Goal: Task Accomplishment & Management: Manage account settings

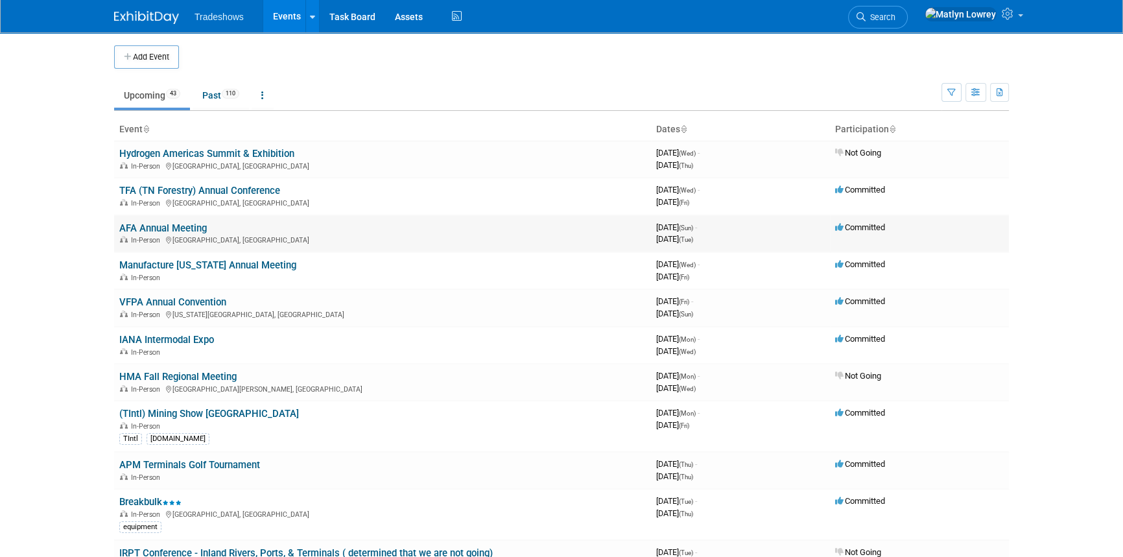
click at [201, 229] on link "AFA Annual Meeting" at bounding box center [163, 228] width 88 height 12
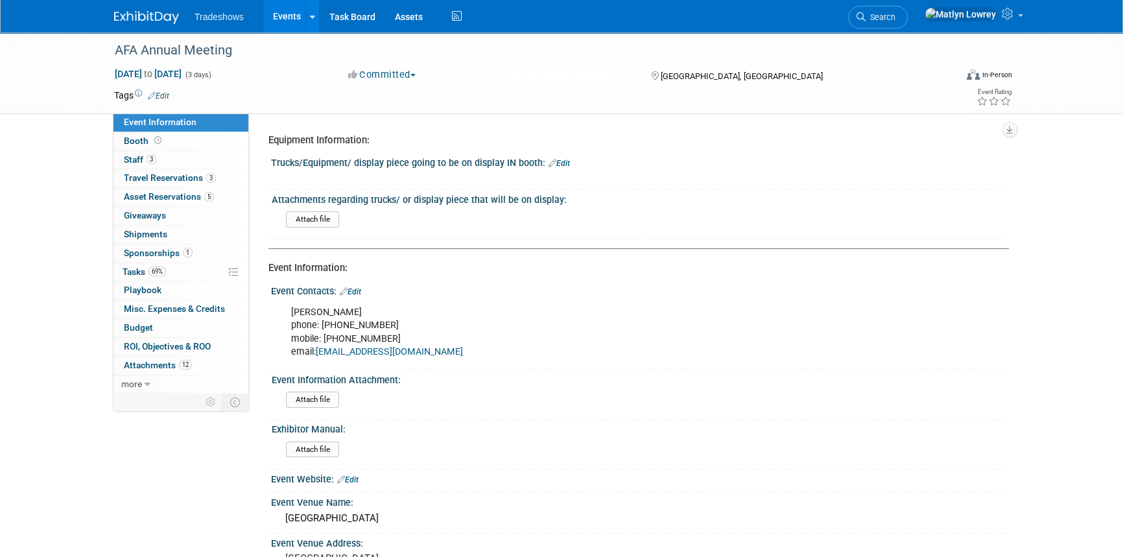
click at [291, 16] on link "Events" at bounding box center [286, 16] width 47 height 32
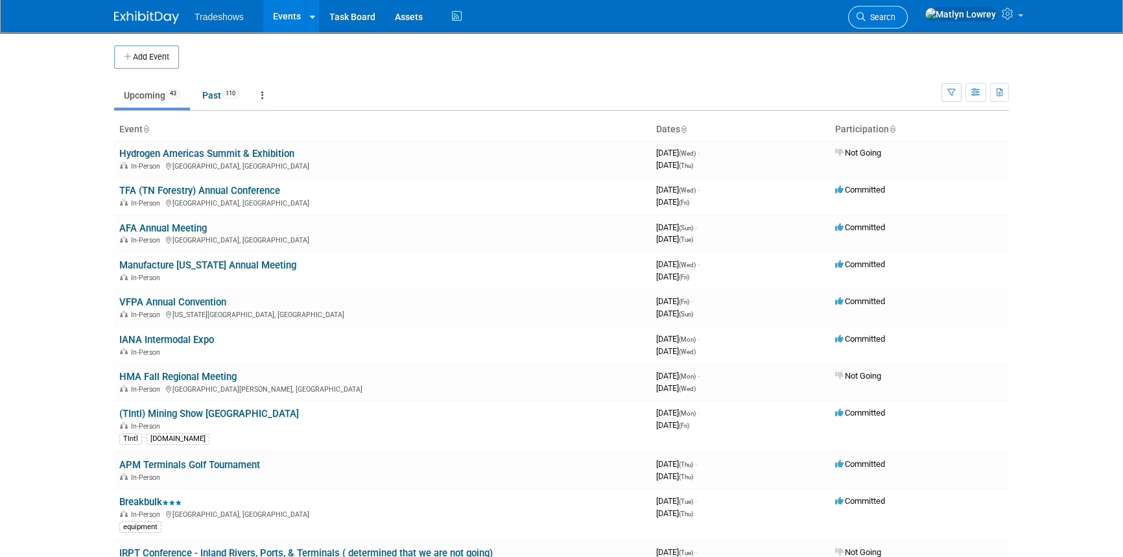
click at [896, 15] on span "Search" at bounding box center [881, 17] width 30 height 10
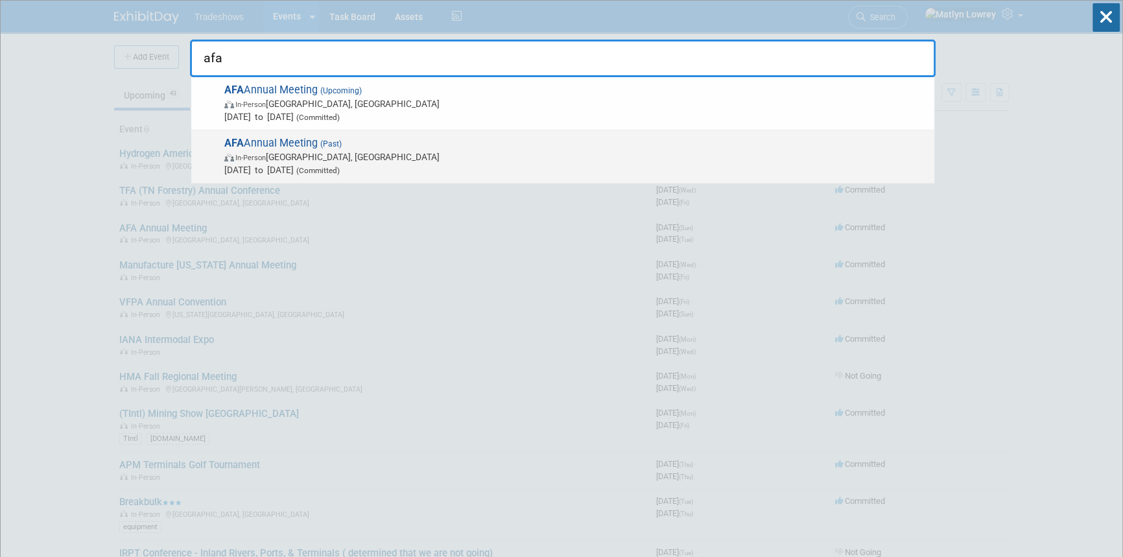
type input "afa"
click at [291, 156] on span "In-Person Orange Beach, AL" at bounding box center [576, 156] width 704 height 13
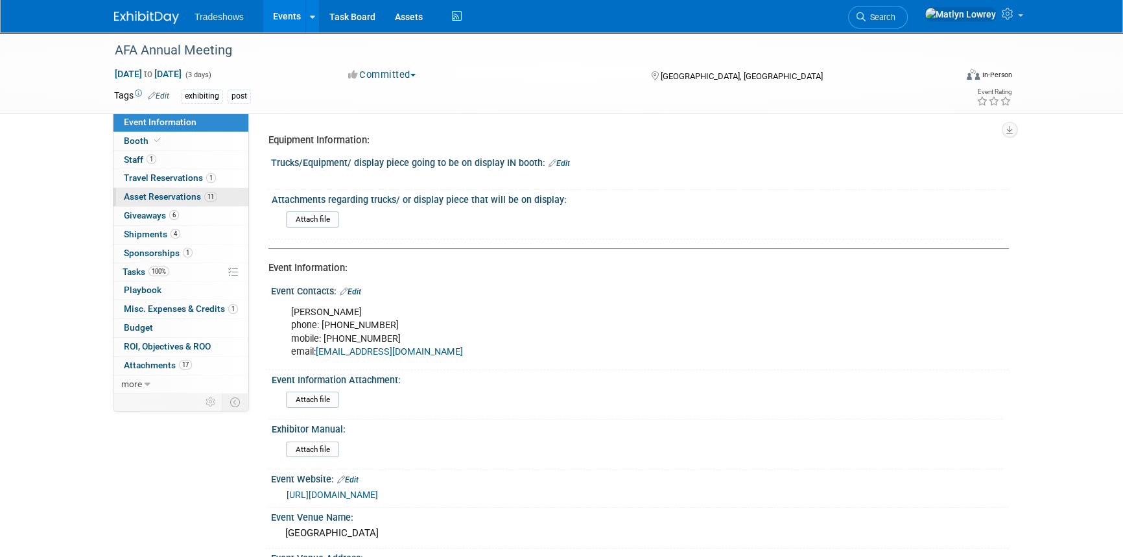
click at [156, 188] on link "11 Asset Reservations 11" at bounding box center [180, 197] width 135 height 18
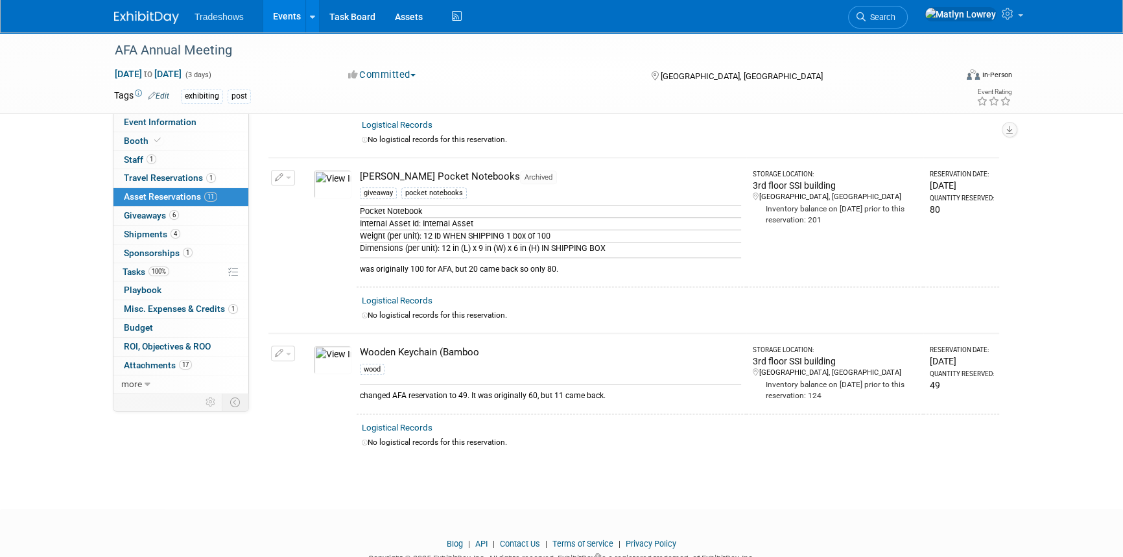
scroll to position [1217, 0]
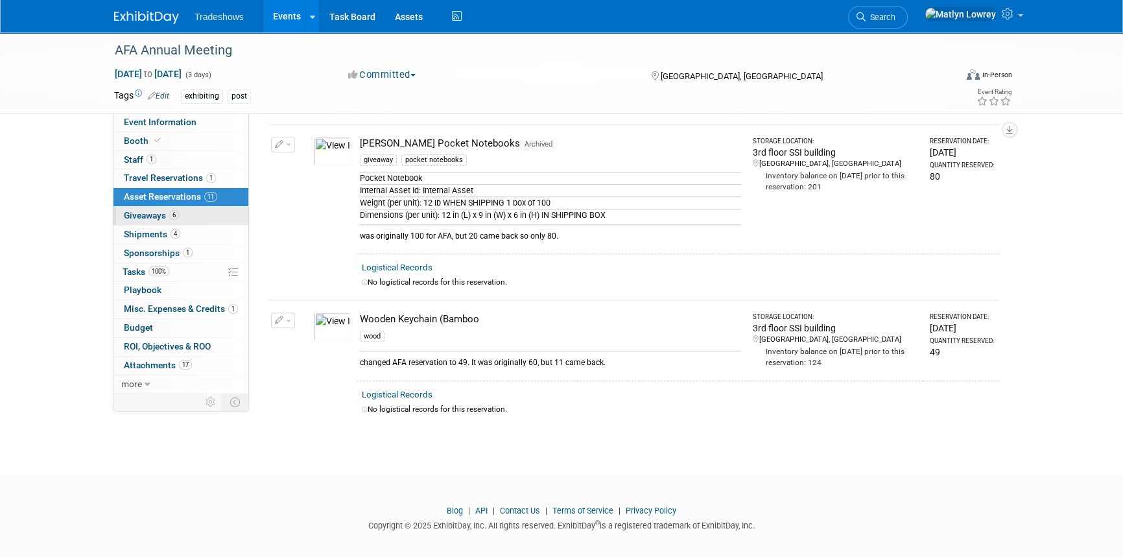
click at [172, 213] on span "6" at bounding box center [174, 215] width 10 height 10
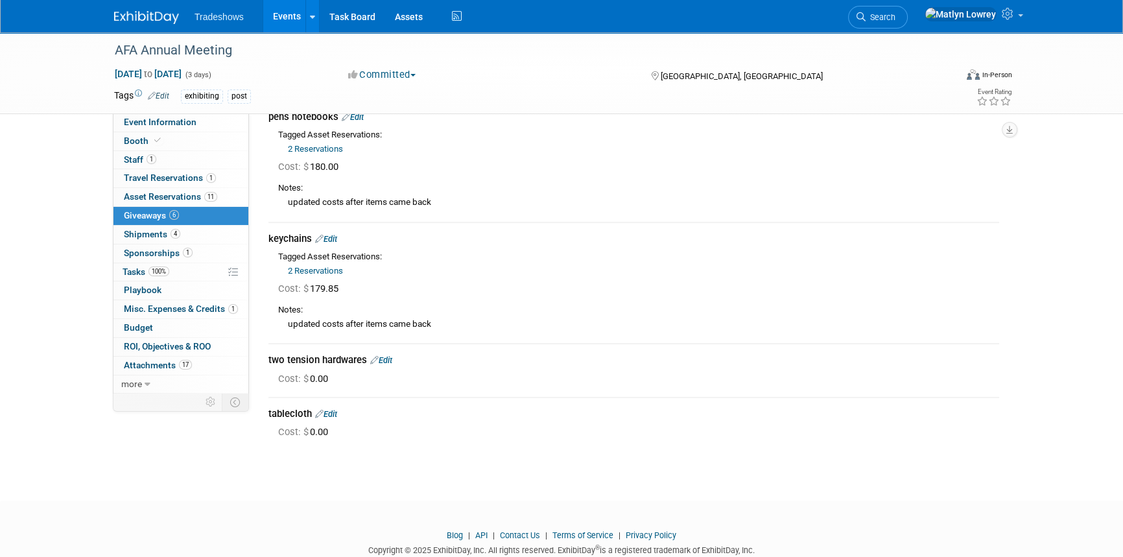
scroll to position [246, 0]
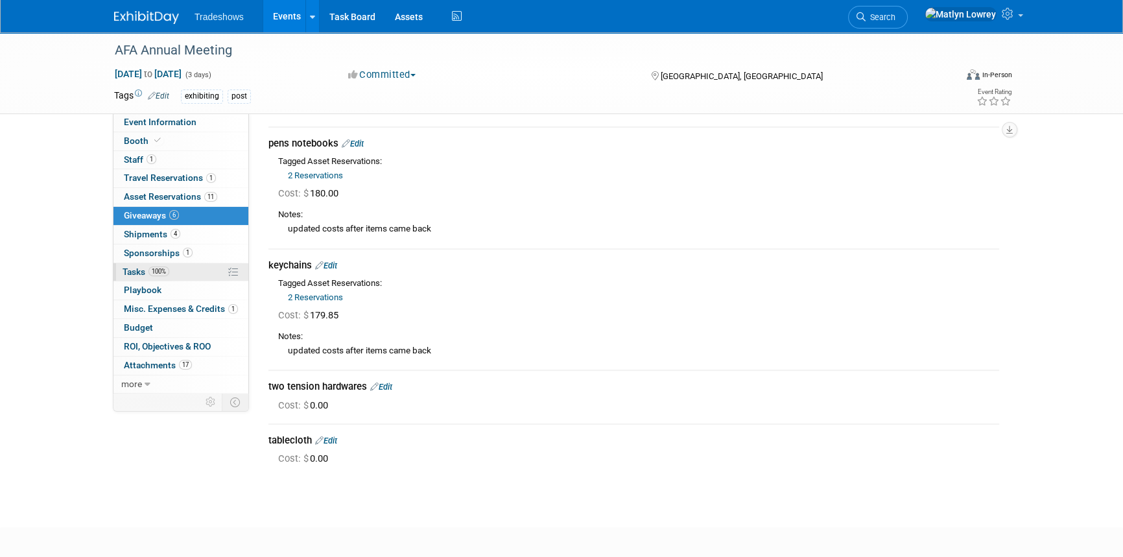
click at [169, 265] on link "100% Tasks 100%" at bounding box center [180, 272] width 135 height 18
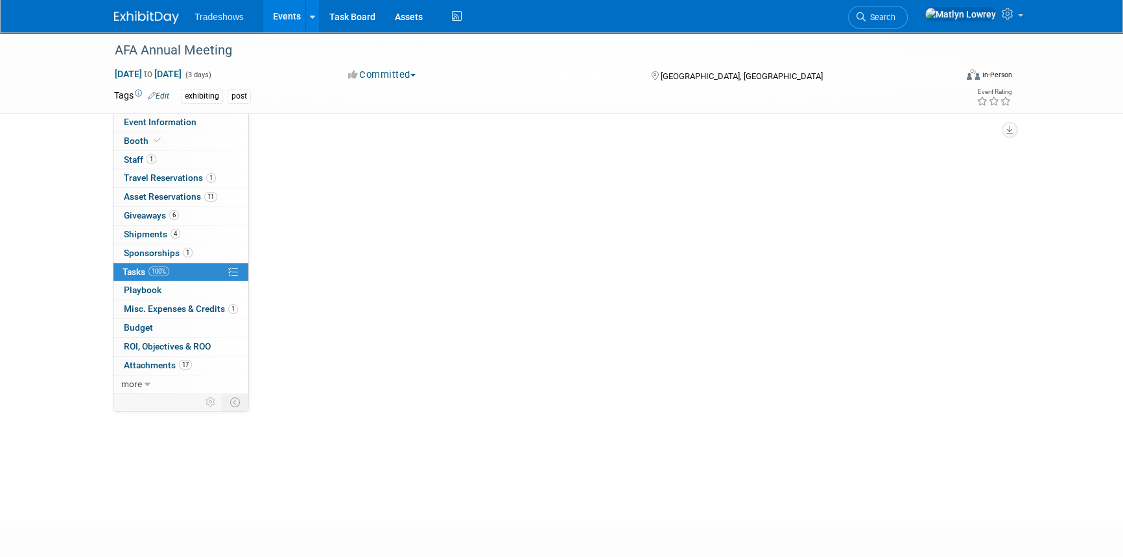
scroll to position [0, 0]
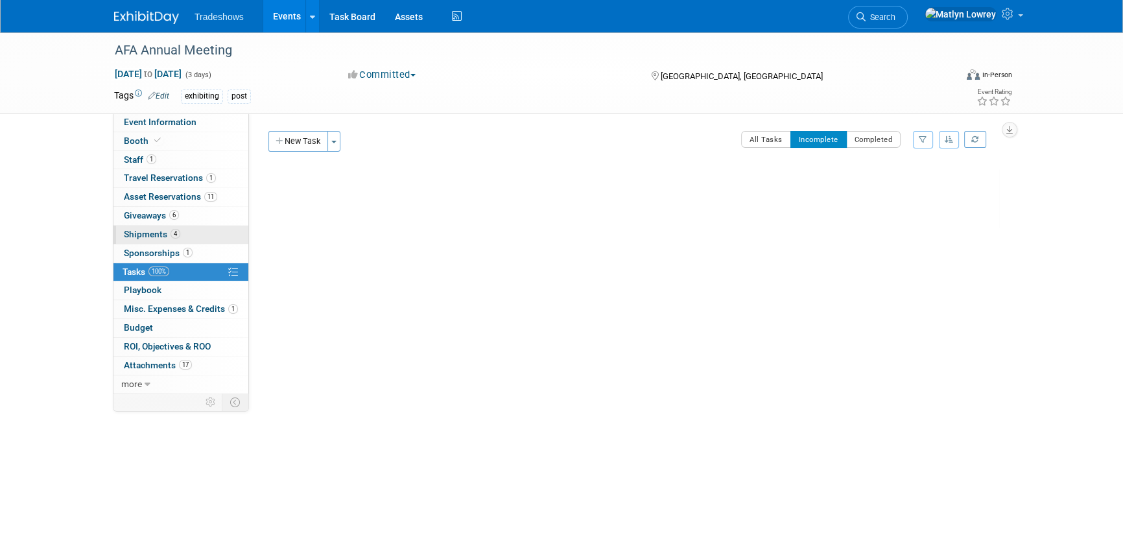
click at [201, 243] on link "4 Shipments 4" at bounding box center [180, 235] width 135 height 18
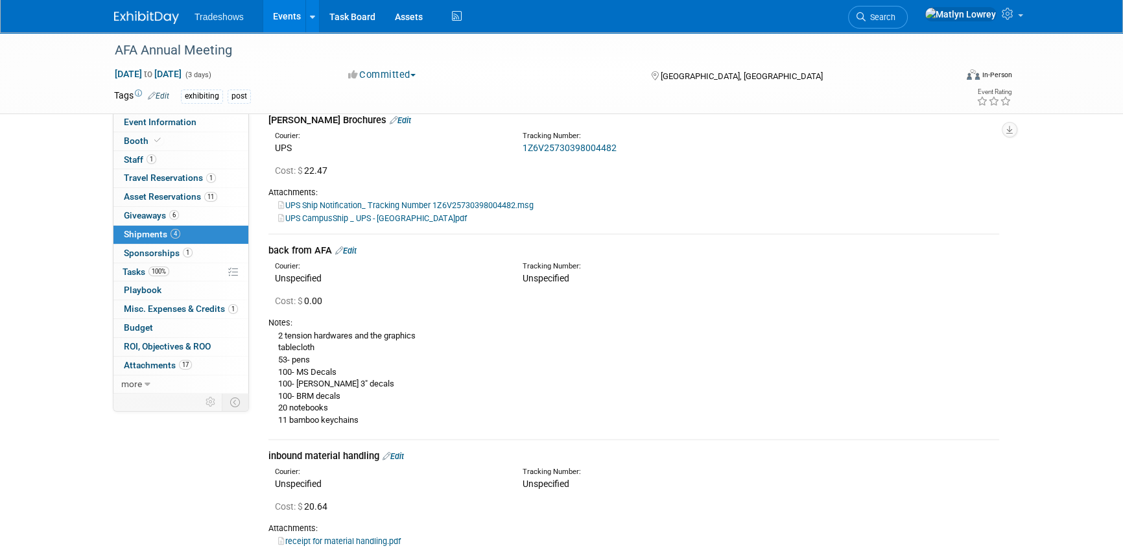
scroll to position [172, 0]
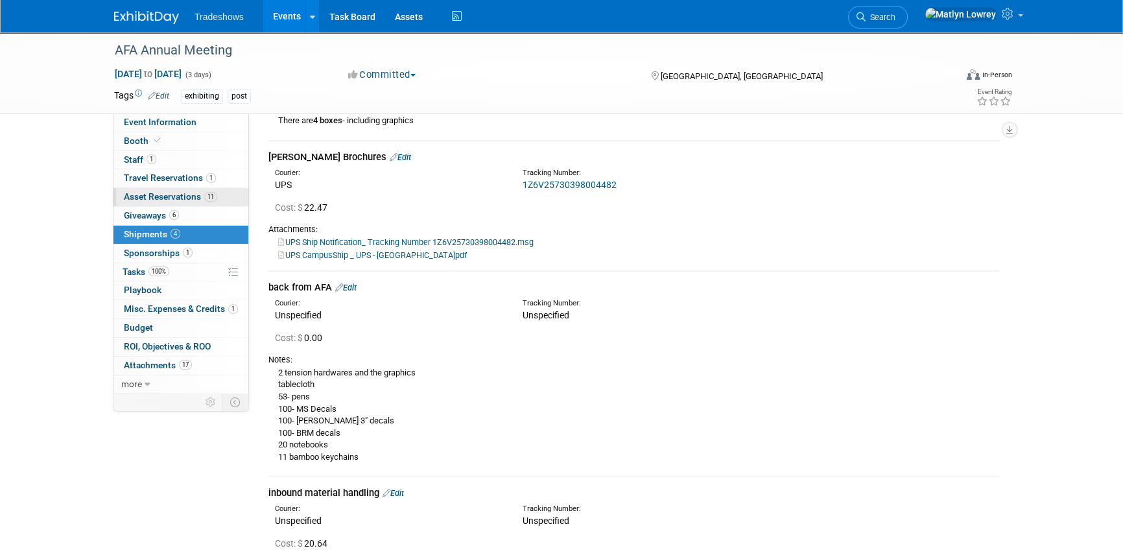
click at [140, 188] on link "11 Asset Reservations 11" at bounding box center [180, 197] width 135 height 18
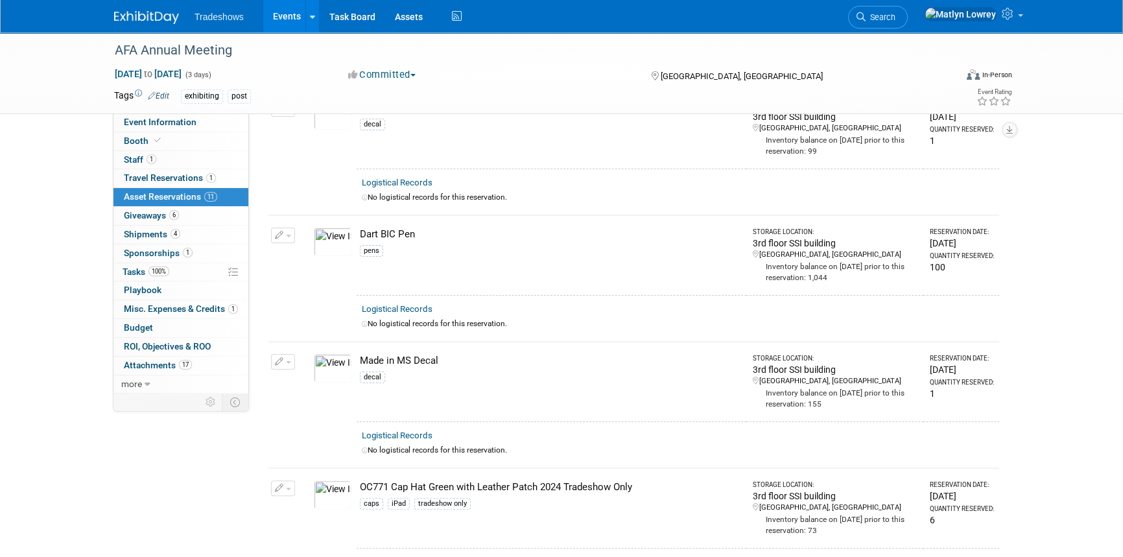
scroll to position [0, 0]
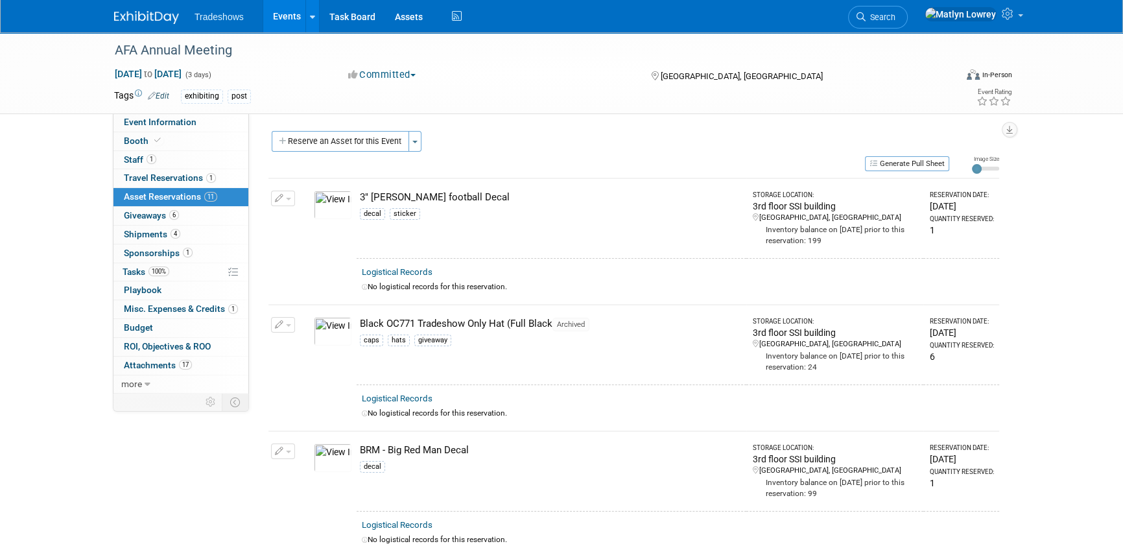
click at [287, 27] on link "Events" at bounding box center [286, 16] width 47 height 32
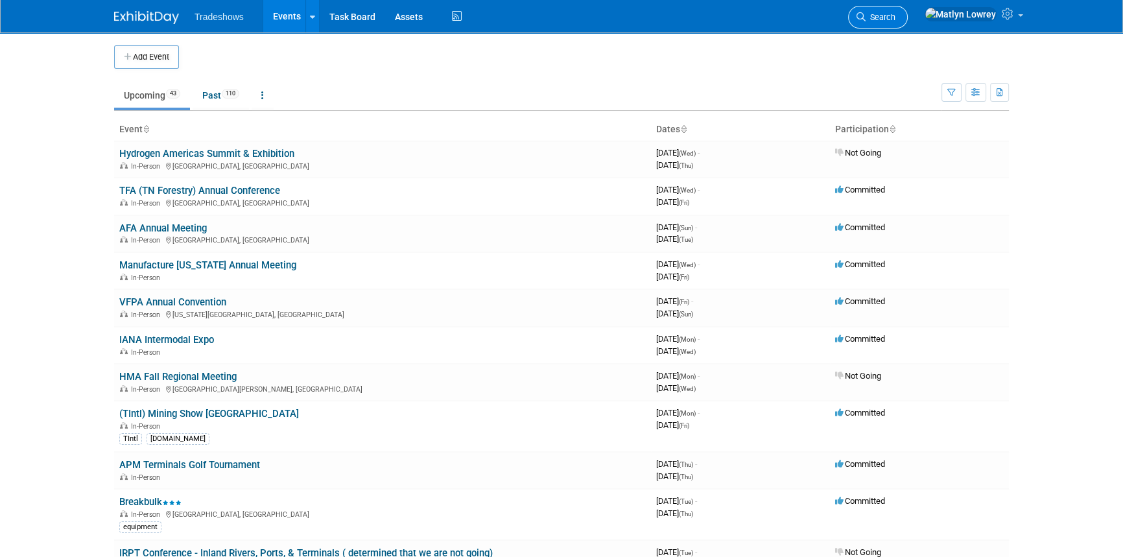
click at [908, 22] on link "Search" at bounding box center [878, 17] width 60 height 23
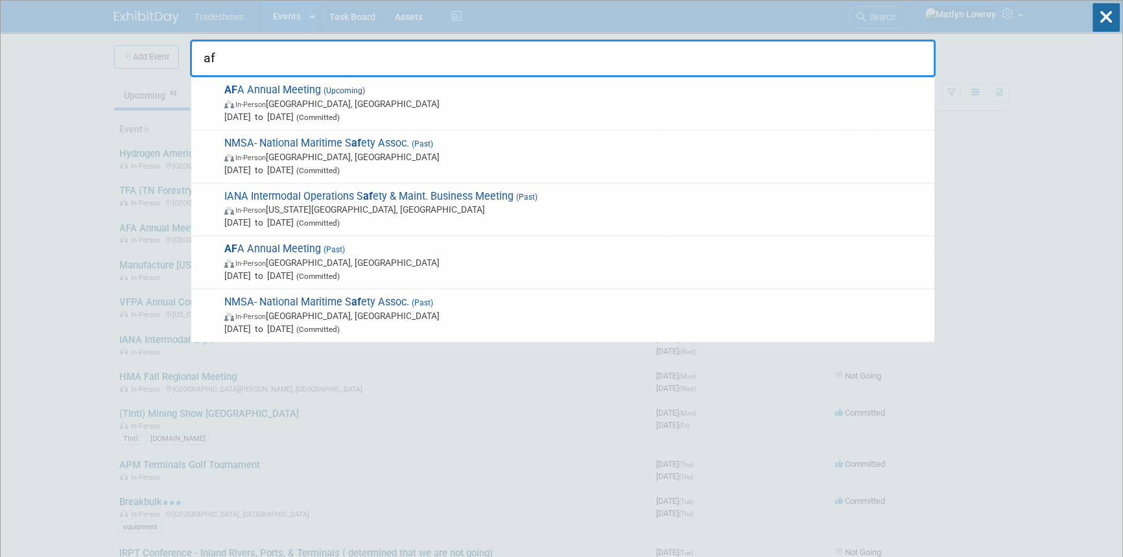
type input "afa"
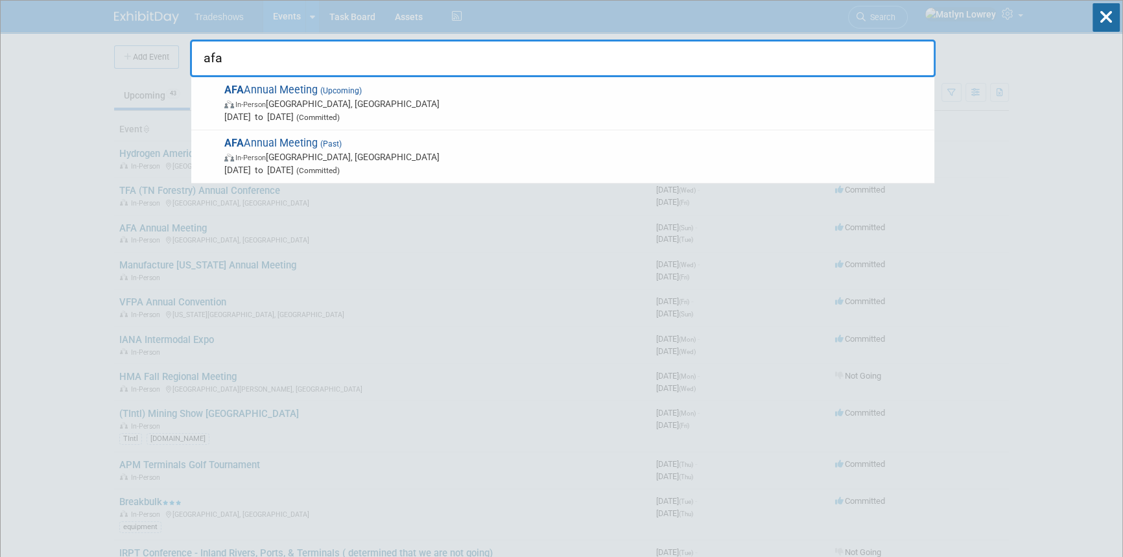
click at [767, 57] on input "afa" at bounding box center [563, 59] width 746 height 38
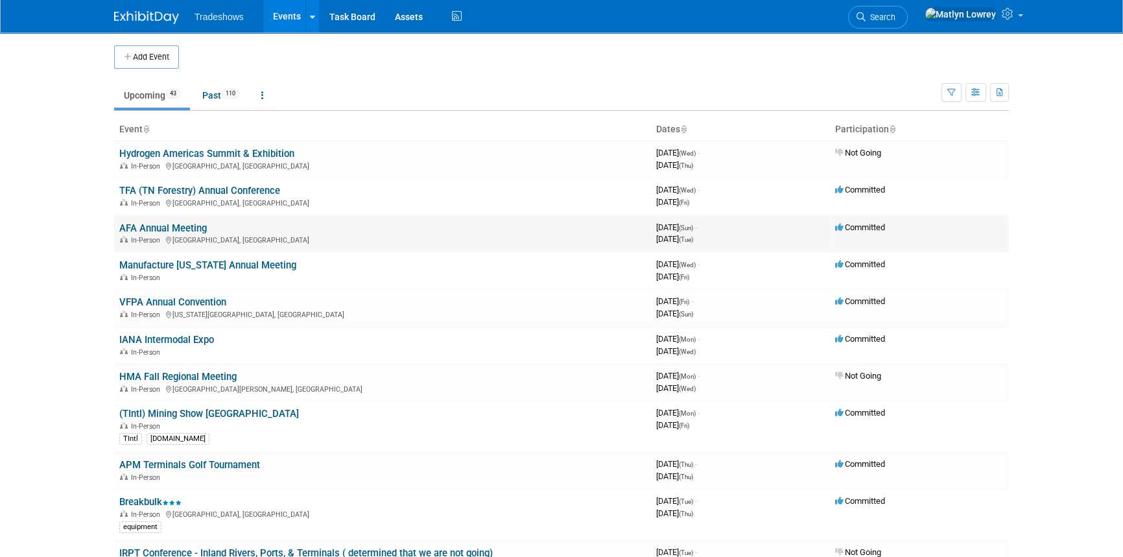
click at [133, 225] on link "AFA Annual Meeting" at bounding box center [163, 228] width 88 height 12
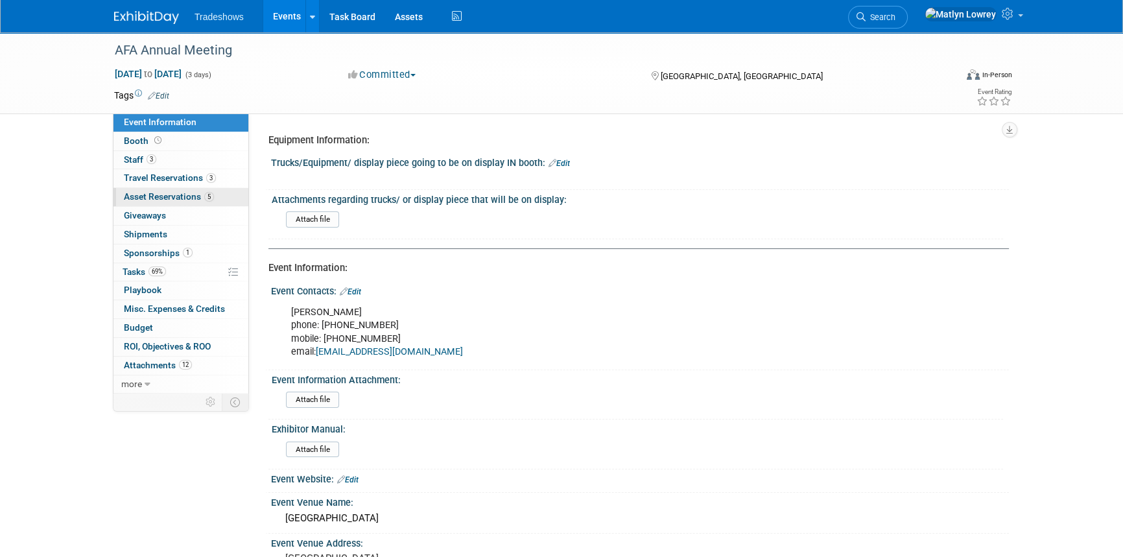
click at [160, 200] on span "Asset Reservations 5" at bounding box center [169, 196] width 90 height 10
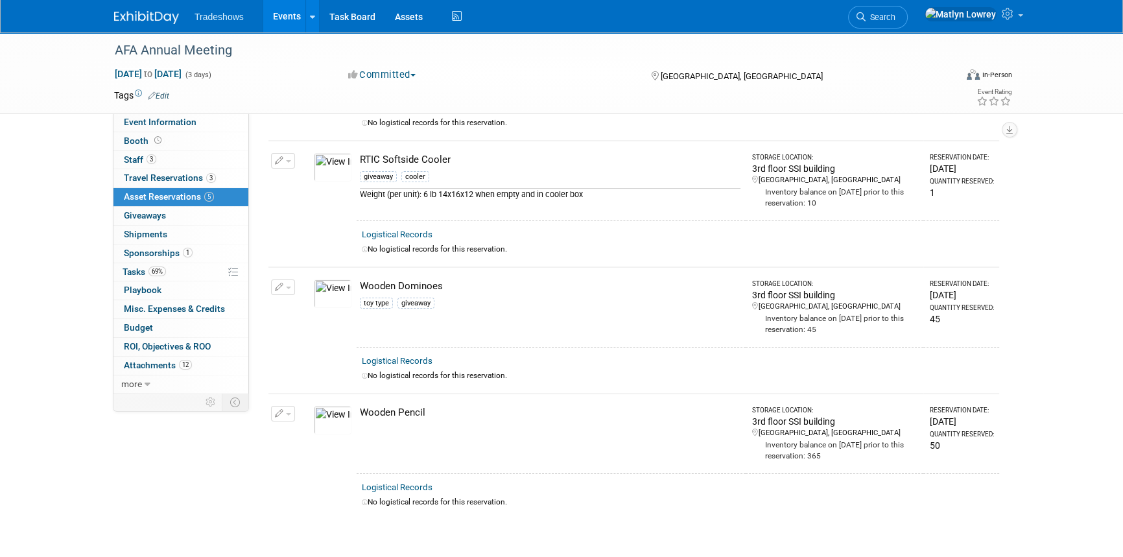
scroll to position [353, 0]
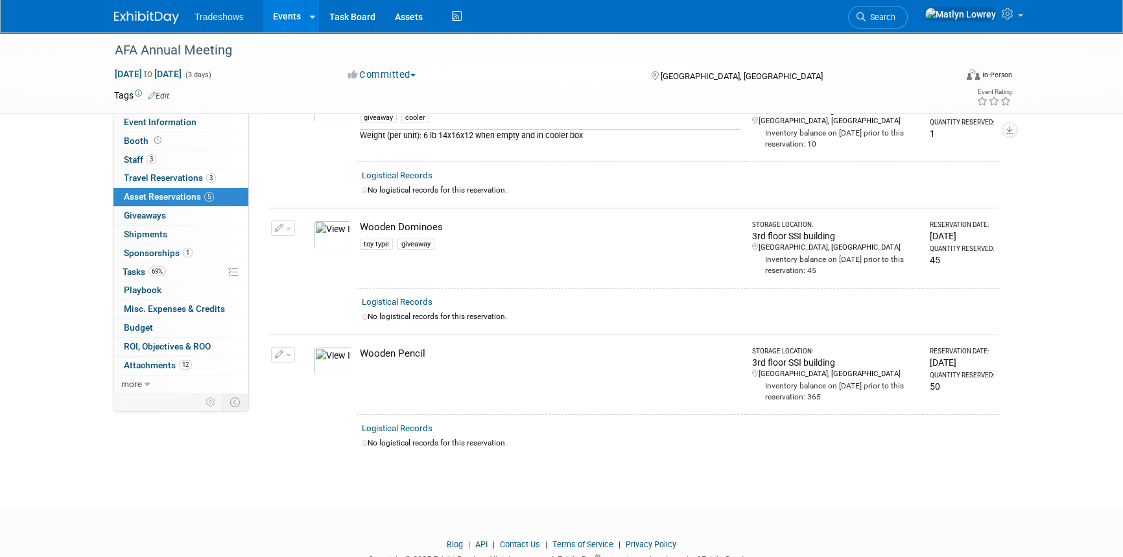
click at [285, 222] on button "button" at bounding box center [283, 228] width 24 height 16
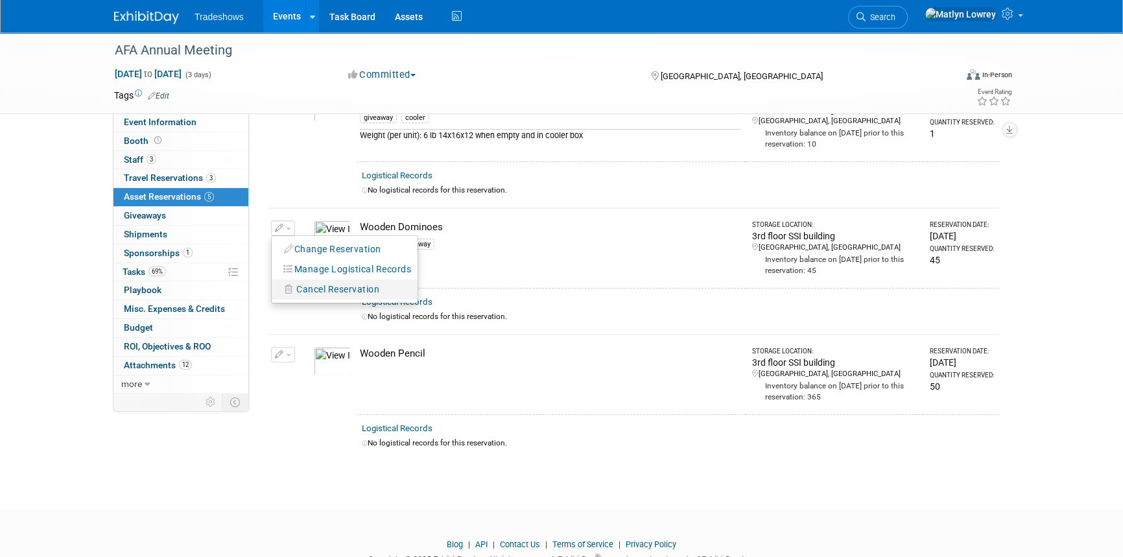
click at [327, 293] on button "Cancel Reservation" at bounding box center [332, 290] width 108 height 18
click at [432, 298] on link "Yes" at bounding box center [433, 300] width 38 height 21
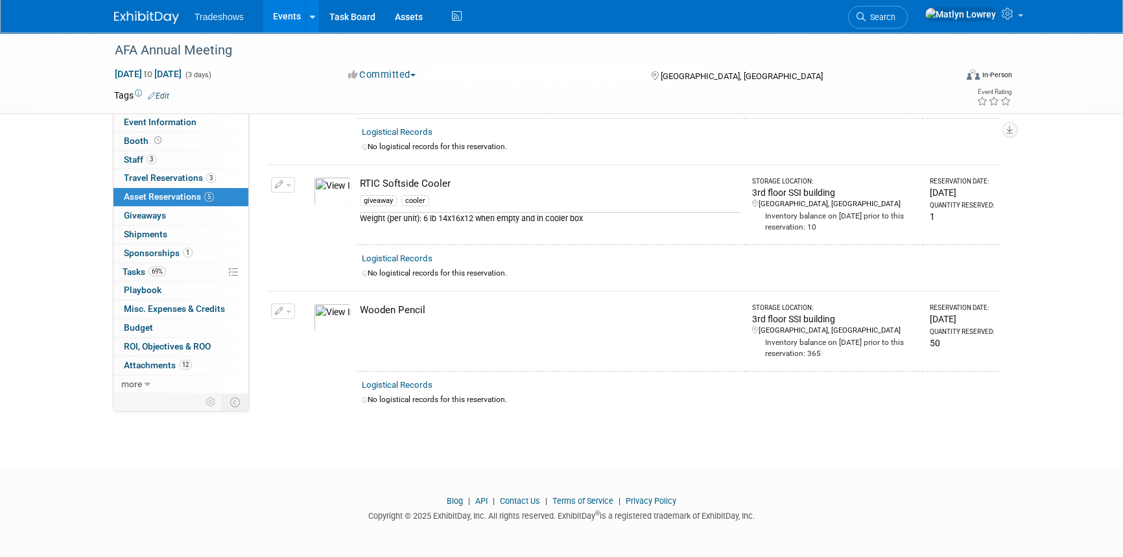
scroll to position [267, 0]
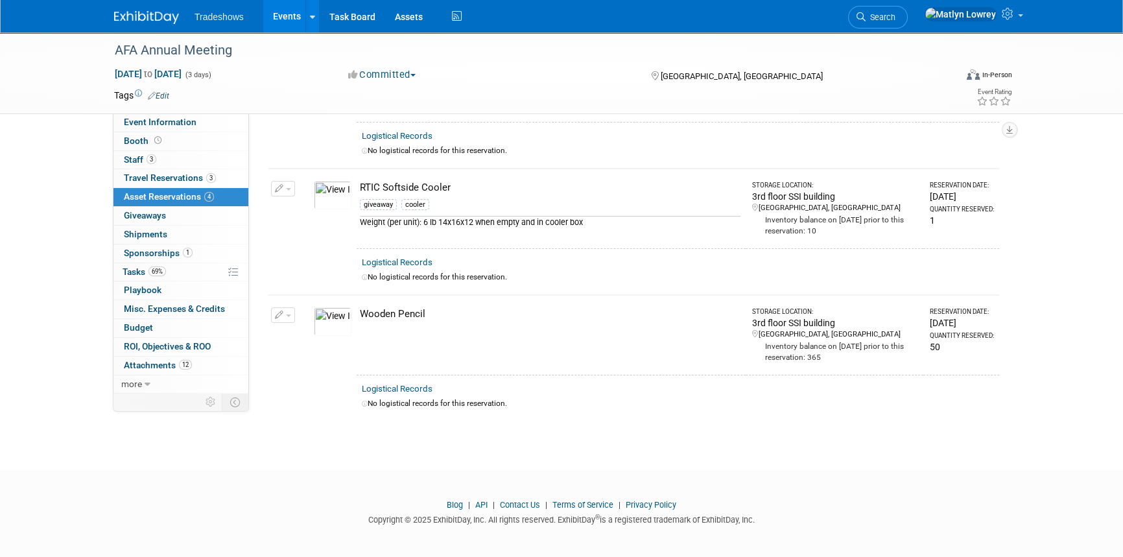
click at [290, 314] on button "button" at bounding box center [283, 315] width 24 height 16
click at [314, 374] on span "Cancel Reservation" at bounding box center [337, 376] width 83 height 10
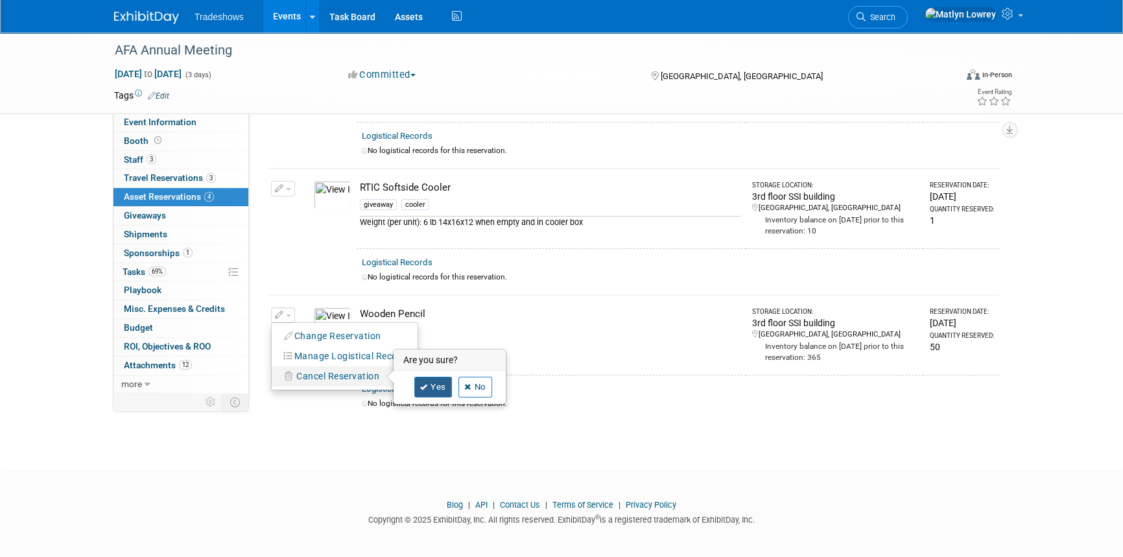
click at [429, 381] on link "Yes" at bounding box center [433, 387] width 38 height 21
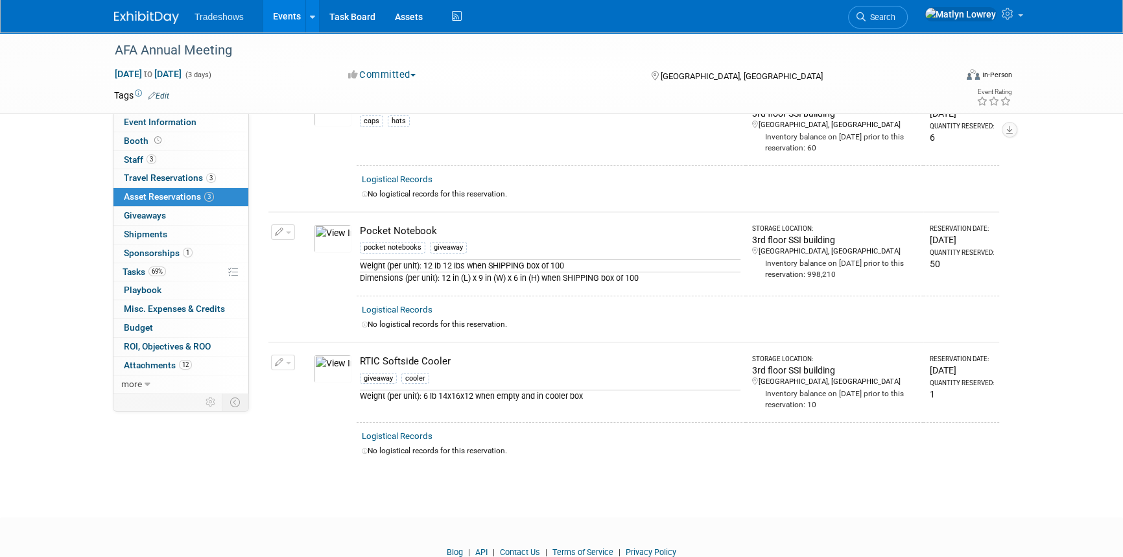
scroll to position [0, 0]
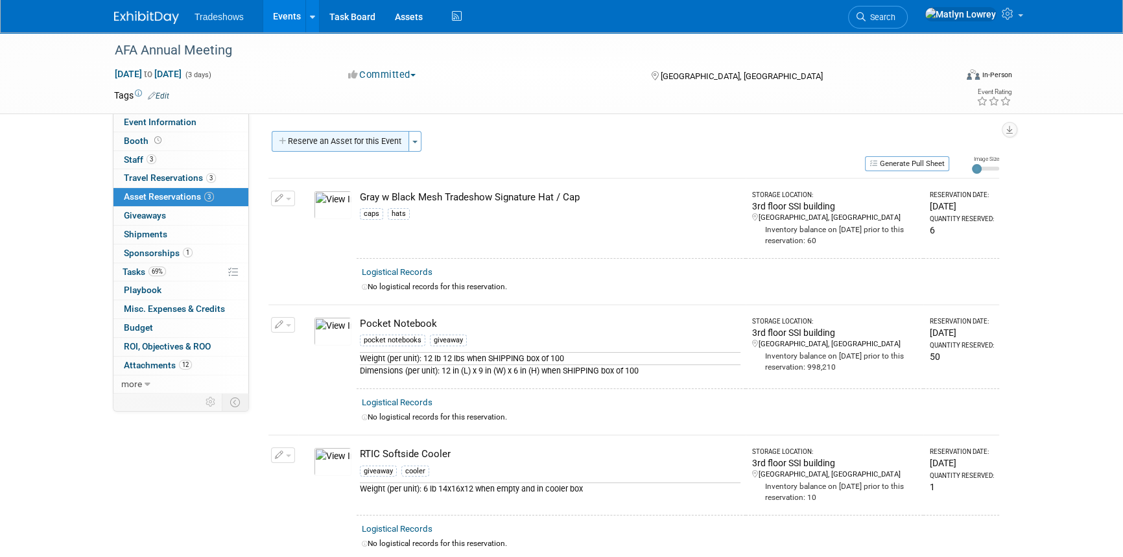
click at [330, 145] on button "Reserve an Asset for this Event" at bounding box center [340, 141] width 137 height 21
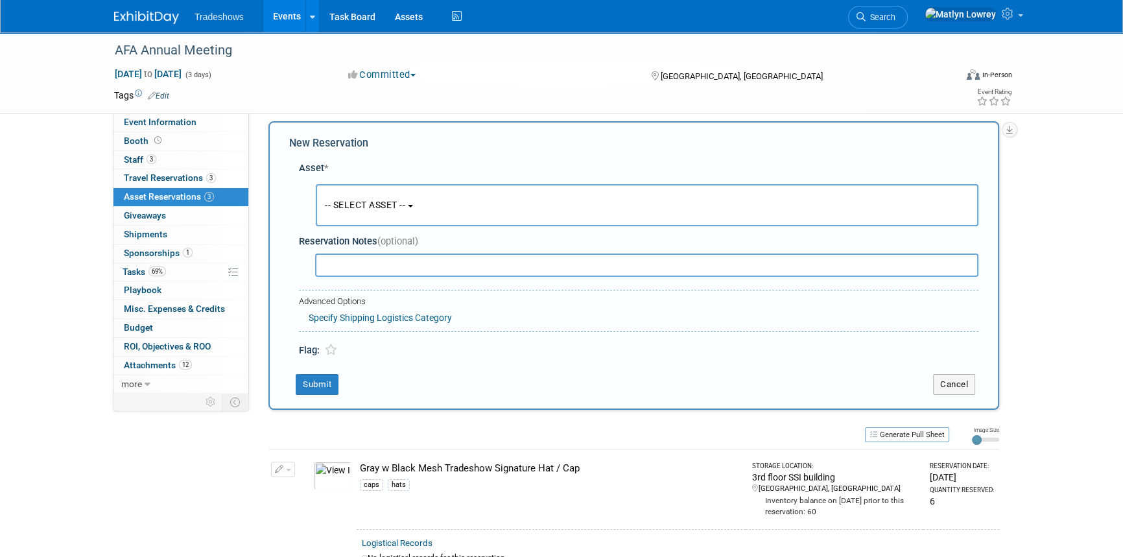
scroll to position [12, 0]
click at [398, 195] on button "-- SELECT ASSET --" at bounding box center [647, 203] width 663 height 42
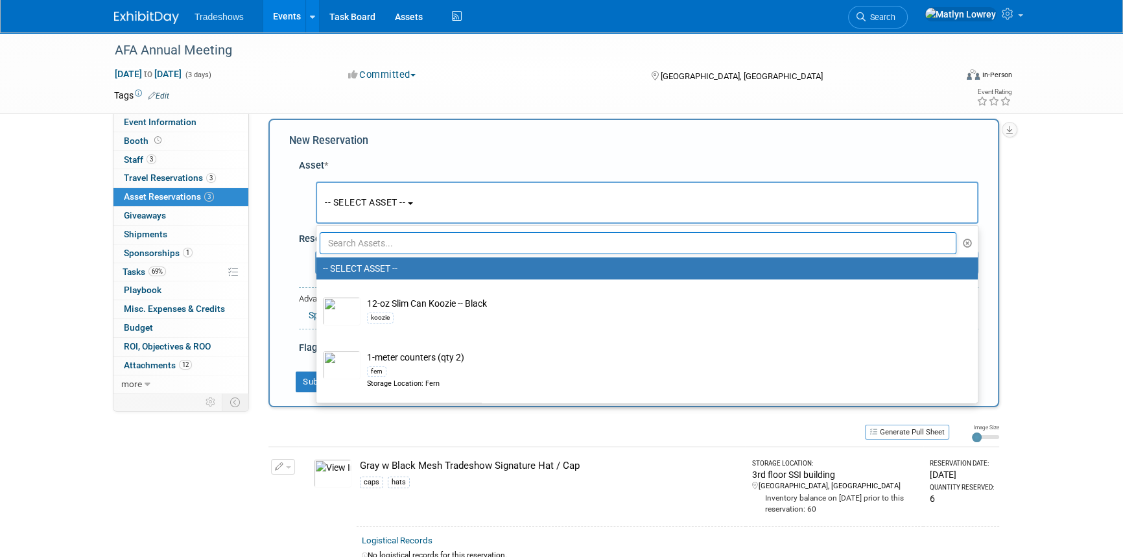
click at [383, 243] on input "text" at bounding box center [638, 243] width 637 height 22
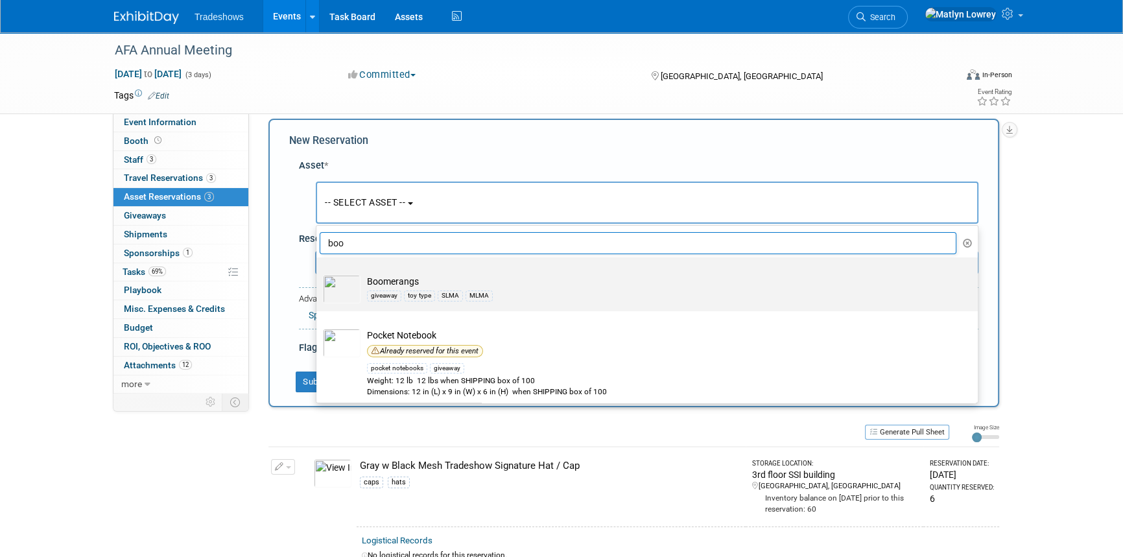
type input "boo"
click at [390, 307] on link "Boomerangs giveaway toy type SLMA MLMA" at bounding box center [646, 284] width 661 height 54
click at [405, 289] on div "giveaway toy type SLMA MLMA" at bounding box center [659, 295] width 585 height 15
click at [318, 273] on input "Boomerangs giveaway toy type SLMA MLMA" at bounding box center [314, 269] width 8 height 8
select select "10717918"
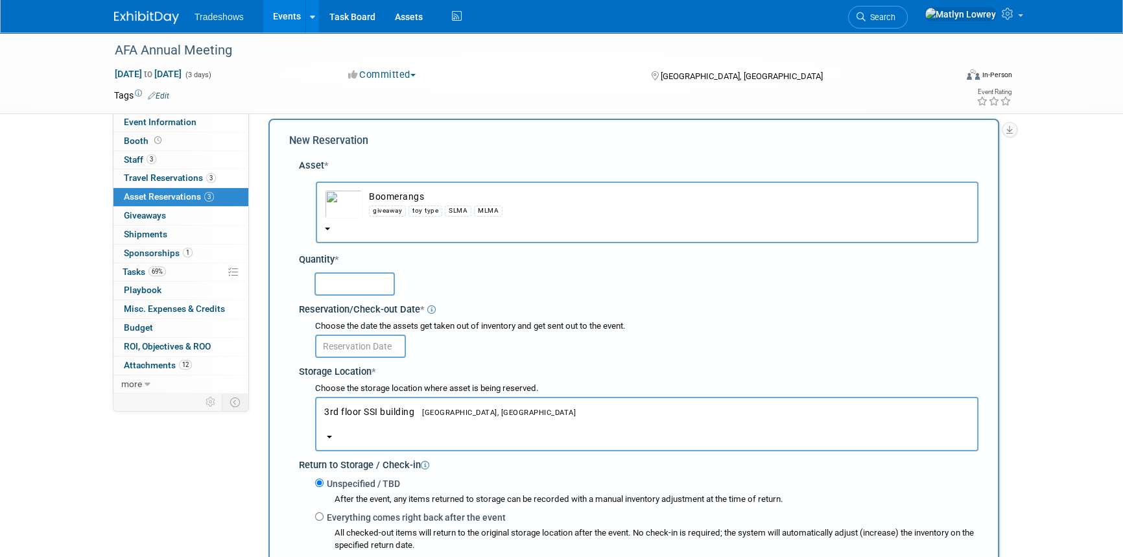
click at [381, 286] on input "text" at bounding box center [355, 283] width 80 height 23
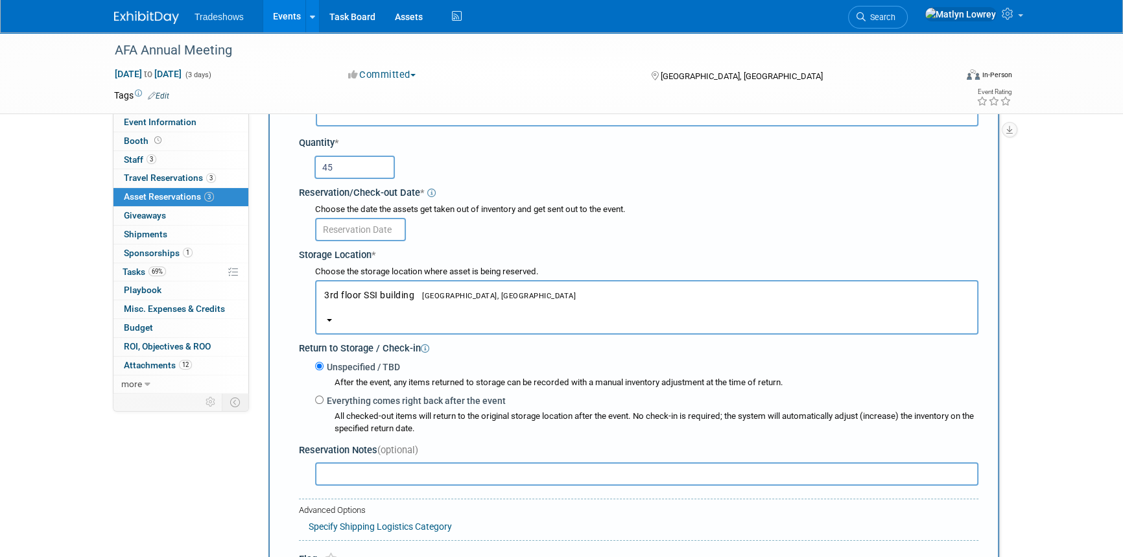
scroll to position [130, 0]
type input "45"
click at [351, 230] on input "text" at bounding box center [360, 228] width 91 height 23
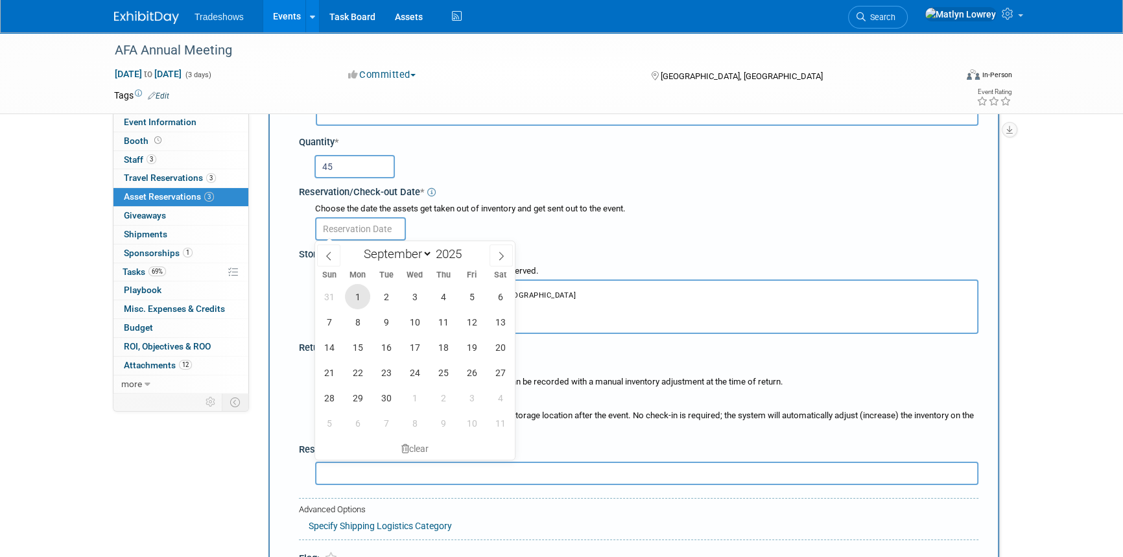
click at [361, 298] on span "1" at bounding box center [357, 296] width 25 height 25
type input "[DATE]"
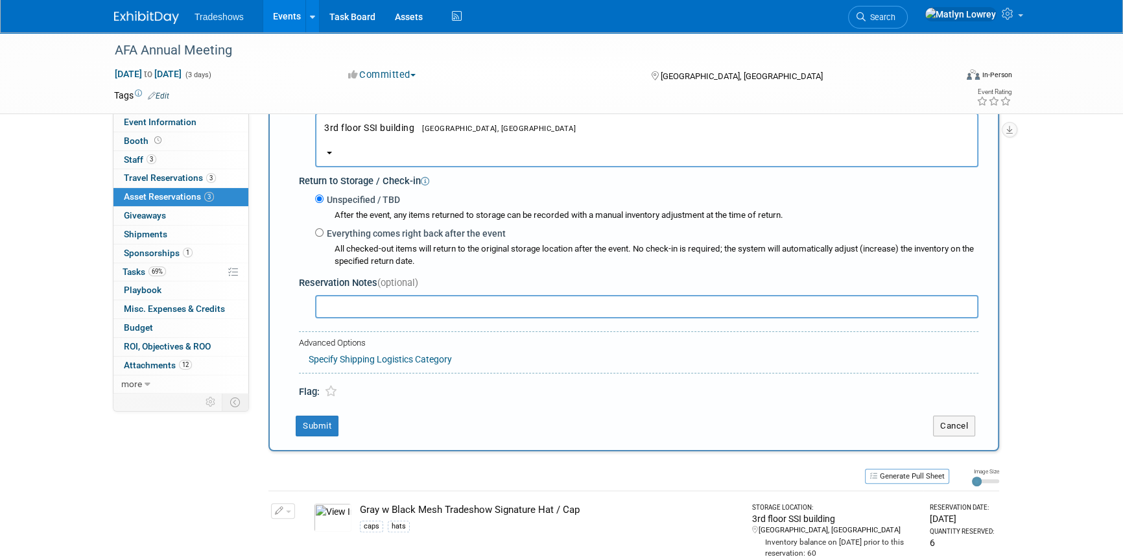
scroll to position [307, 0]
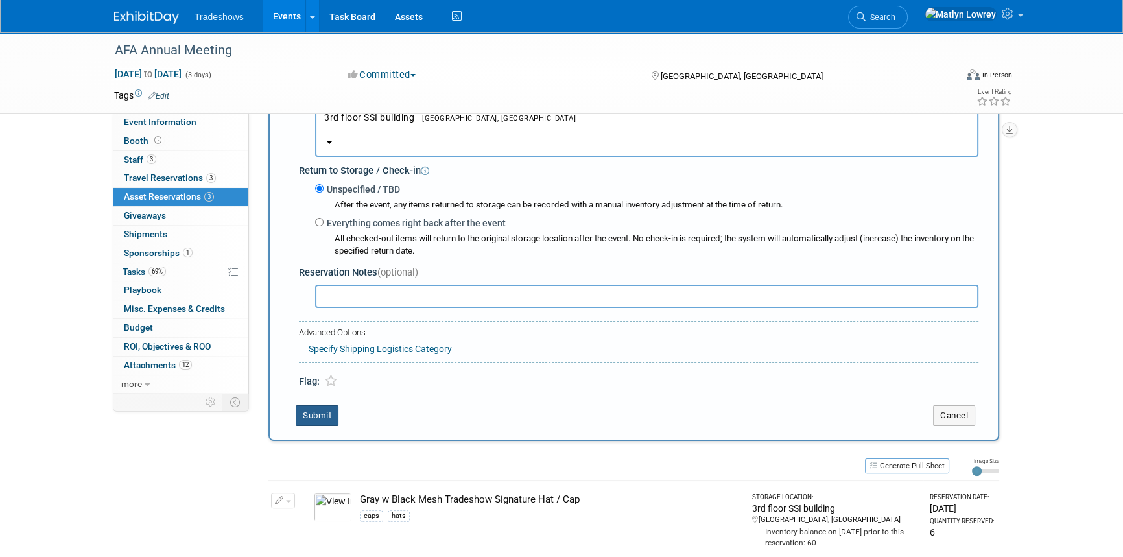
click at [329, 416] on button "Submit" at bounding box center [317, 415] width 43 height 21
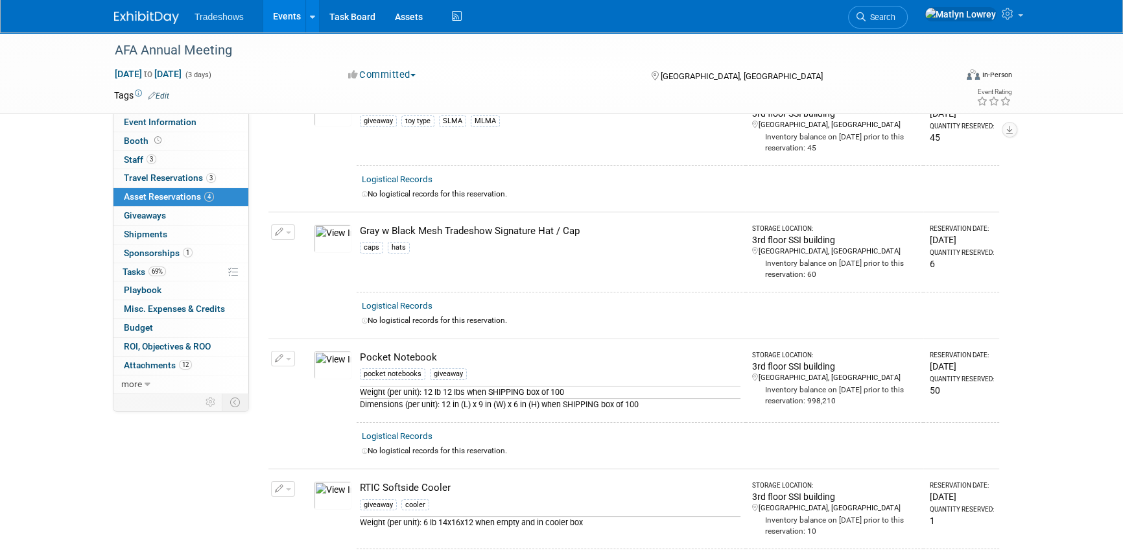
scroll to position [0, 0]
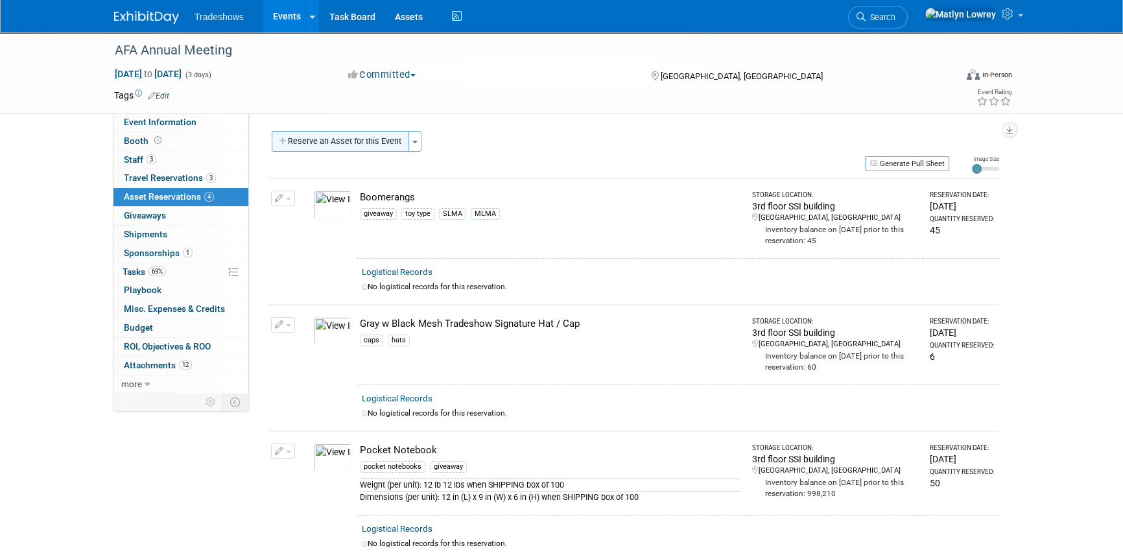
click at [356, 150] on button "Reserve an Asset for this Event" at bounding box center [340, 141] width 137 height 21
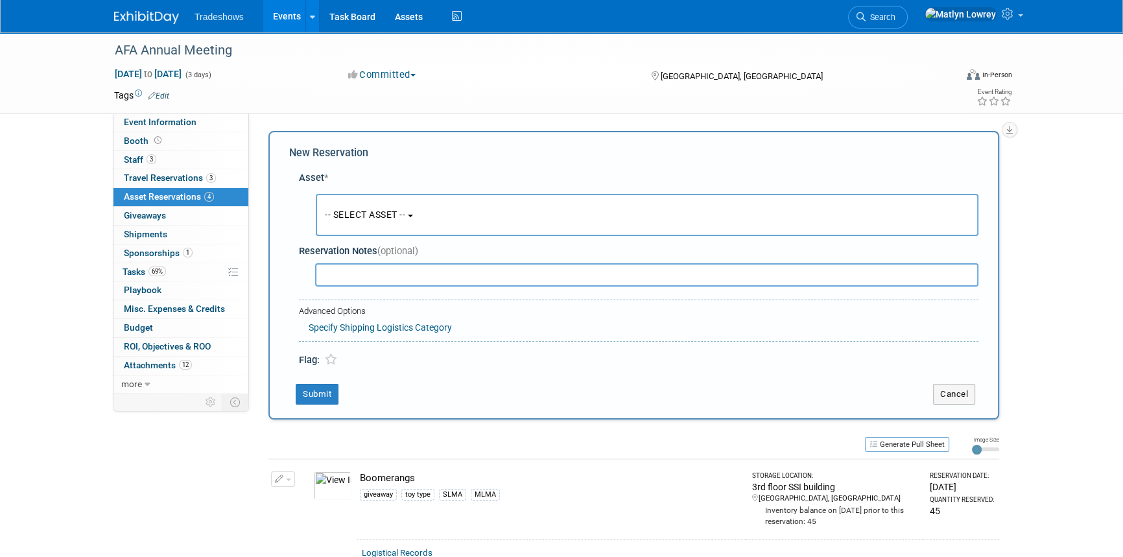
scroll to position [12, 0]
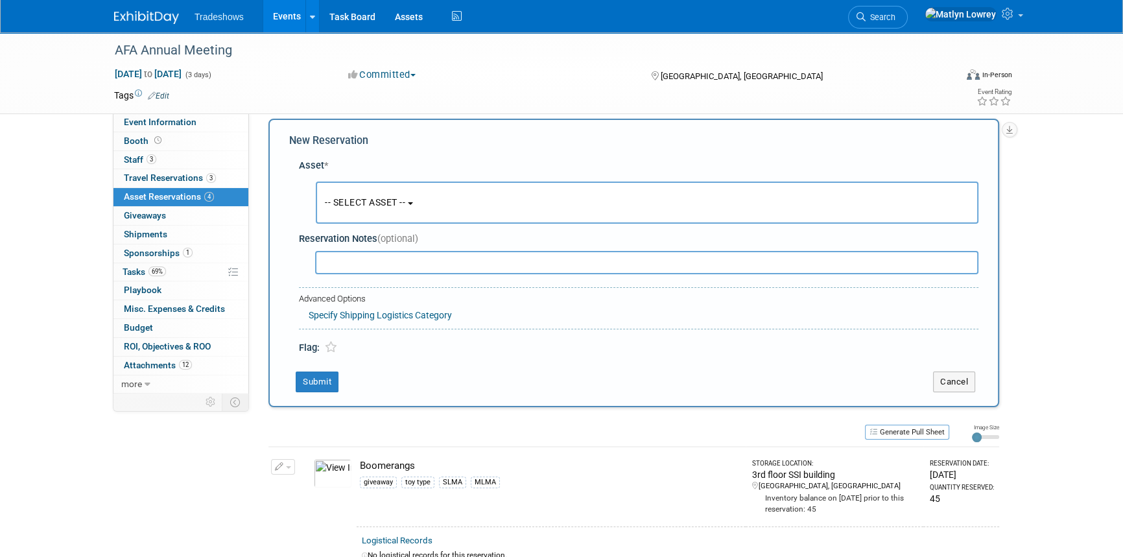
click at [380, 201] on span "-- SELECT ASSET --" at bounding box center [365, 202] width 80 height 10
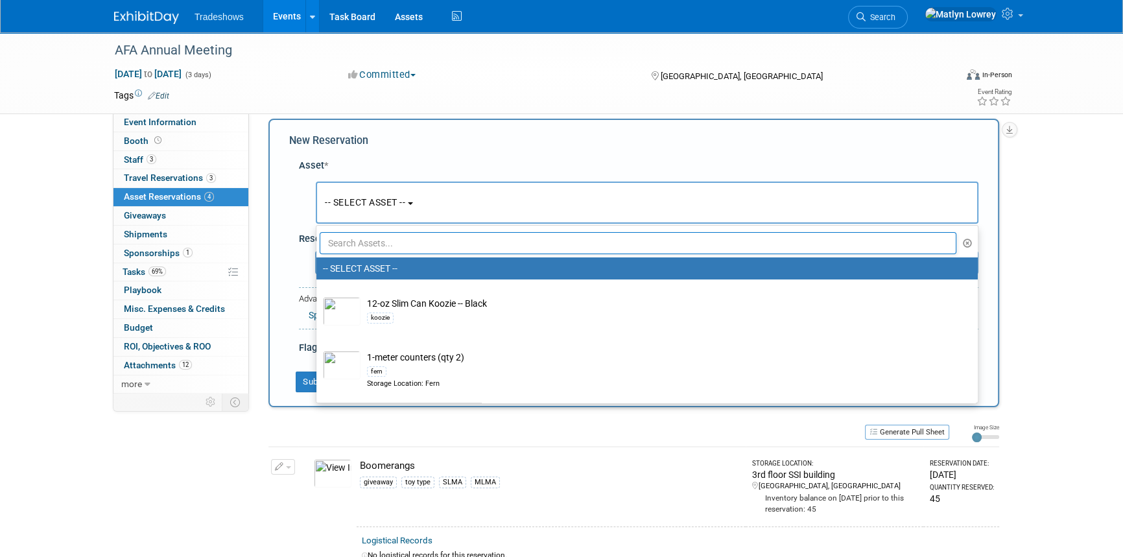
click at [392, 243] on input "text" at bounding box center [638, 243] width 637 height 22
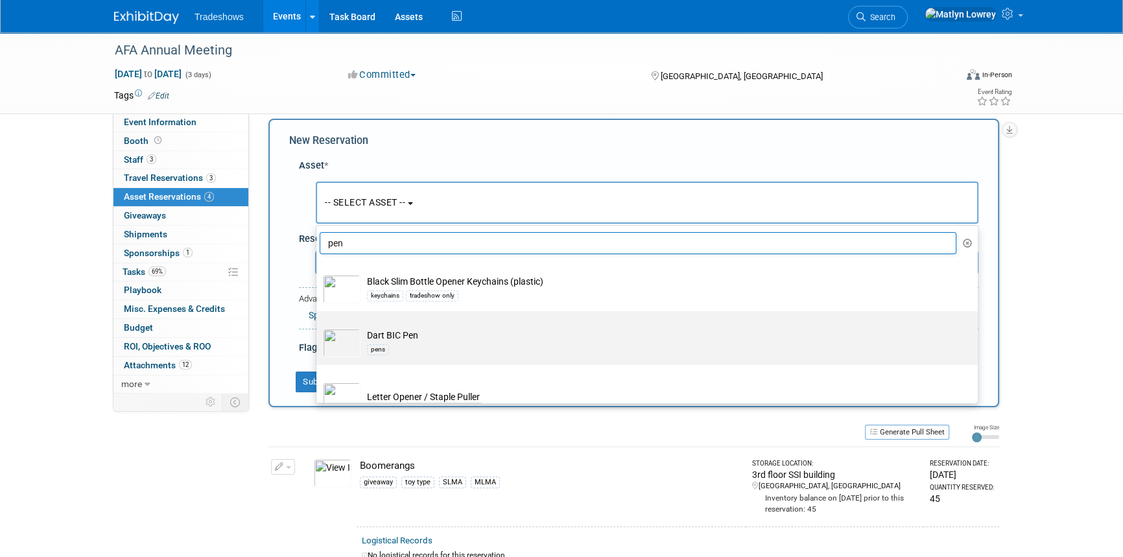
type input "pen"
click at [411, 352] on div "pens" at bounding box center [659, 349] width 585 height 15
click at [318, 327] on input "Dart BIC Pen pens" at bounding box center [314, 322] width 8 height 8
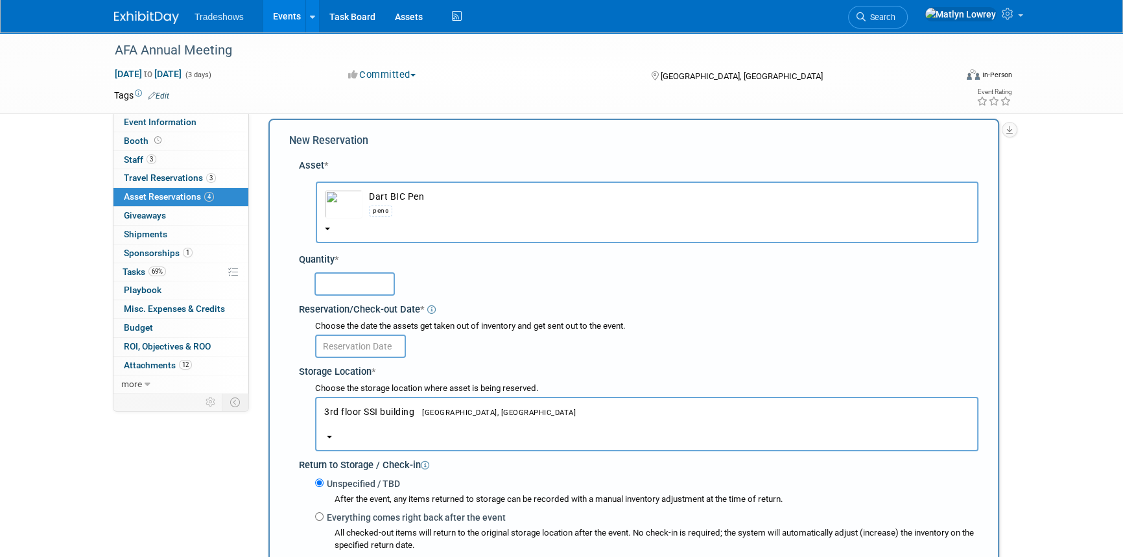
select select "10717741"
click at [352, 289] on input "text" at bounding box center [355, 283] width 80 height 23
type input "50"
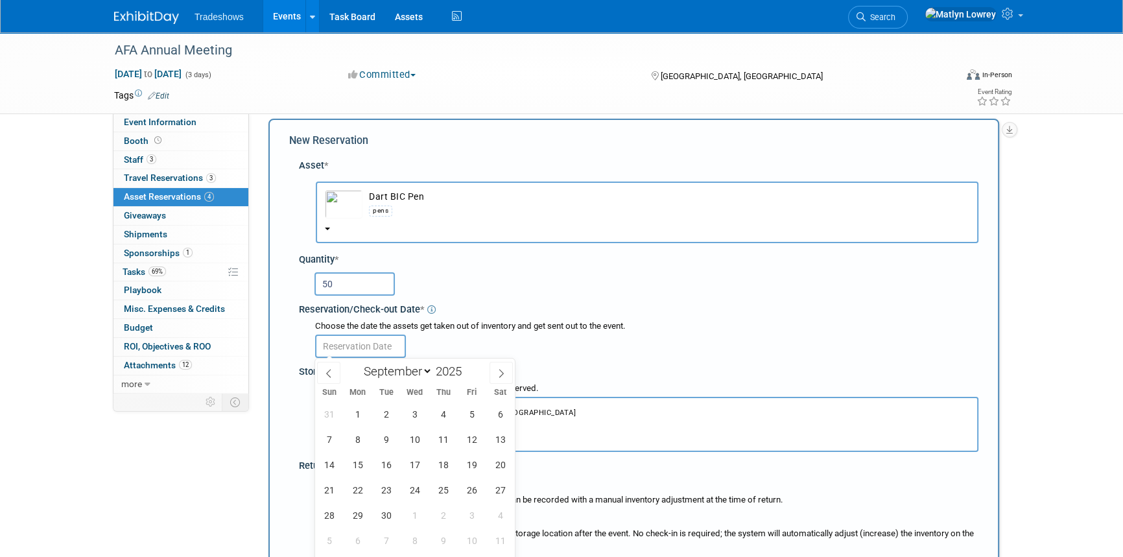
click at [344, 344] on input "text" at bounding box center [360, 346] width 91 height 23
click at [359, 407] on span "1" at bounding box center [357, 413] width 25 height 25
type input "[DATE]"
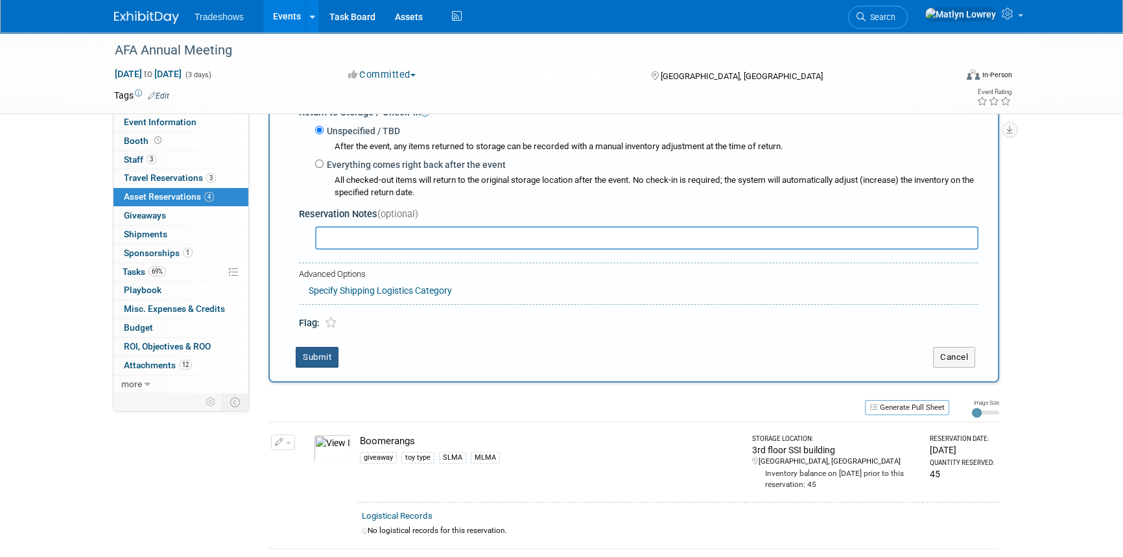
click at [324, 361] on button "Submit" at bounding box center [317, 357] width 43 height 21
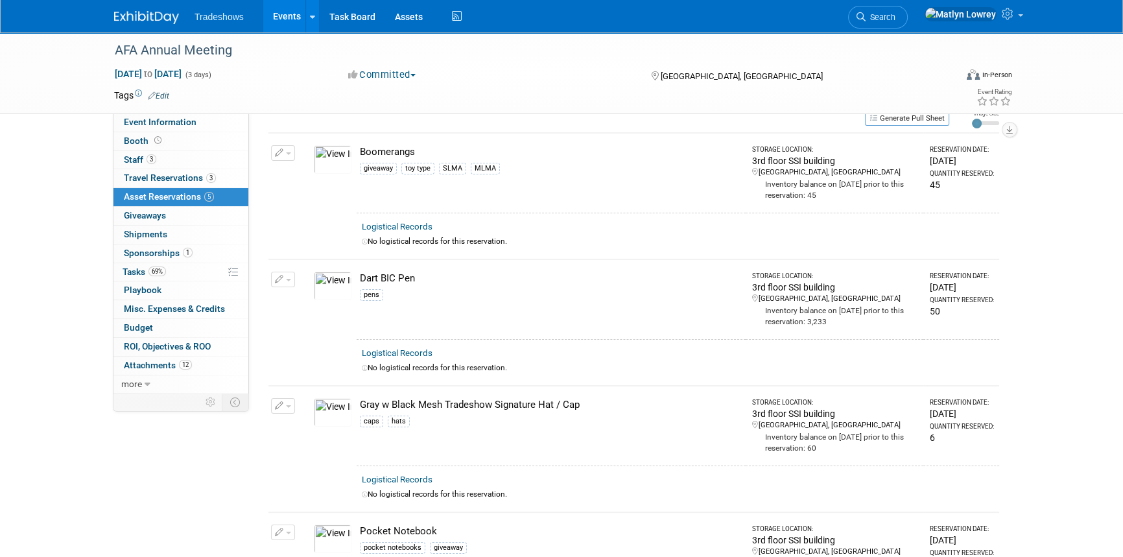
scroll to position [0, 0]
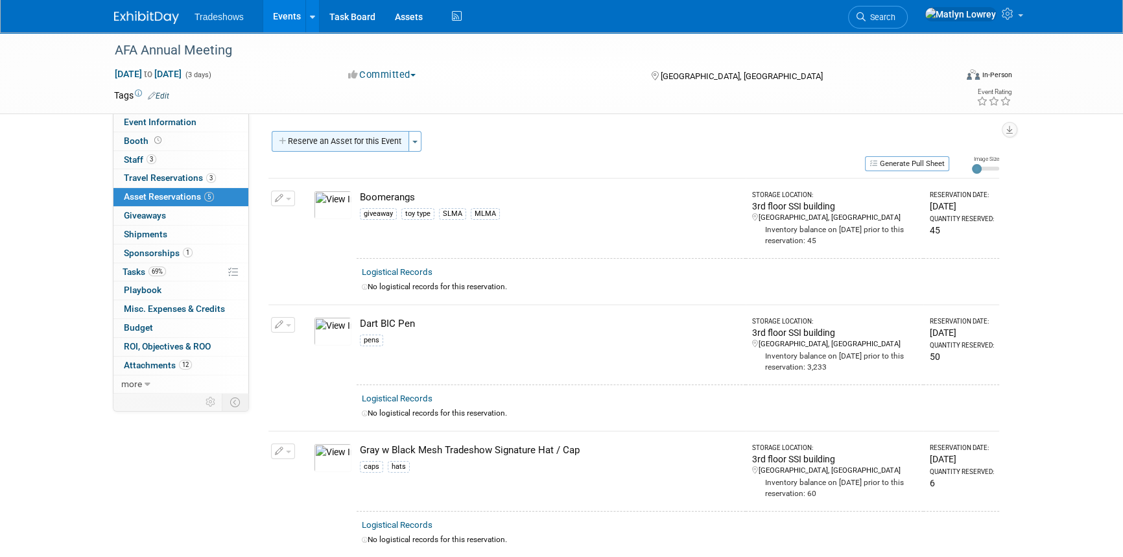
click at [297, 150] on button "Reserve an Asset for this Event" at bounding box center [340, 141] width 137 height 21
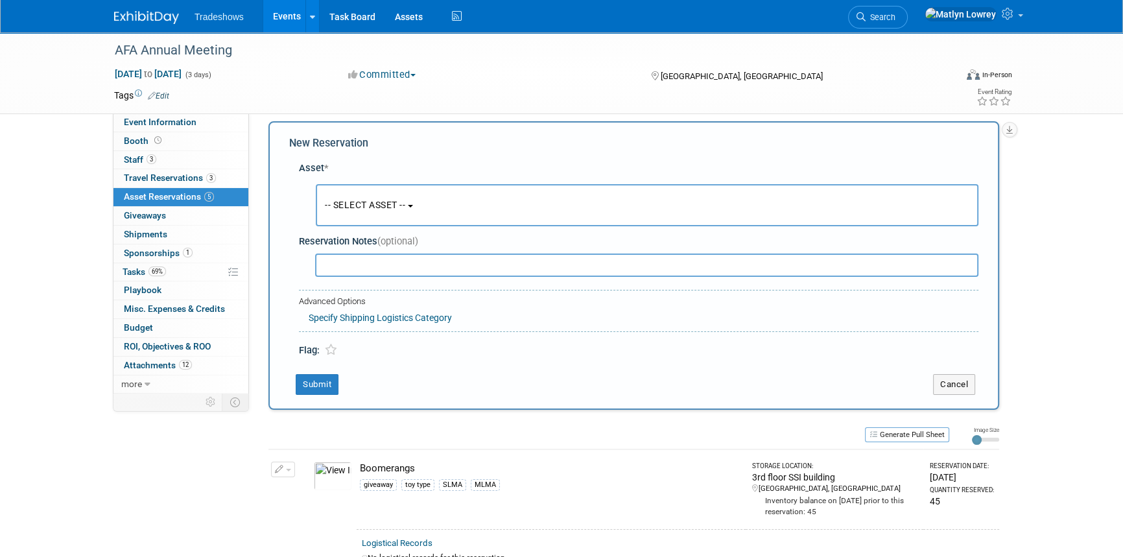
scroll to position [12, 0]
click at [327, 195] on button "-- SELECT ASSET --" at bounding box center [647, 203] width 663 height 42
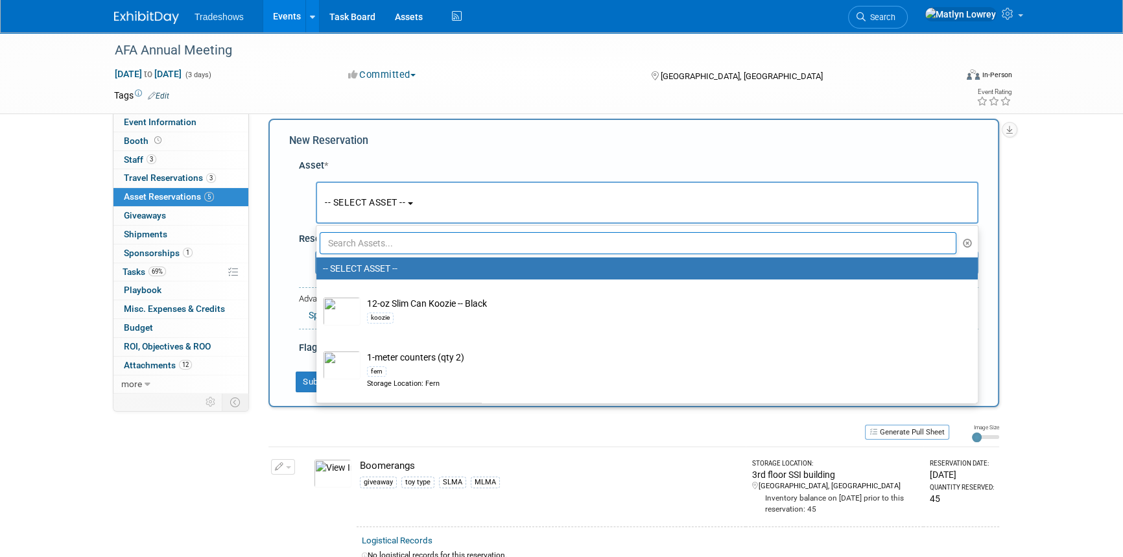
click at [371, 237] on input "text" at bounding box center [638, 243] width 637 height 22
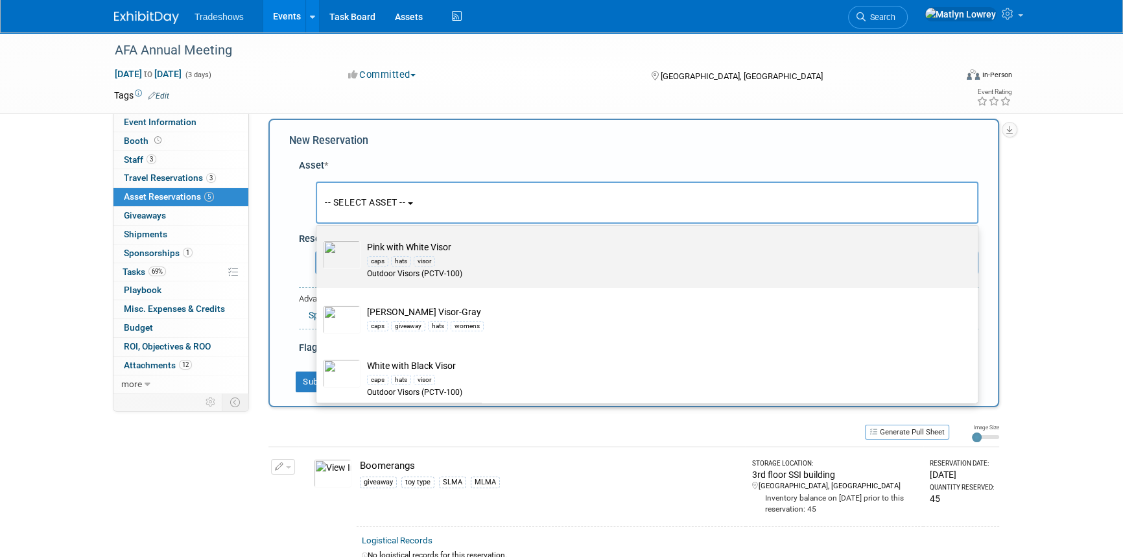
scroll to position [170, 0]
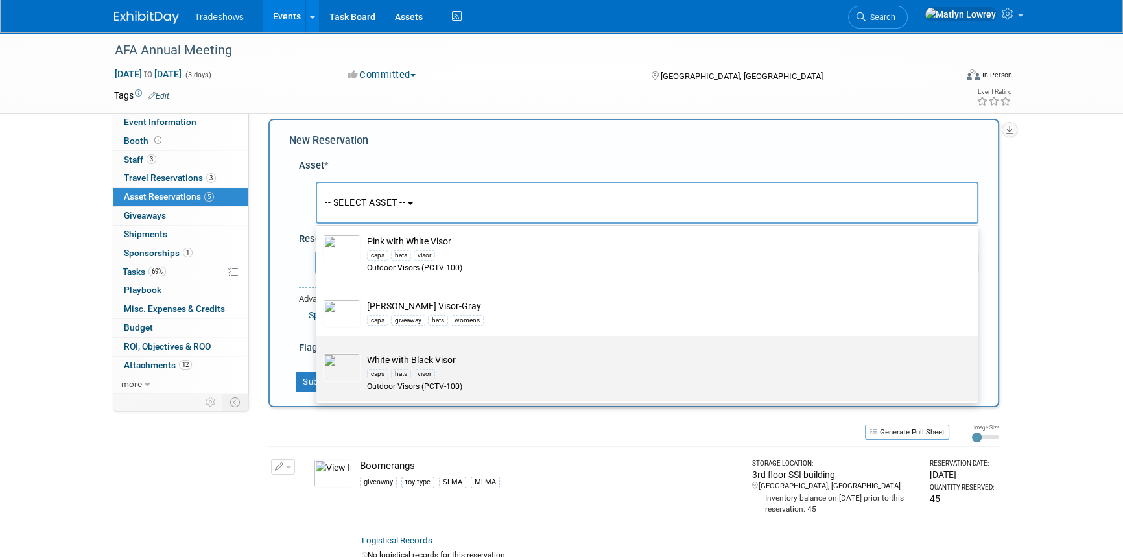
type input "visor"
click at [438, 377] on div "caps hats visor" at bounding box center [659, 373] width 585 height 15
click at [318, 351] on input "White with Black Visor caps hats visor Outdoor Visors (PCTV-100)" at bounding box center [314, 347] width 8 height 8
select select "10725787"
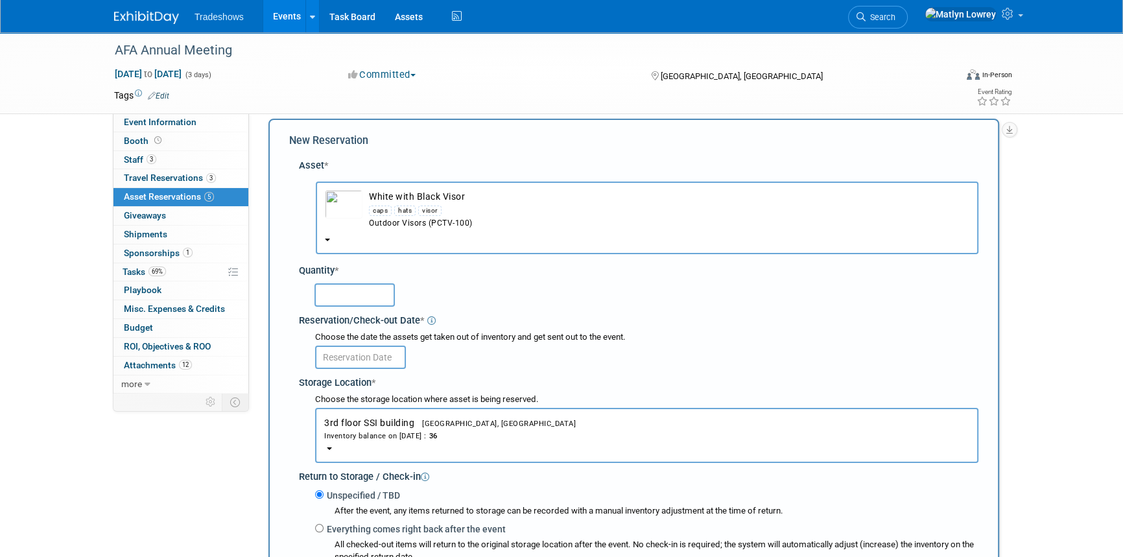
click at [359, 298] on input "text" at bounding box center [355, 294] width 80 height 23
type input "12"
click at [342, 350] on input "text" at bounding box center [360, 357] width 91 height 23
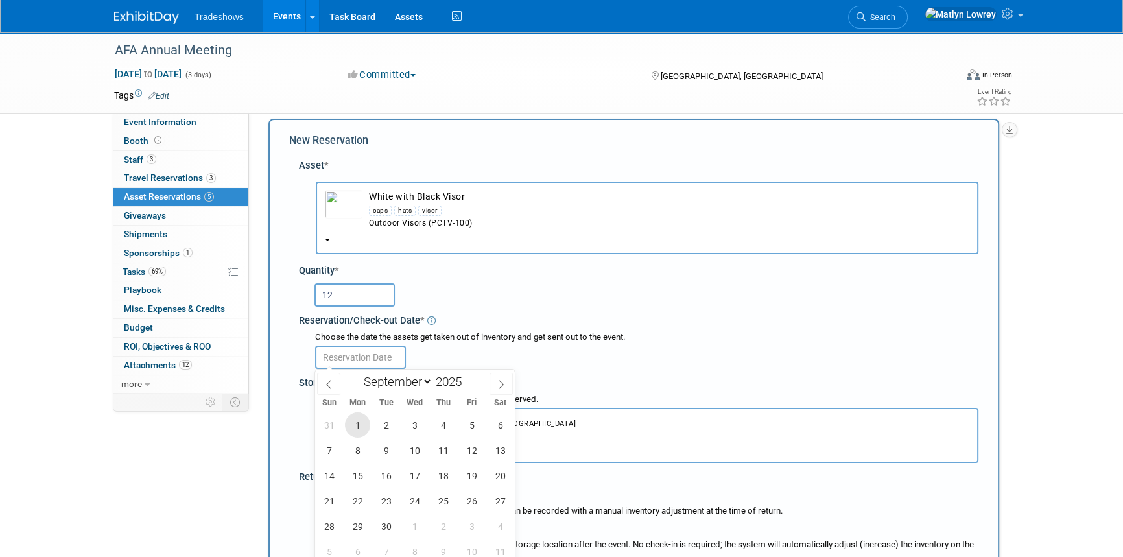
click at [363, 422] on span "1" at bounding box center [357, 424] width 25 height 25
type input "[DATE]"
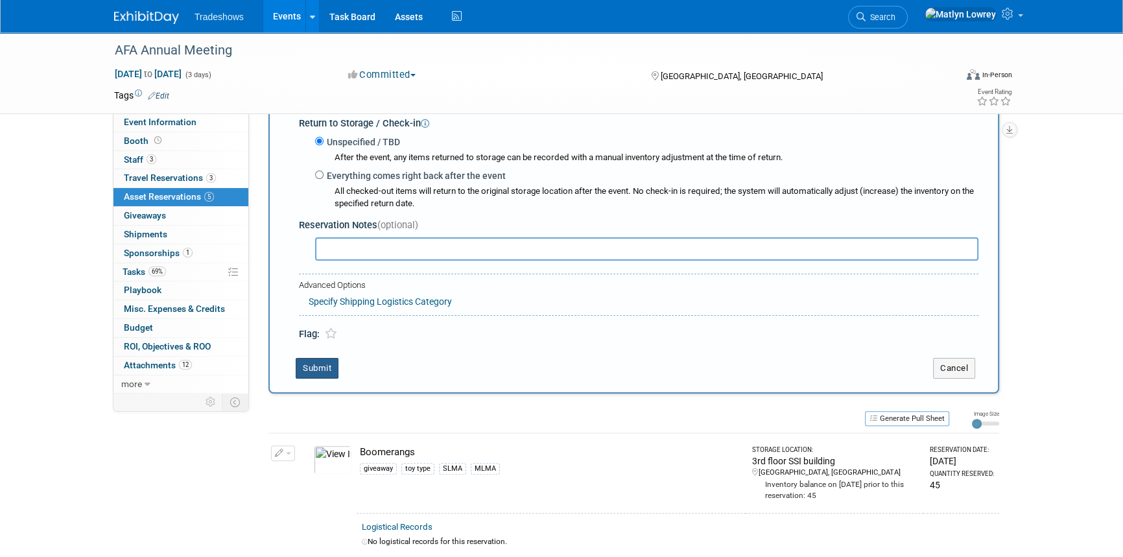
click at [305, 376] on button "Submit" at bounding box center [317, 368] width 43 height 21
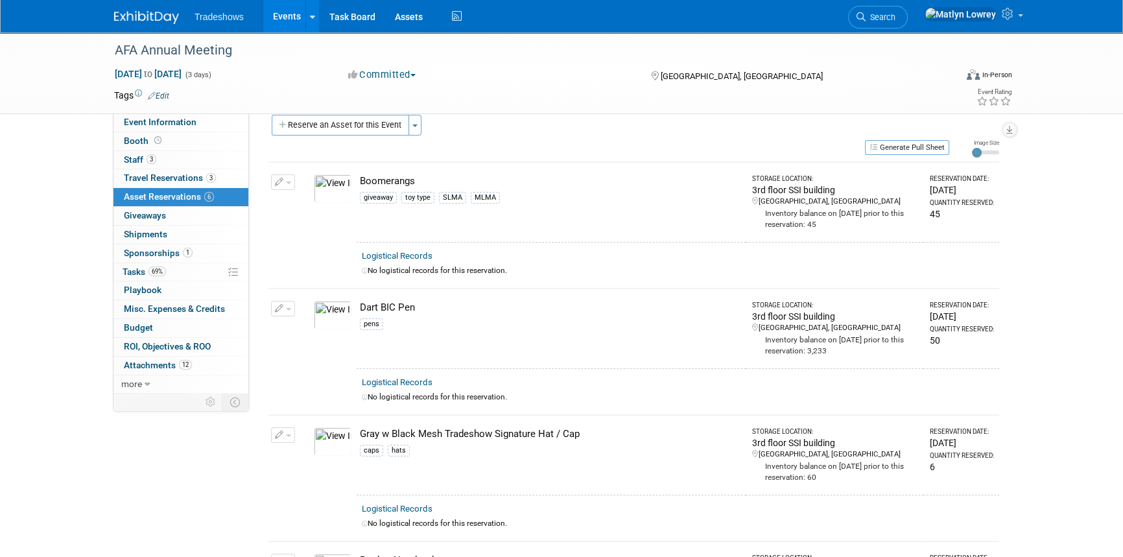
scroll to position [0, 0]
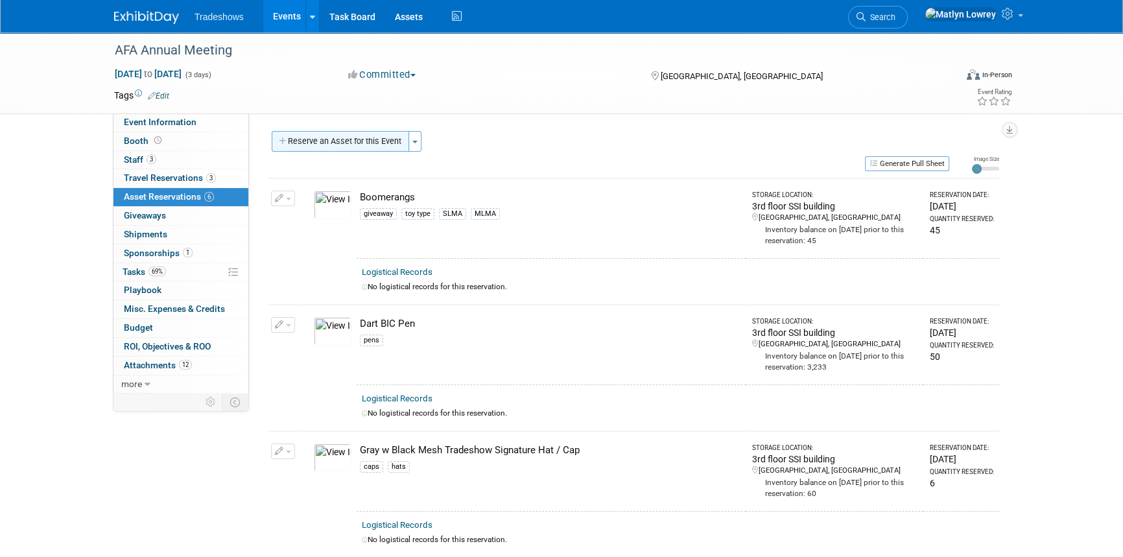
click at [316, 142] on button "Reserve an Asset for this Event" at bounding box center [340, 141] width 137 height 21
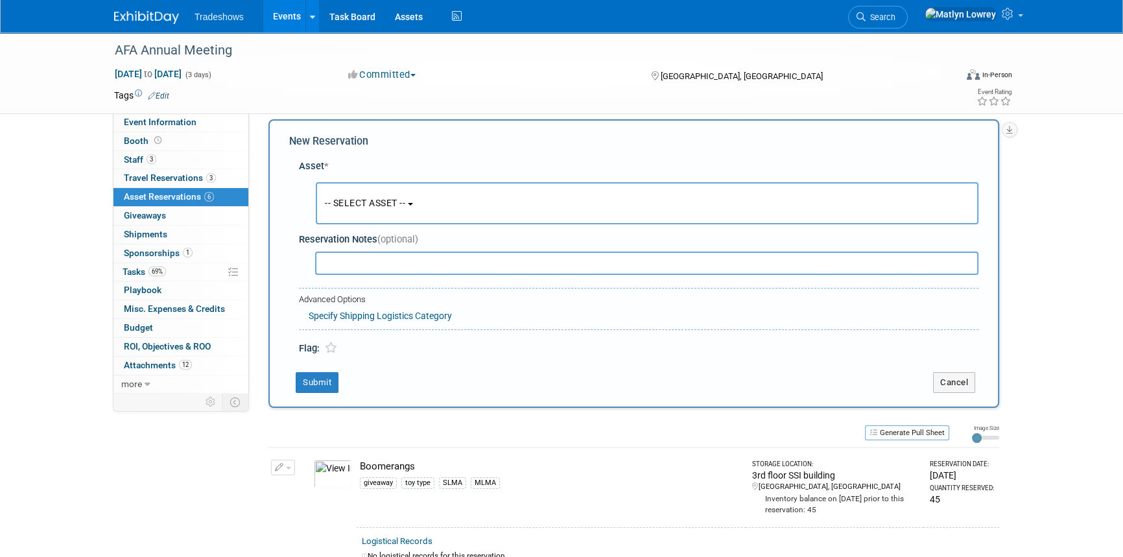
scroll to position [12, 0]
click at [337, 200] on span "-- SELECT ASSET --" at bounding box center [365, 202] width 80 height 10
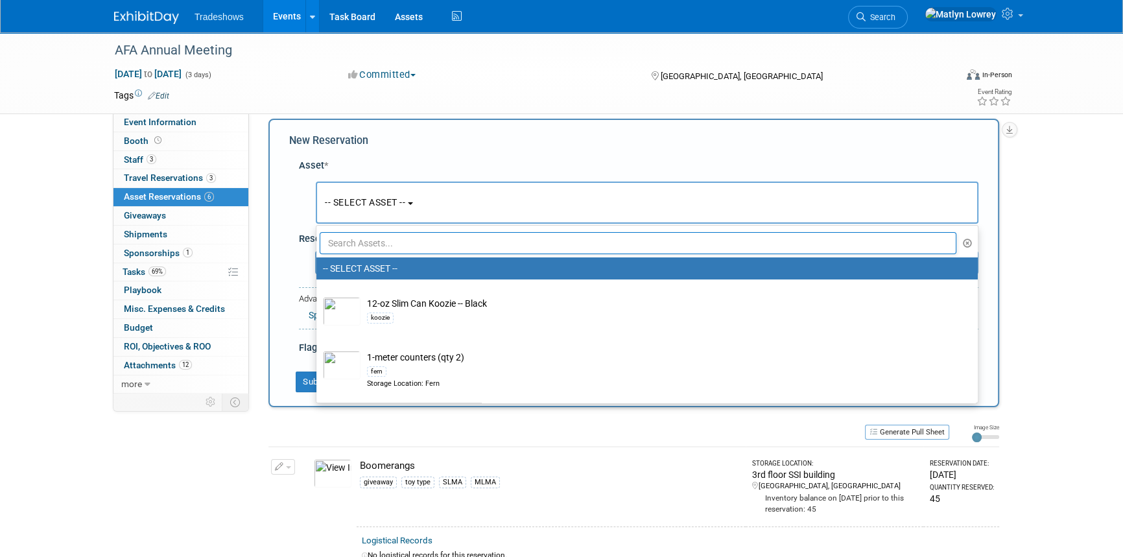
click at [349, 240] on input "text" at bounding box center [638, 243] width 637 height 22
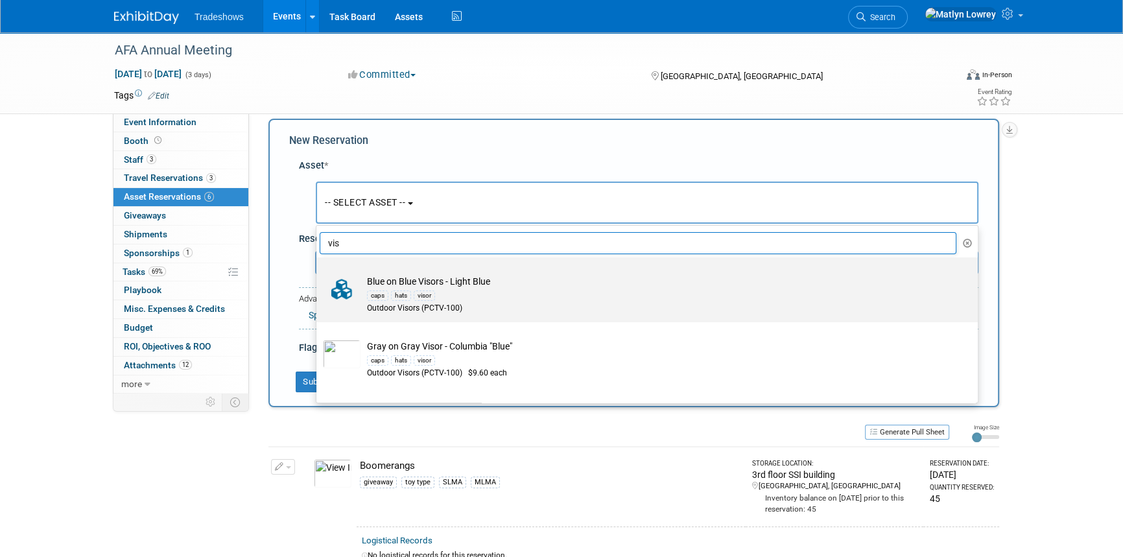
type input "vis"
click at [401, 288] on div "caps hats visor" at bounding box center [659, 295] width 585 height 15
click at [318, 273] on input "Blue on Blue Visors - Light Blue caps hats visor Outdoor Visors (PCTV-100)" at bounding box center [314, 269] width 8 height 8
select select "10725791"
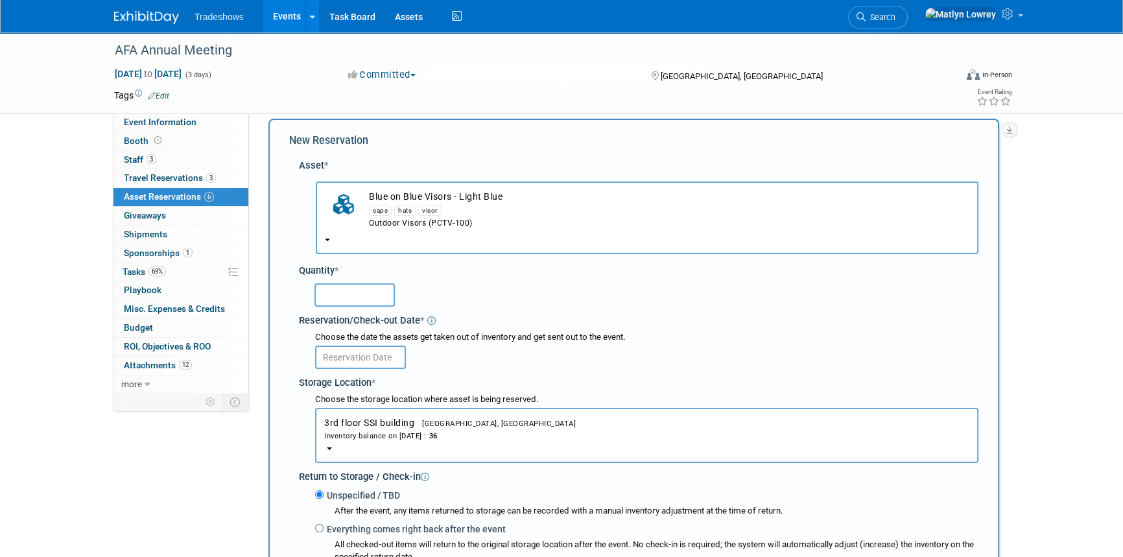
click at [363, 291] on input "text" at bounding box center [355, 294] width 80 height 23
type input "12"
click at [371, 361] on input "text" at bounding box center [360, 357] width 91 height 23
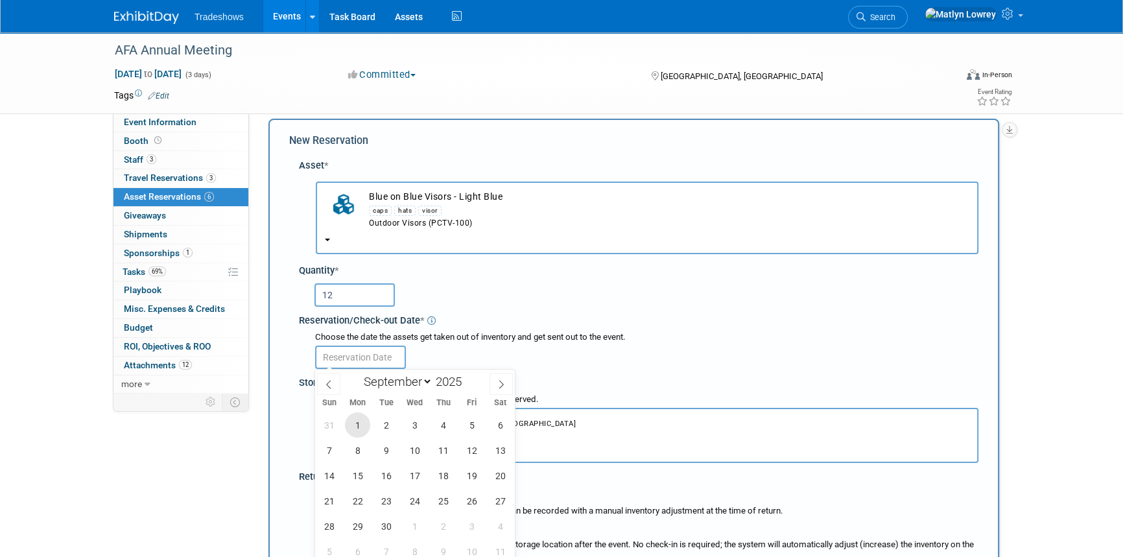
click at [364, 420] on span "1" at bounding box center [357, 424] width 25 height 25
type input "[DATE]"
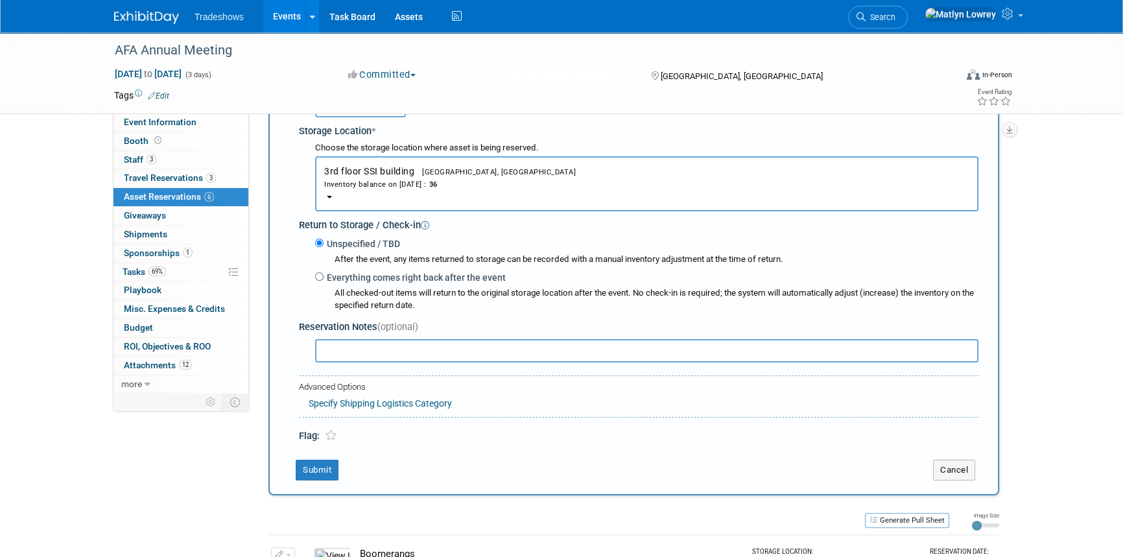
scroll to position [307, 0]
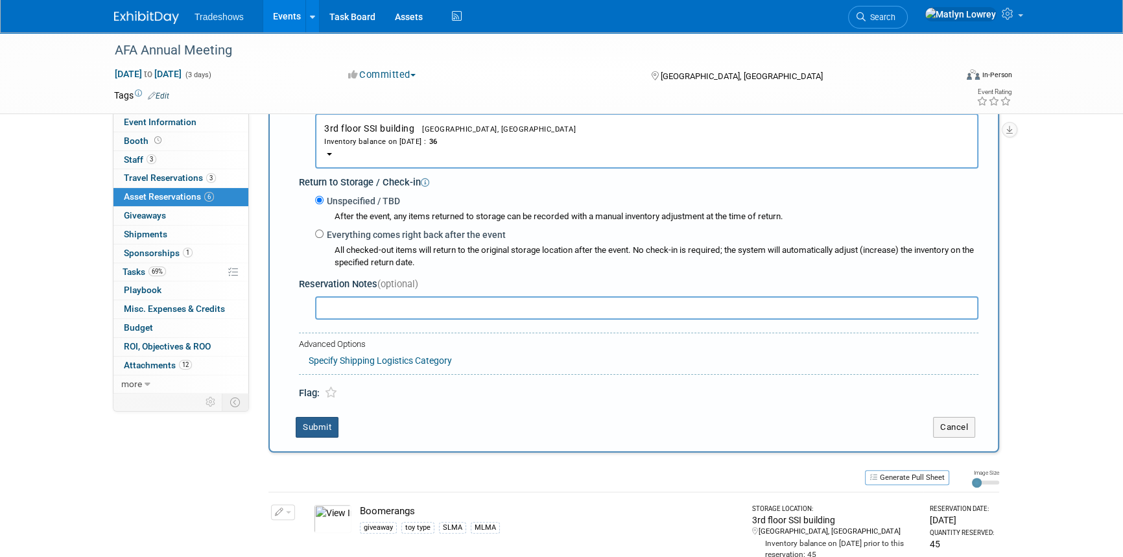
click at [316, 429] on button "Submit" at bounding box center [317, 427] width 43 height 21
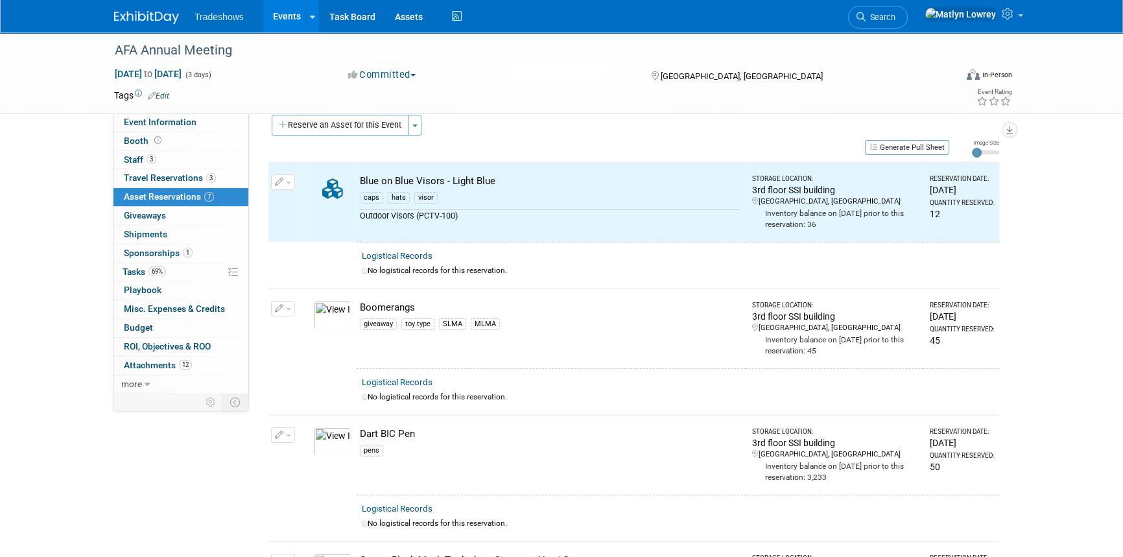
scroll to position [0, 0]
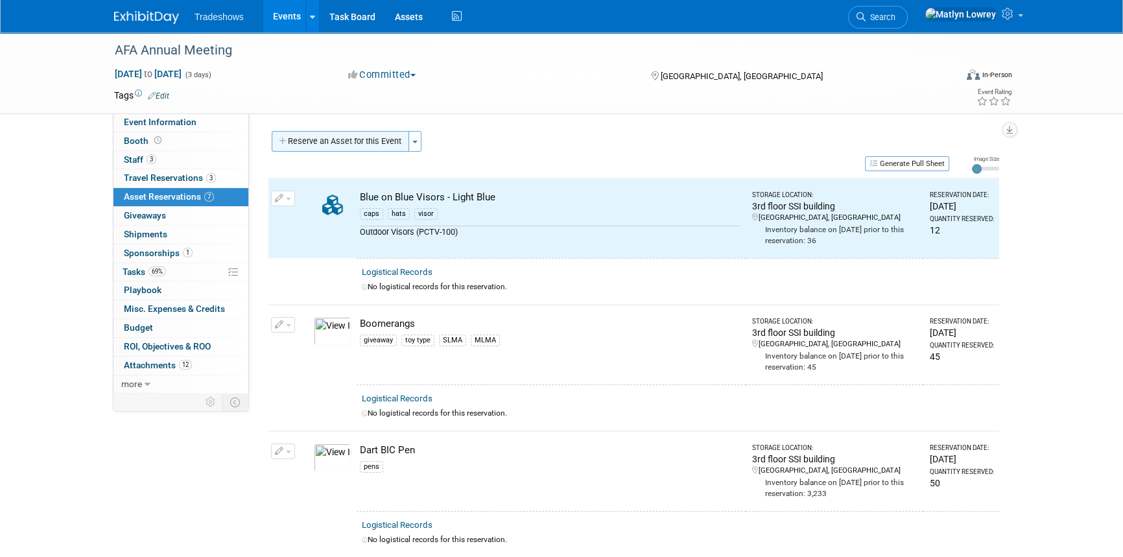
click at [339, 139] on button "Reserve an Asset for this Event" at bounding box center [340, 141] width 137 height 21
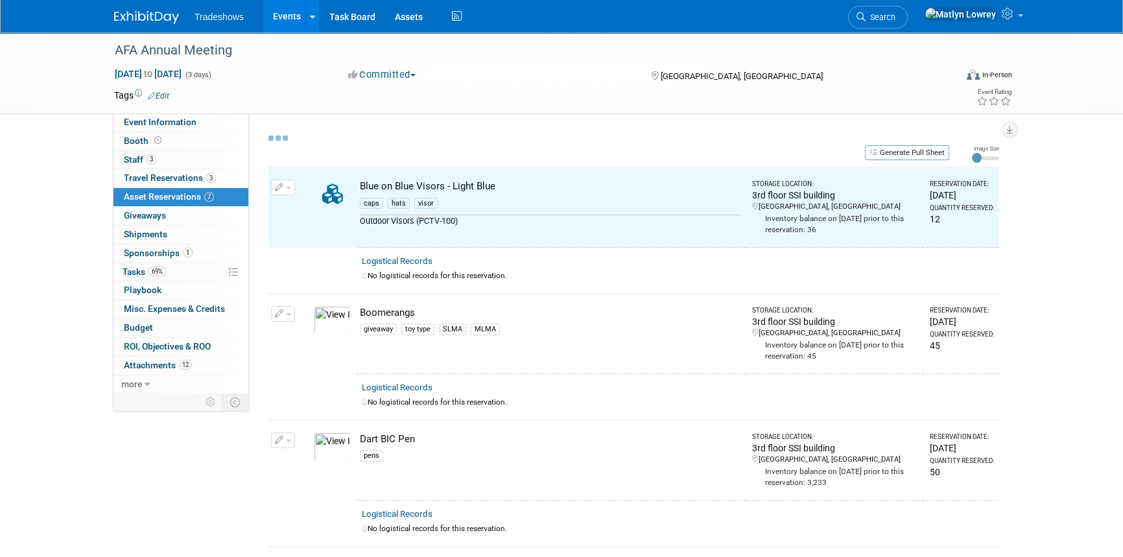
select select "8"
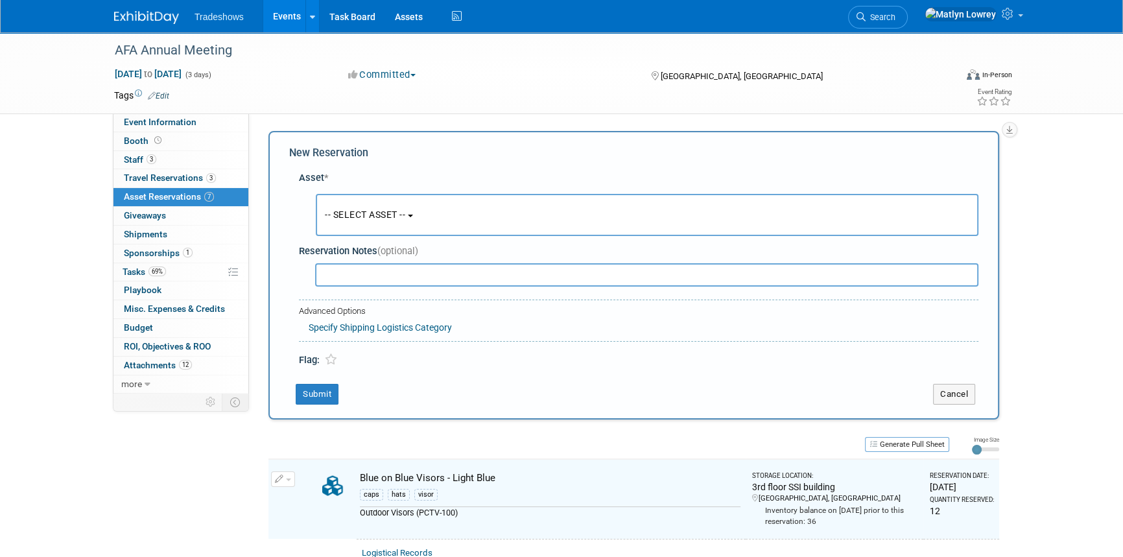
scroll to position [12, 0]
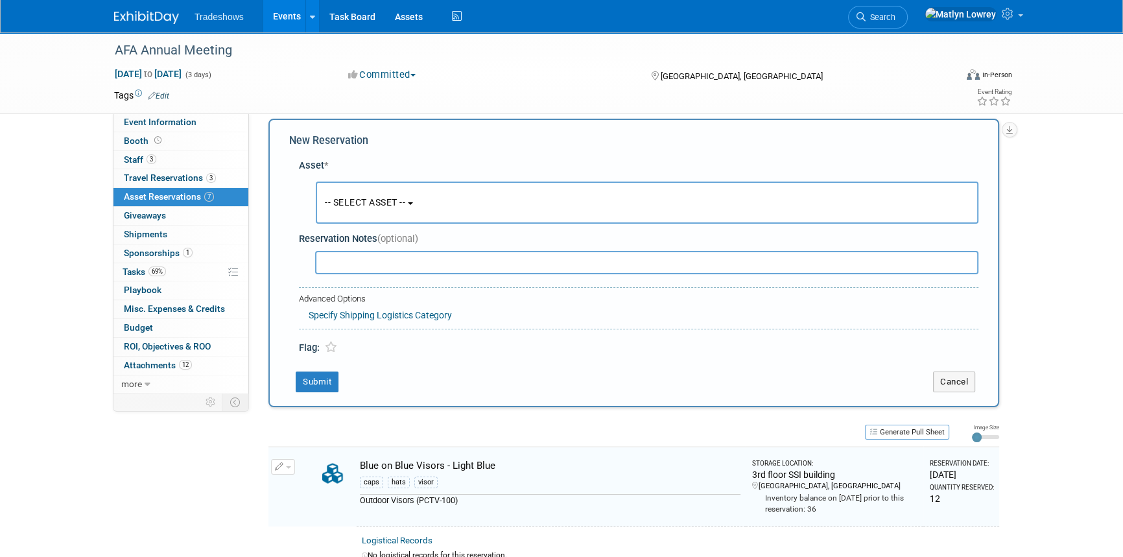
click at [343, 189] on button "-- SELECT ASSET --" at bounding box center [647, 203] width 663 height 42
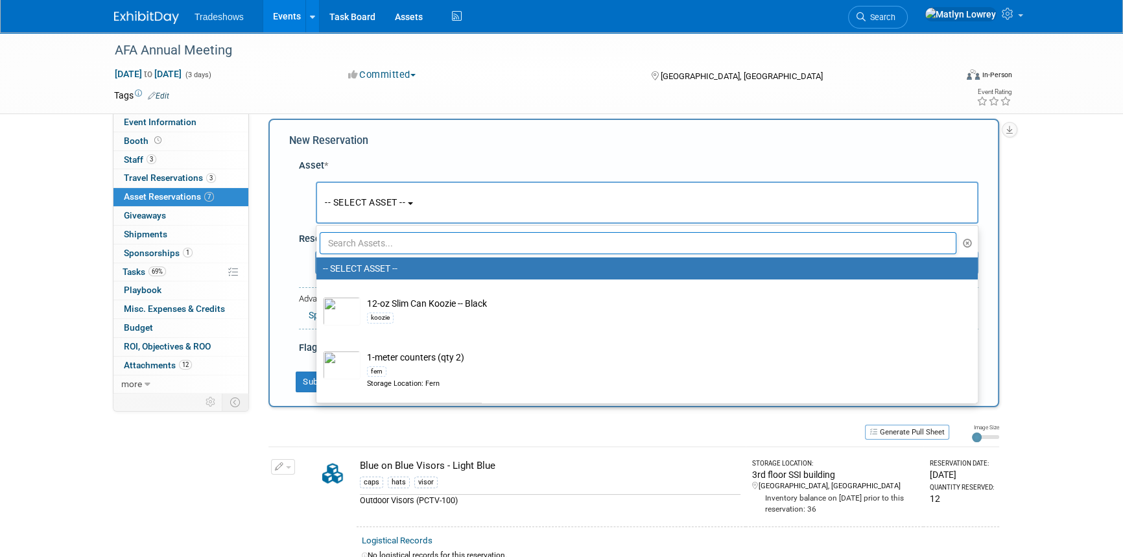
click at [353, 235] on input "text" at bounding box center [638, 243] width 637 height 22
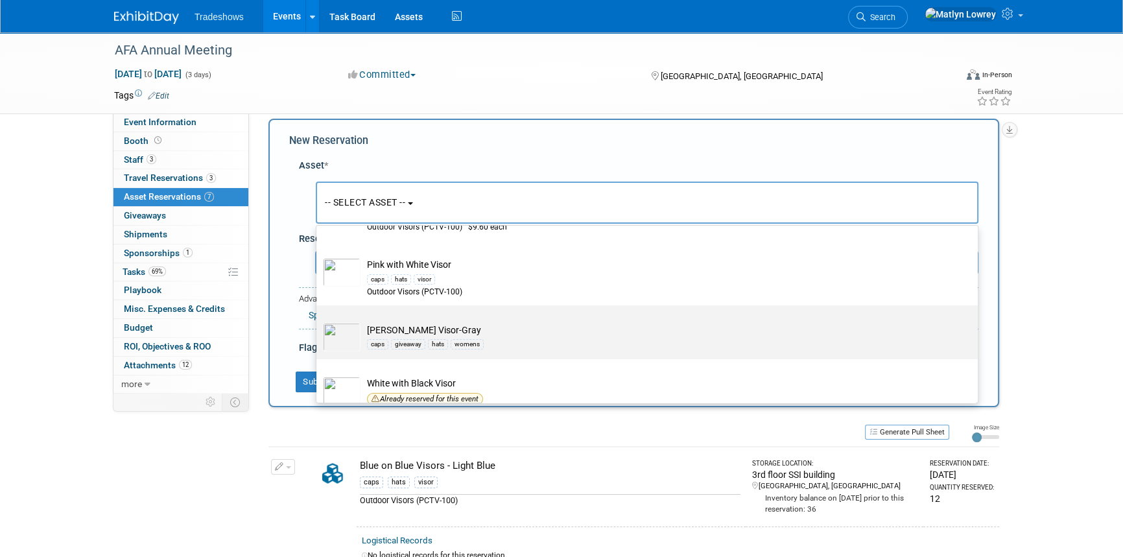
scroll to position [176, 0]
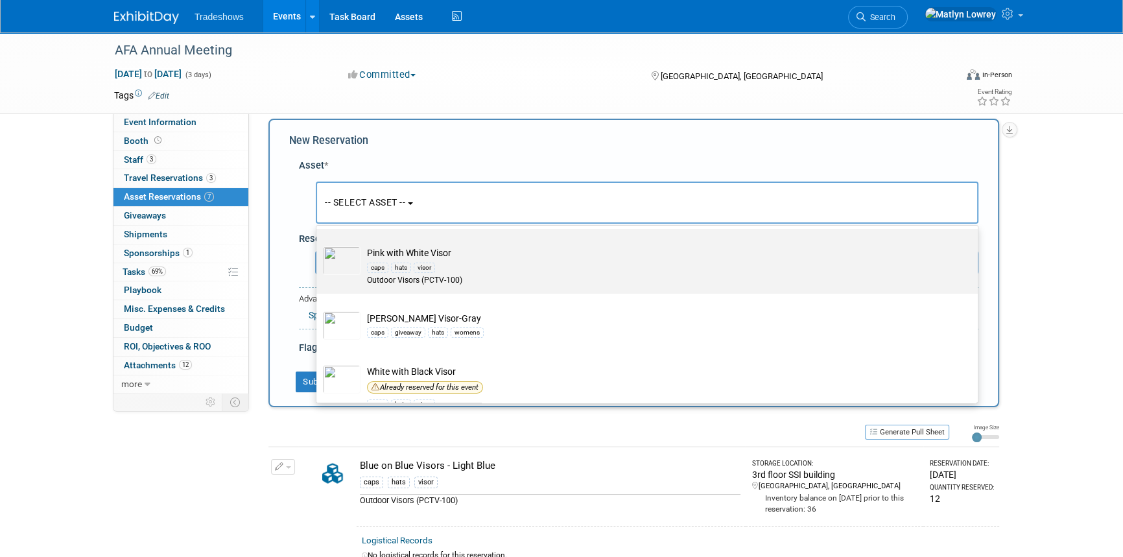
type input "vis"
click at [390, 253] on td "Pink with White Visor caps hats visor Outdoor Visors (PCTV-100)" at bounding box center [656, 266] width 591 height 40
click at [318, 244] on input "Pink with White Visor caps hats visor Outdoor Visors (PCTV-100)" at bounding box center [314, 240] width 8 height 8
select select "10725785"
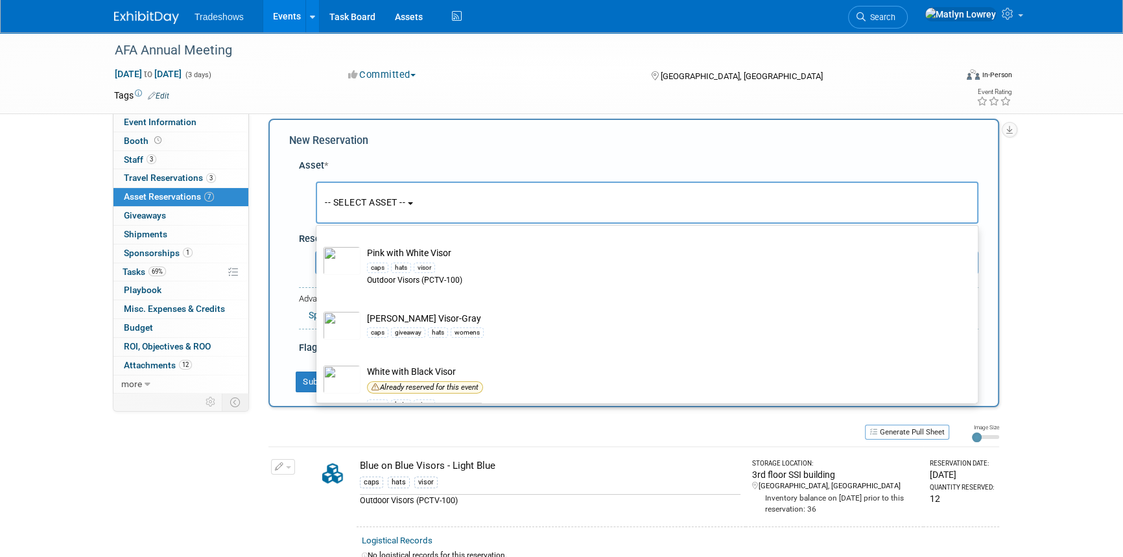
select select "8"
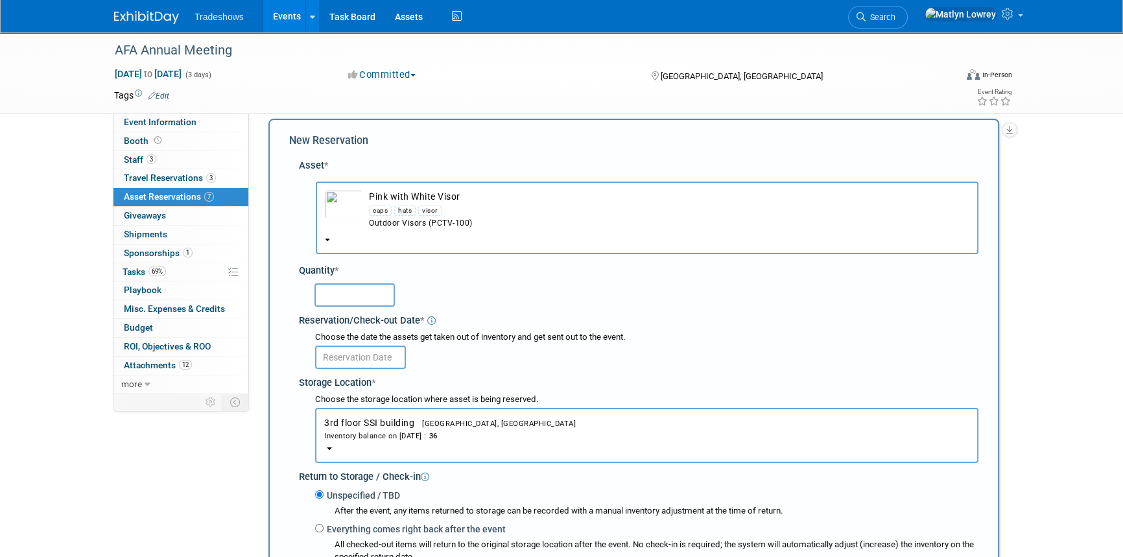
click at [330, 285] on input "text" at bounding box center [355, 294] width 80 height 23
type input "12"
click at [333, 355] on input "text" at bounding box center [360, 357] width 91 height 23
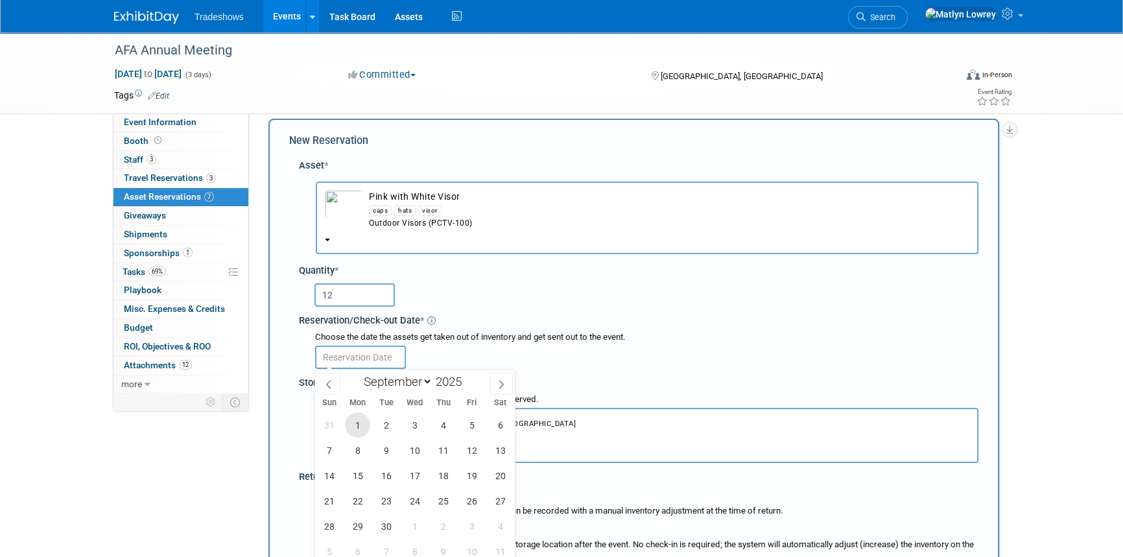
click at [361, 418] on span "1" at bounding box center [357, 424] width 25 height 25
type input "[DATE]"
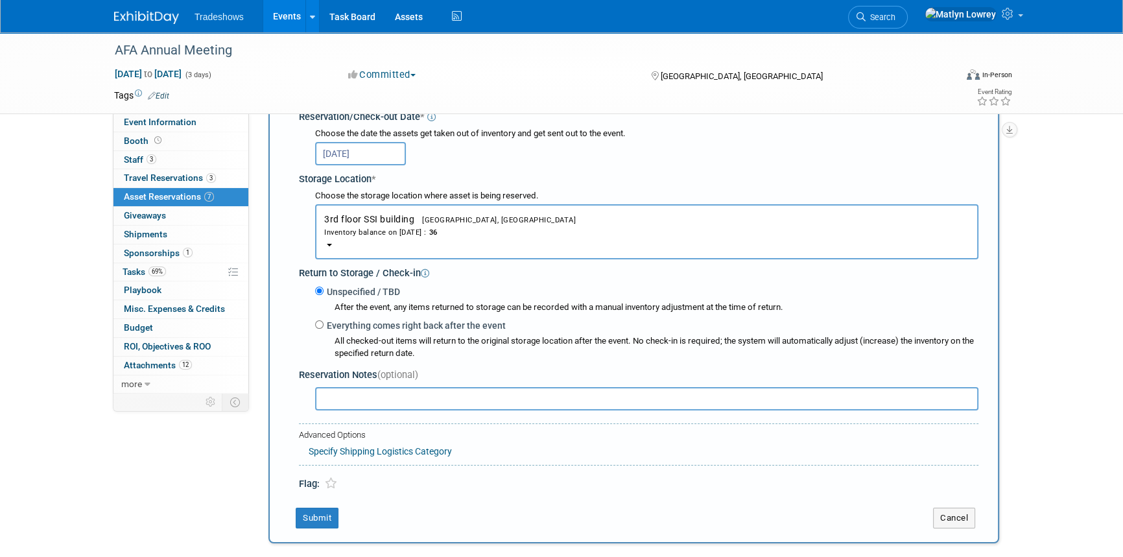
scroll to position [366, 0]
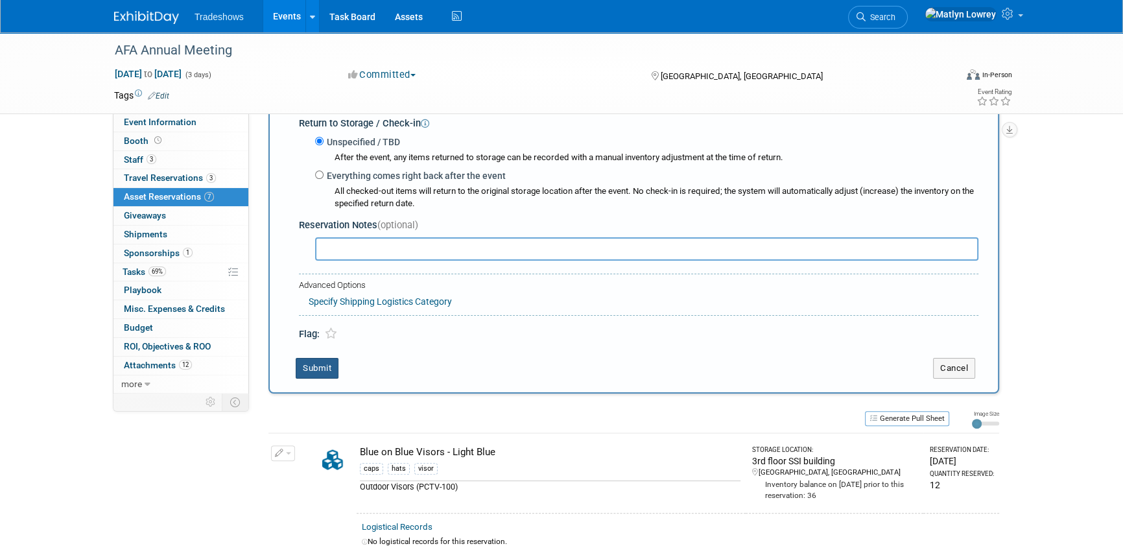
click at [326, 370] on button "Submit" at bounding box center [317, 368] width 43 height 21
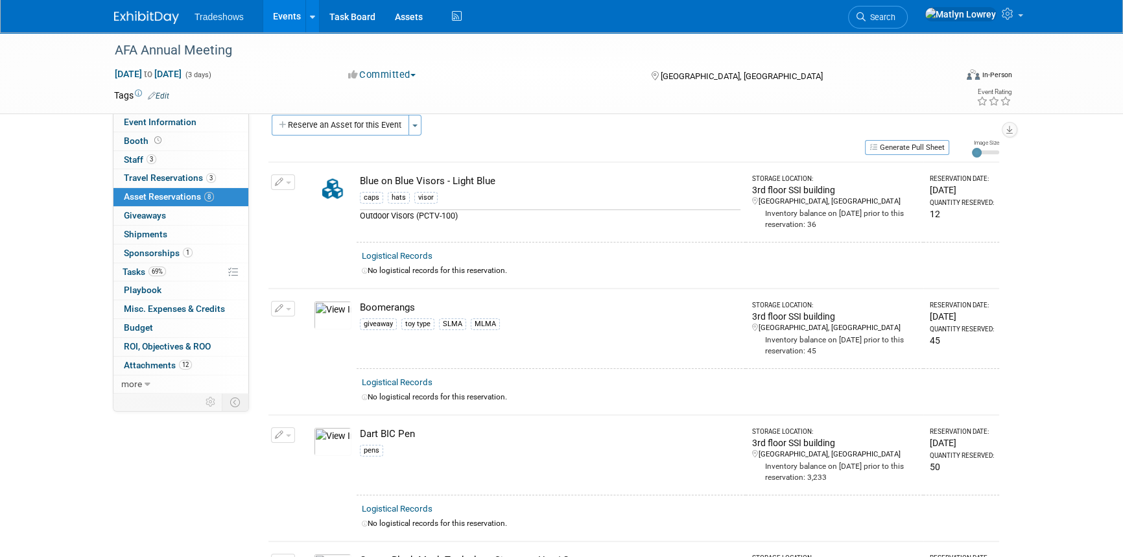
scroll to position [0, 0]
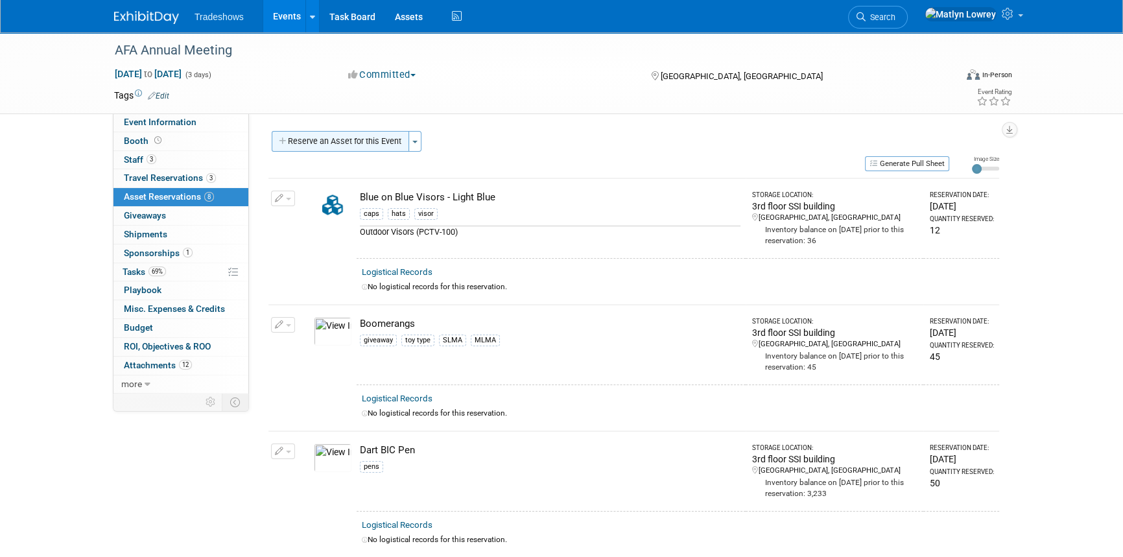
click at [358, 145] on button "Reserve an Asset for this Event" at bounding box center [340, 141] width 137 height 21
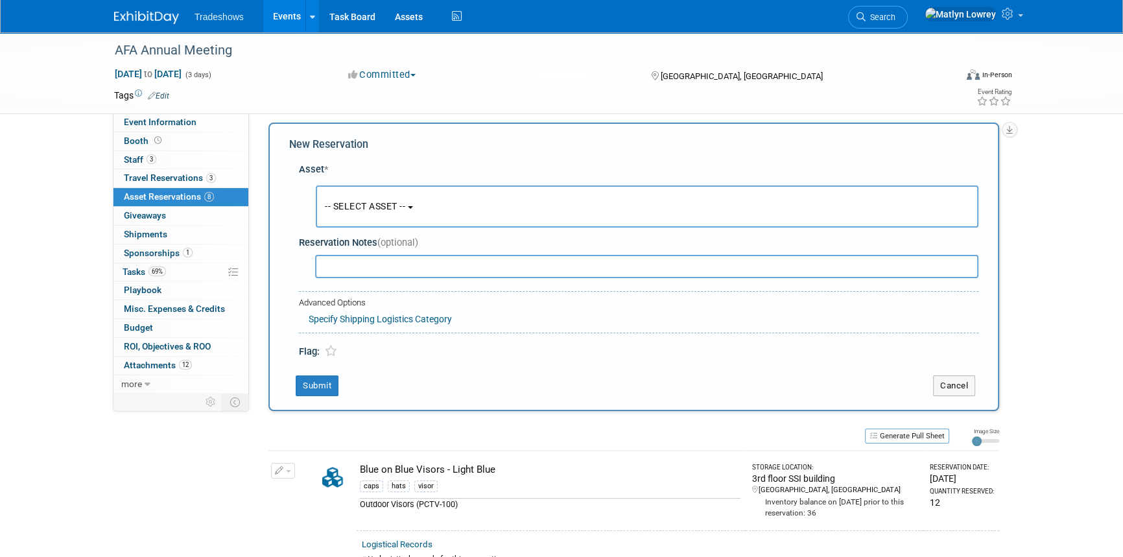
scroll to position [12, 0]
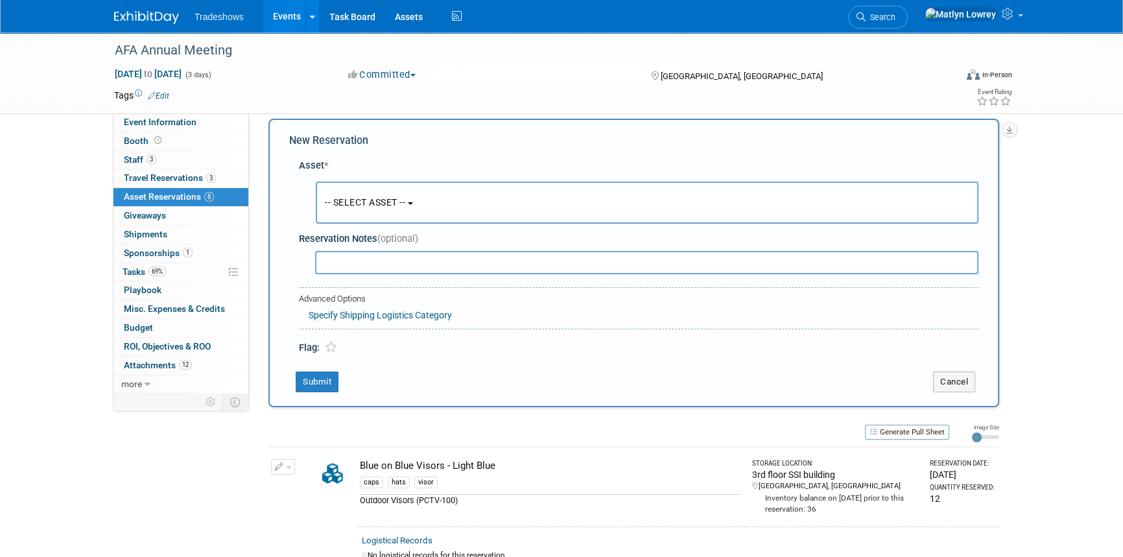
click at [379, 204] on span "-- SELECT ASSET --" at bounding box center [365, 202] width 80 height 10
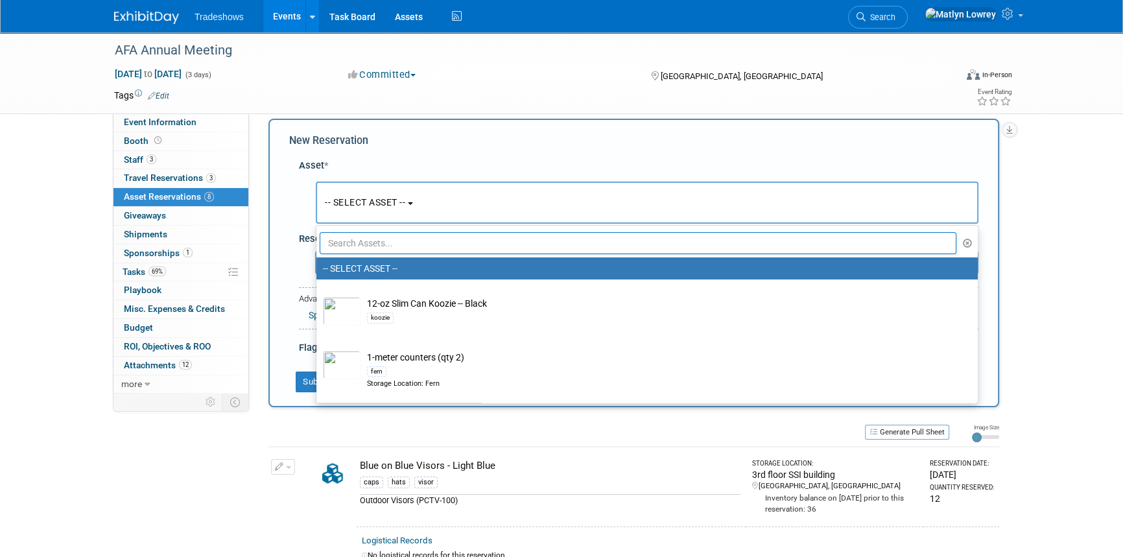
click at [385, 240] on input "text" at bounding box center [638, 243] width 637 height 22
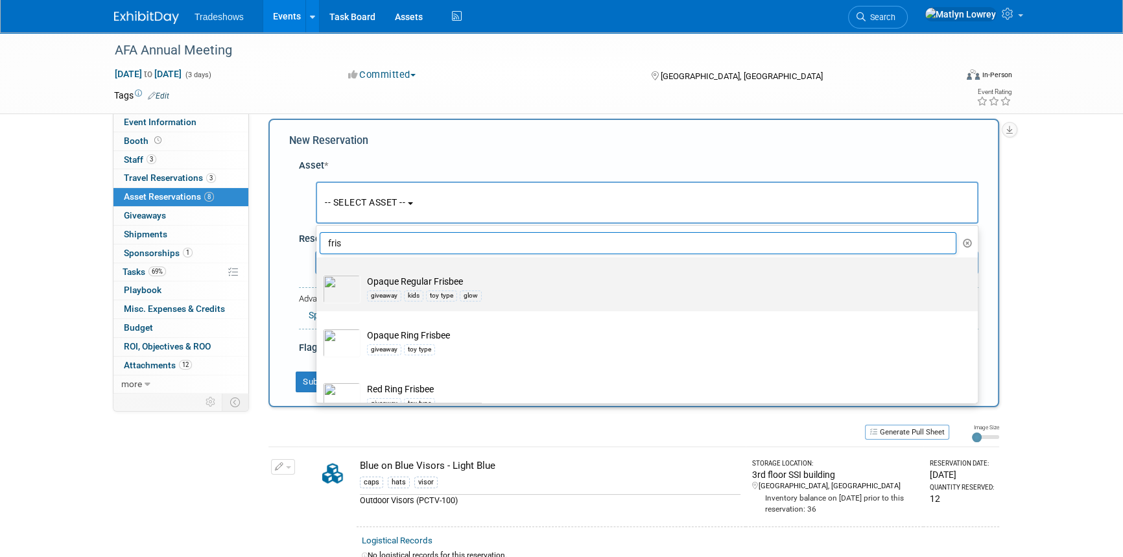
type input "fris"
click at [359, 286] on img at bounding box center [342, 289] width 38 height 29
click at [318, 273] on input "Opaque Regular Frisbee giveaway kids toy type glow" at bounding box center [314, 269] width 8 height 8
select select "10717391"
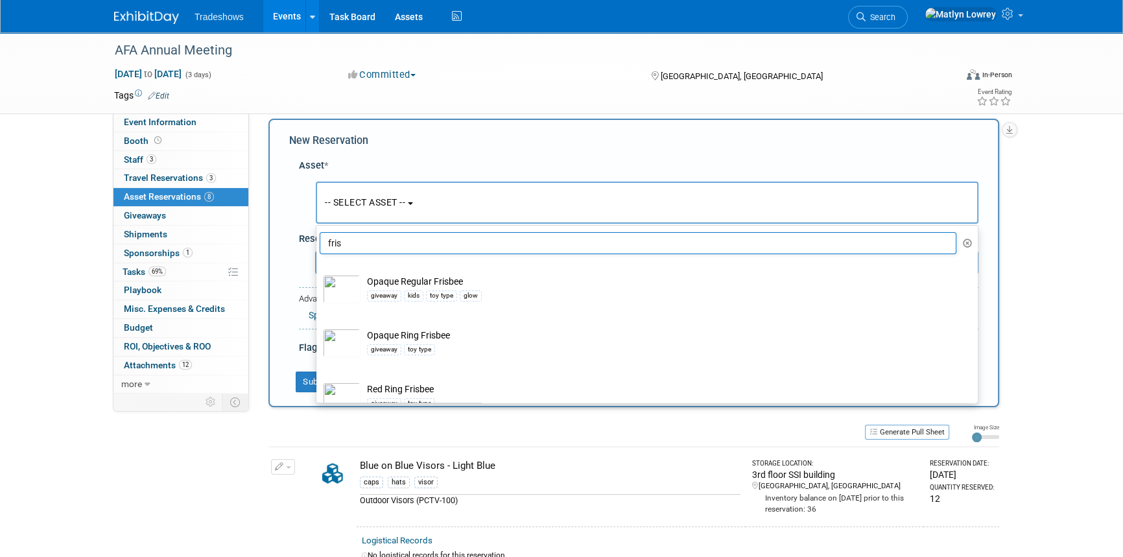
select select "8"
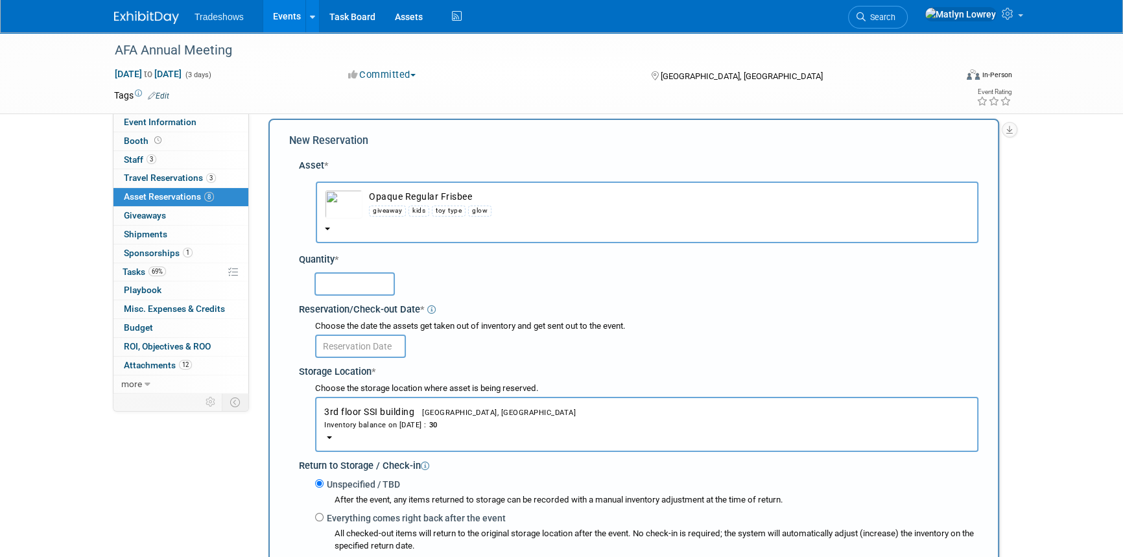
click at [358, 287] on input "text" at bounding box center [355, 283] width 80 height 23
type input "6"
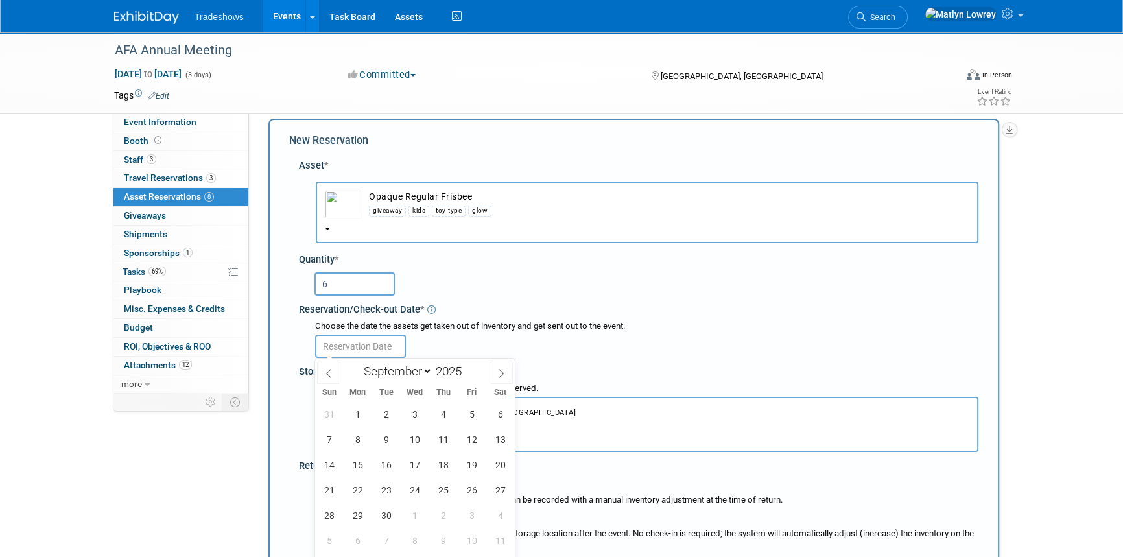
click at [339, 346] on input "text" at bounding box center [360, 346] width 91 height 23
click at [361, 418] on span "1" at bounding box center [357, 413] width 25 height 25
type input "[DATE]"
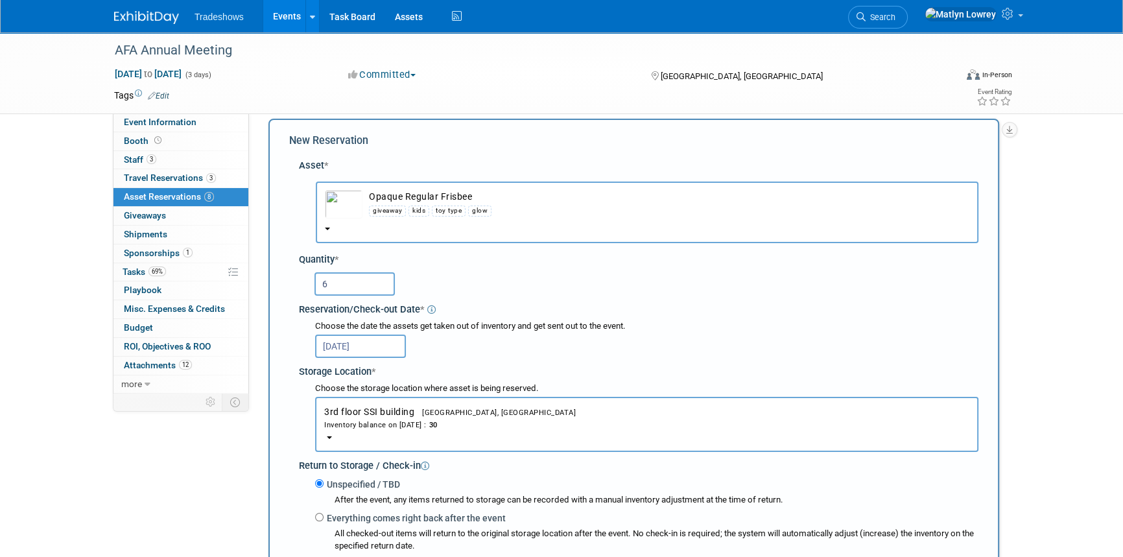
click at [338, 285] on input "6" at bounding box center [355, 283] width 80 height 23
click at [365, 289] on input "6" at bounding box center [355, 283] width 80 height 23
click at [370, 223] on button "Opaque Regular Frisbee giveaway kids toy type glow" at bounding box center [647, 213] width 663 height 62
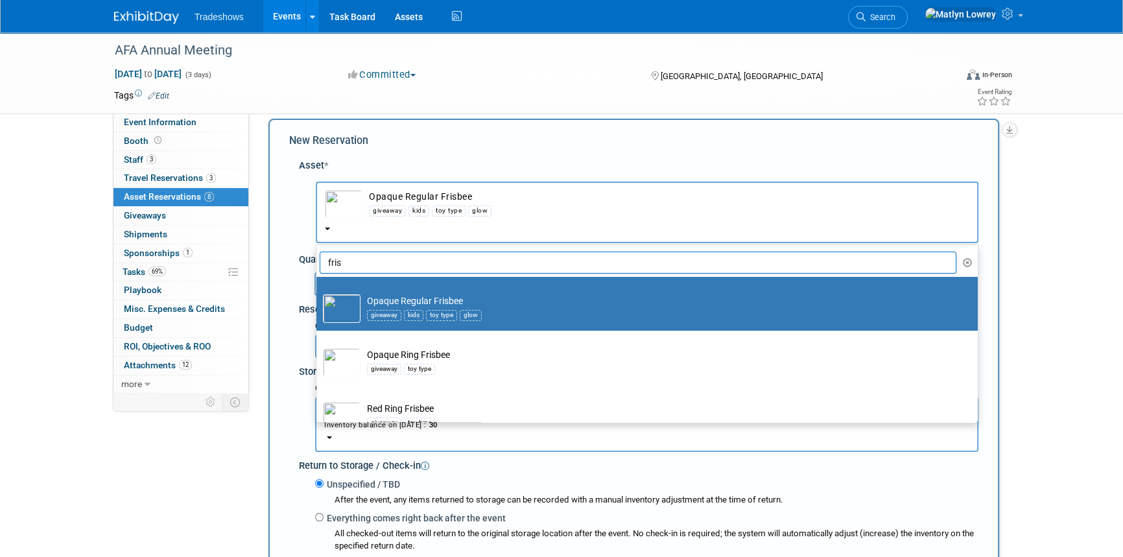
click at [362, 263] on input "fris" at bounding box center [638, 263] width 637 height 22
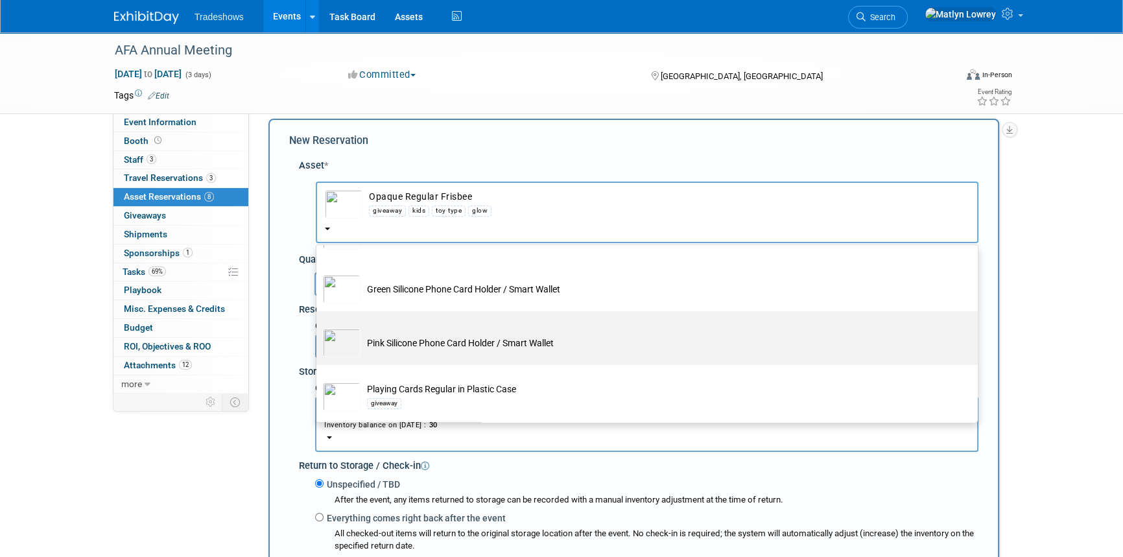
scroll to position [182, 0]
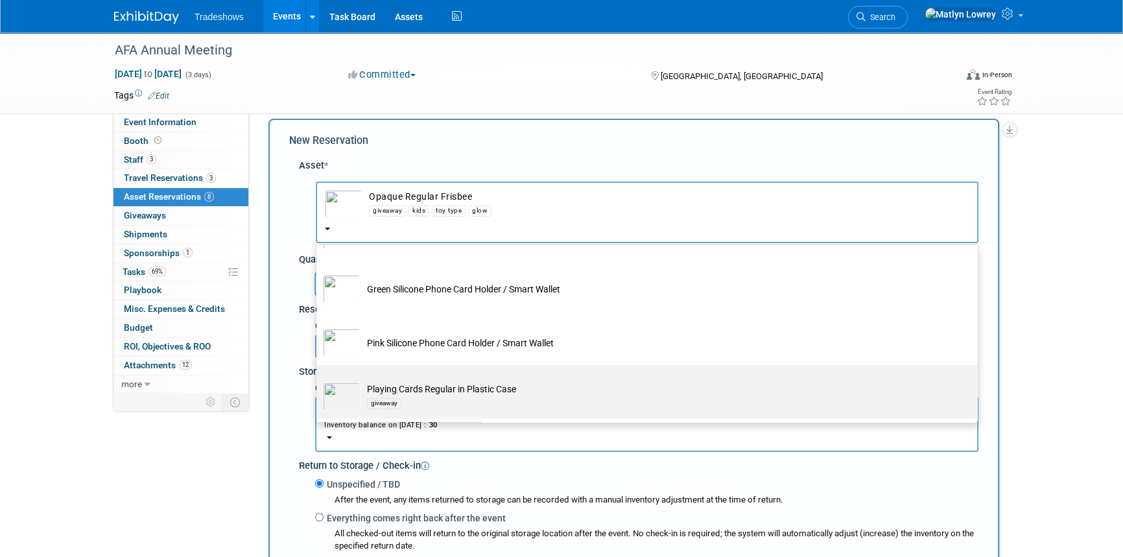
type input "card"
click at [406, 390] on td "Playing Cards Regular in Plastic Case giveaway" at bounding box center [656, 397] width 591 height 29
click at [318, 381] on input "Playing Cards Regular in Plastic Case giveaway" at bounding box center [314, 376] width 8 height 8
select select "10717397"
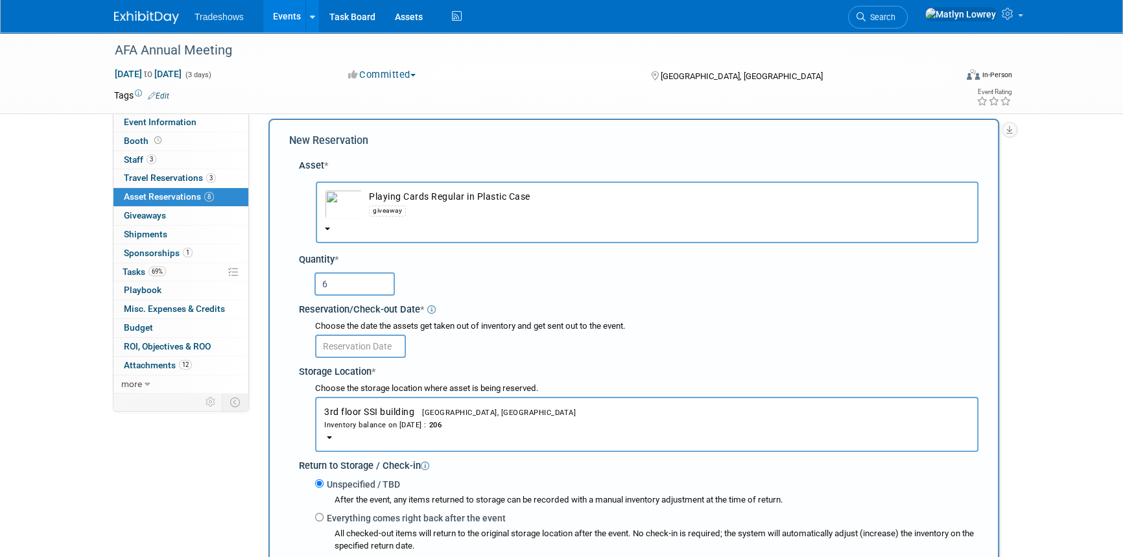
click at [357, 289] on input "6" at bounding box center [355, 283] width 80 height 23
type input "50"
click at [355, 340] on input "text" at bounding box center [360, 346] width 91 height 23
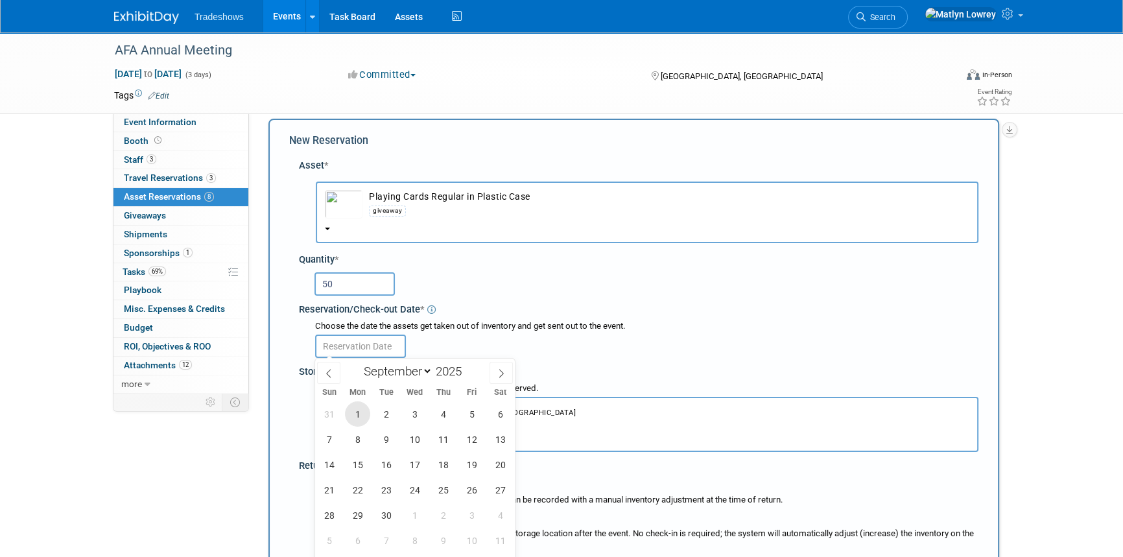
click at [355, 412] on span "1" at bounding box center [357, 413] width 25 height 25
type input "[DATE]"
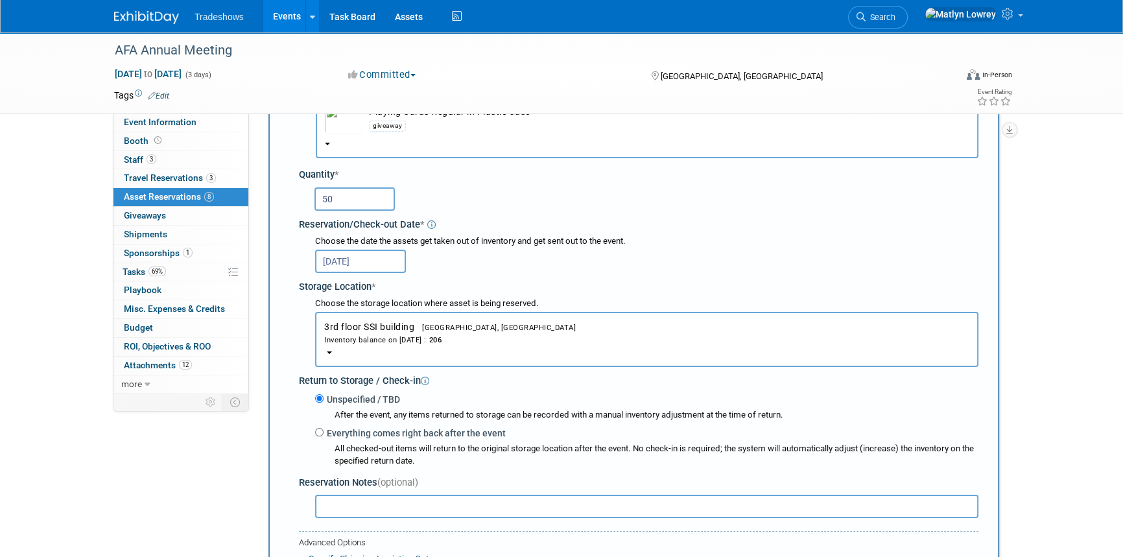
scroll to position [248, 0]
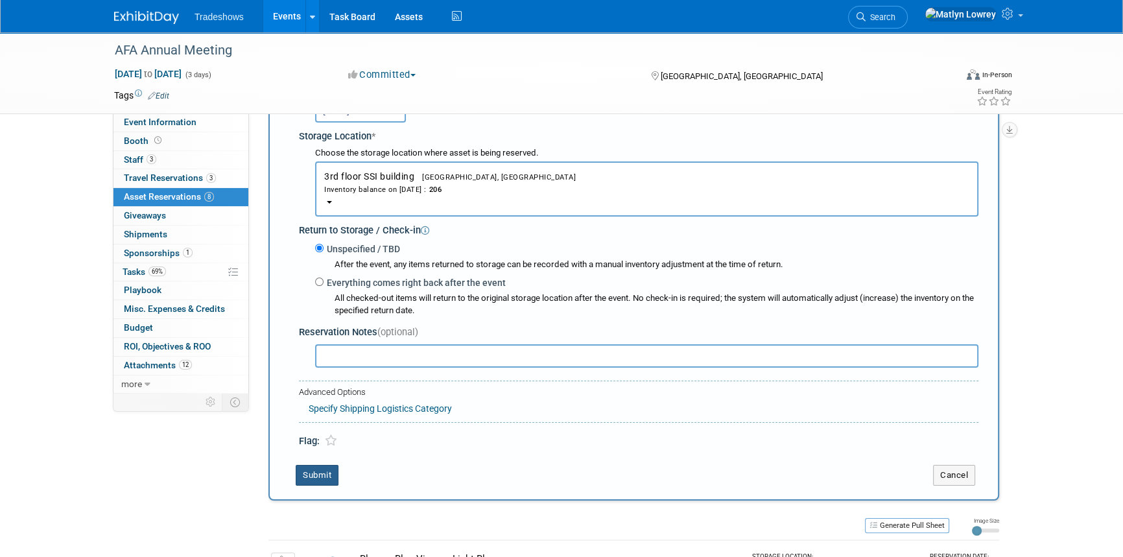
click at [318, 468] on button "Submit" at bounding box center [317, 475] width 43 height 21
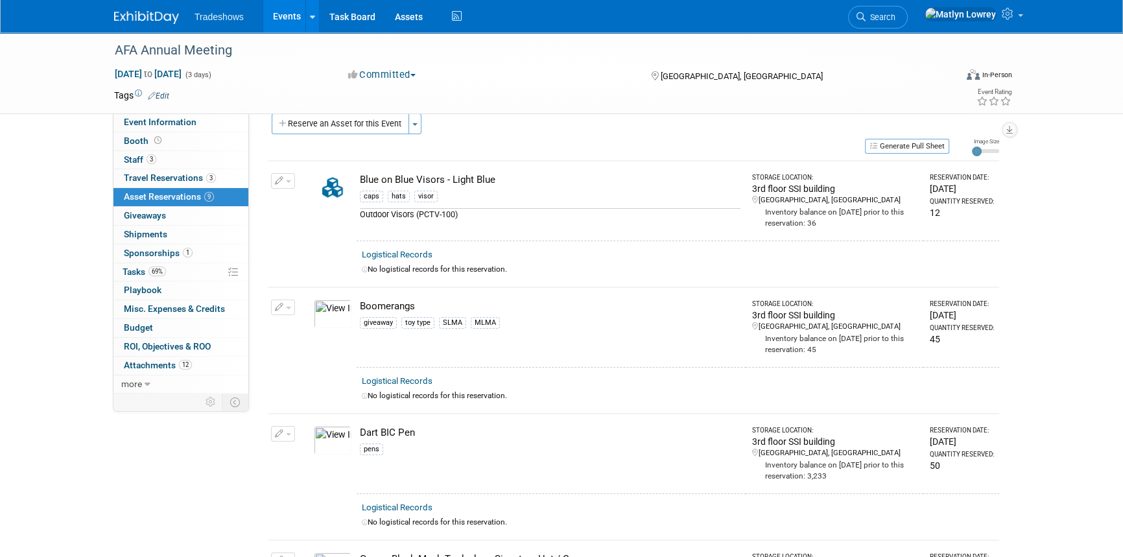
scroll to position [0, 0]
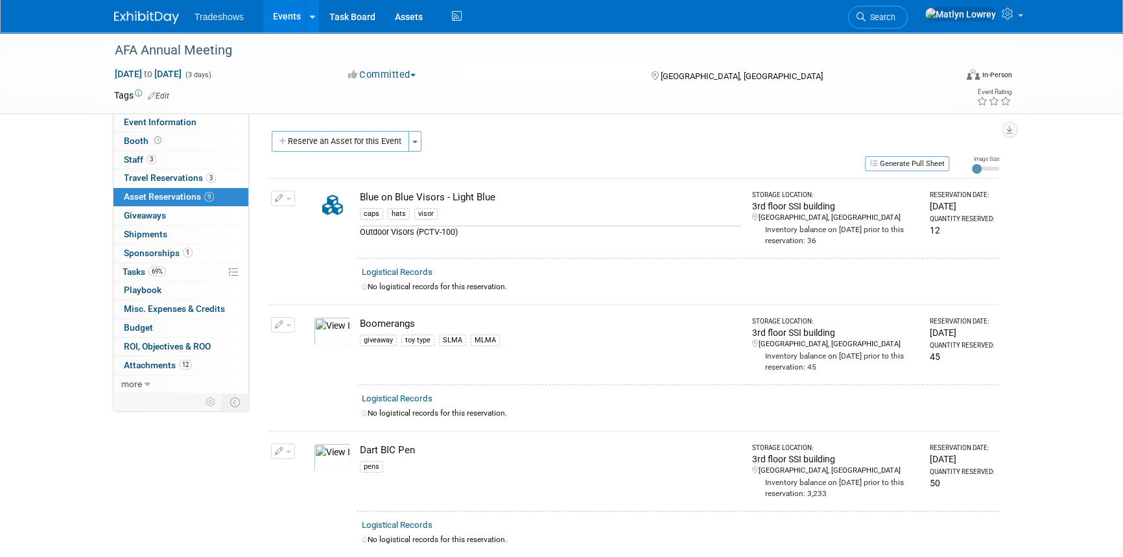
click at [338, 142] on button "Reserve an Asset for this Event" at bounding box center [340, 141] width 137 height 21
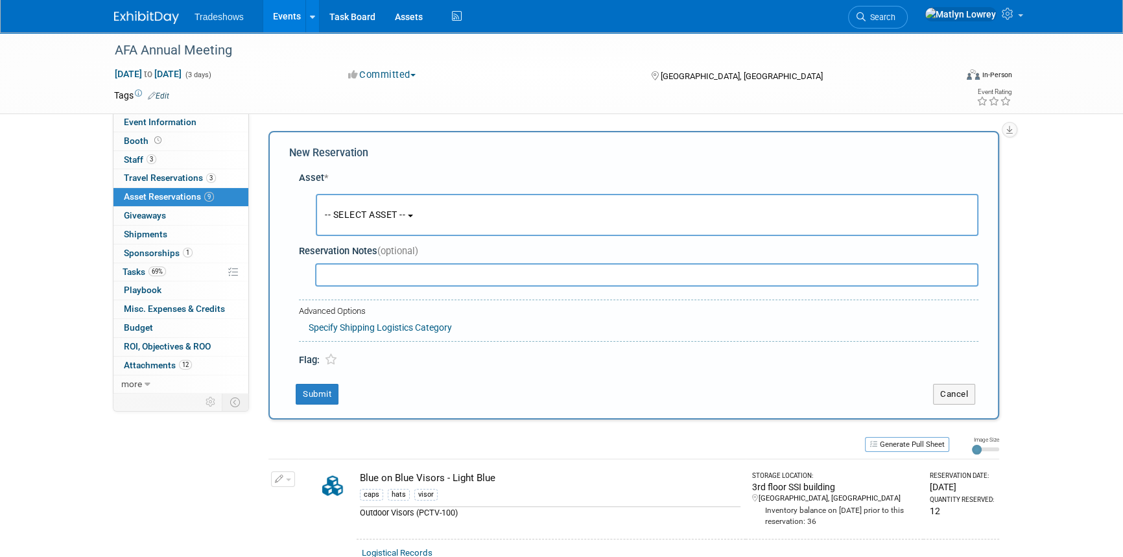
scroll to position [12, 0]
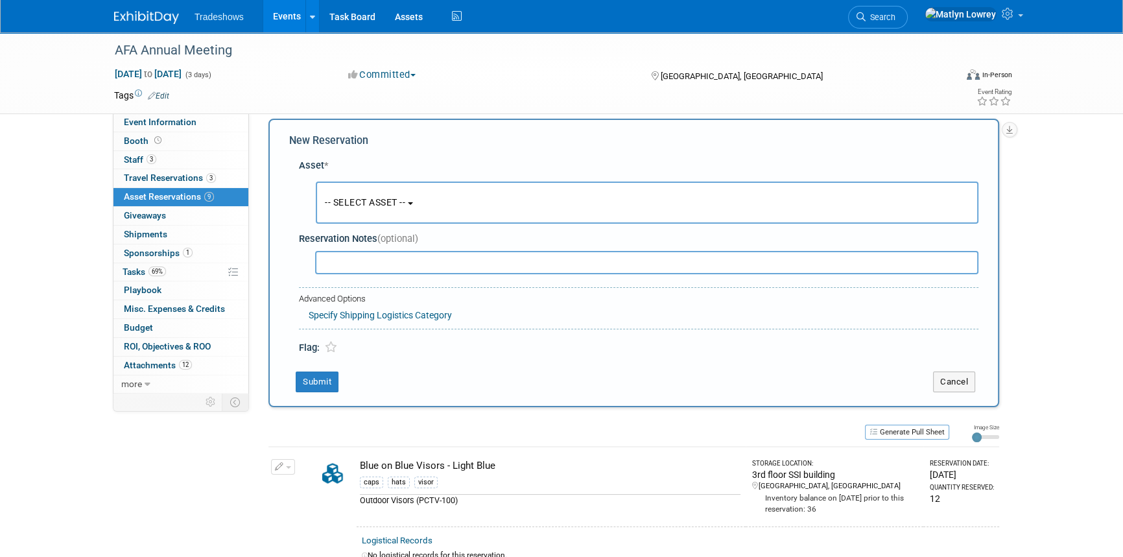
drag, startPoint x: 342, startPoint y: 195, endPoint x: 351, endPoint y: 212, distance: 19.4
click at [342, 195] on button "-- SELECT ASSET --" at bounding box center [647, 203] width 663 height 42
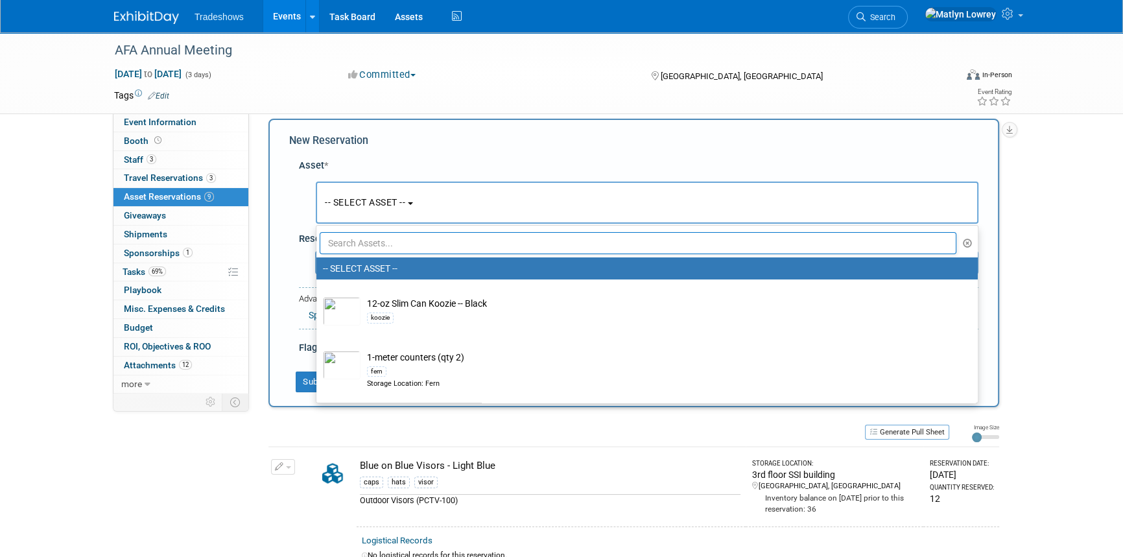
click at [363, 241] on input "text" at bounding box center [638, 243] width 637 height 22
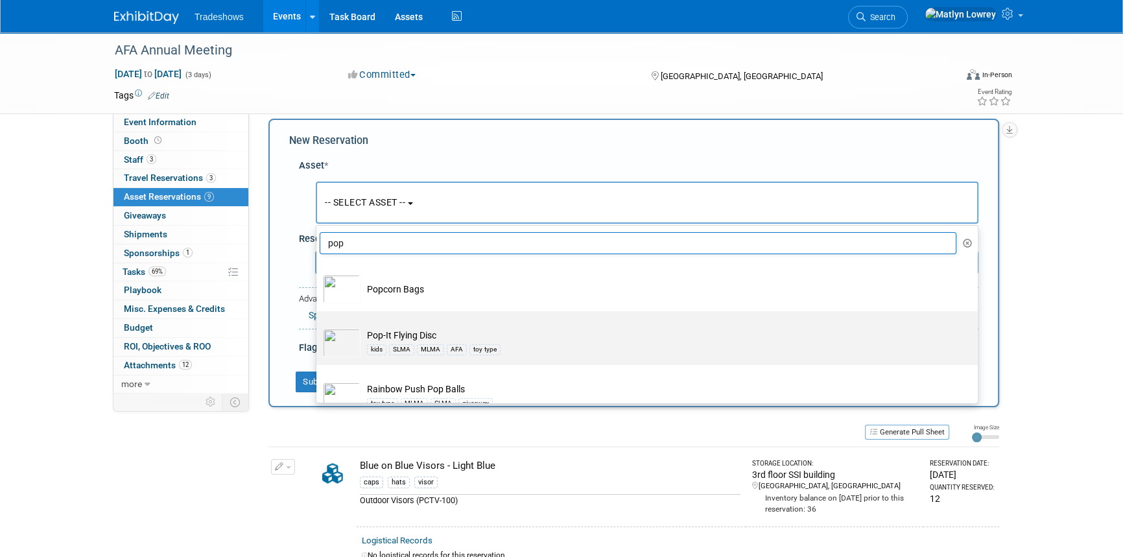
type input "pop"
drag, startPoint x: 374, startPoint y: 338, endPoint x: 363, endPoint y: 315, distance: 26.1
click at [376, 336] on td "Pop-It Flying Disc kids SLMA MLMA AFA toy type" at bounding box center [656, 343] width 591 height 29
click at [382, 341] on td "Pop-It Flying Disc kids SLMA MLMA AFA toy type" at bounding box center [656, 343] width 591 height 29
click at [383, 351] on div "kids" at bounding box center [376, 349] width 19 height 10
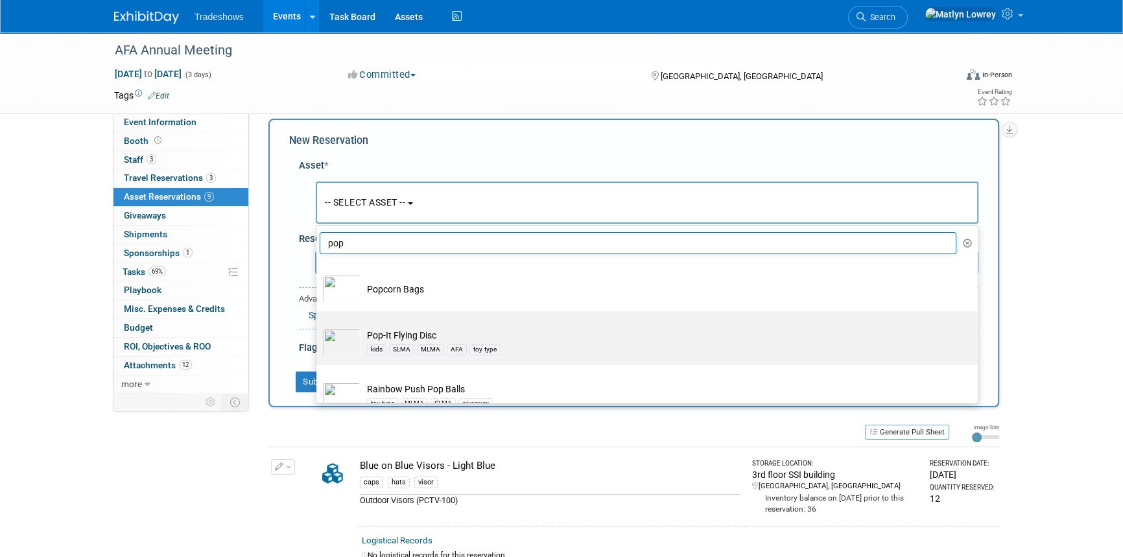
click at [318, 327] on input "Pop-It Flying Disc kids SLMA MLMA AFA toy type" at bounding box center [314, 322] width 8 height 8
select select "10725691"
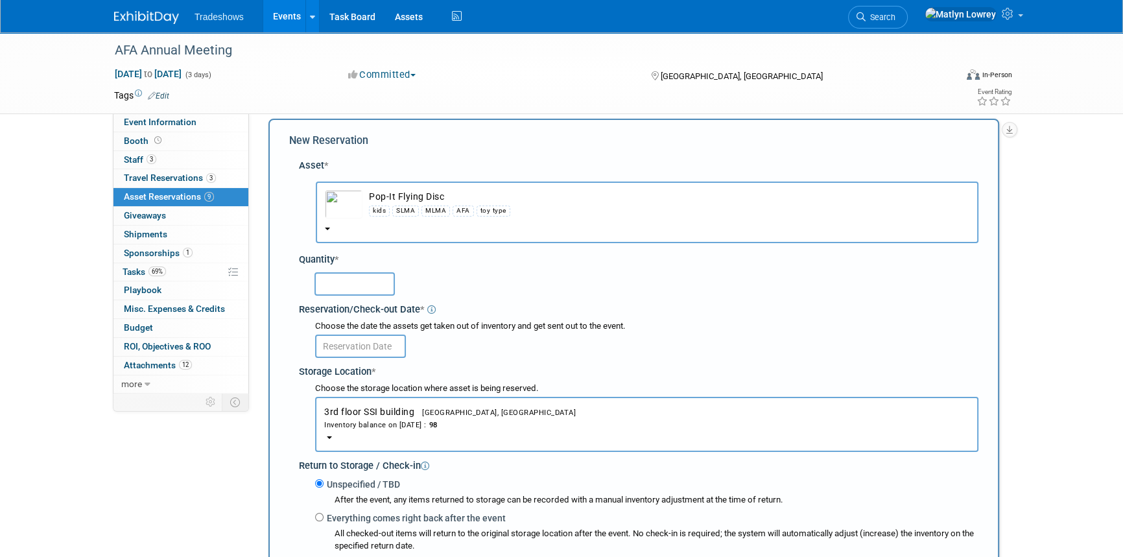
click at [331, 283] on input "text" at bounding box center [355, 283] width 80 height 23
type input "98"
click at [349, 346] on input "text" at bounding box center [360, 346] width 91 height 23
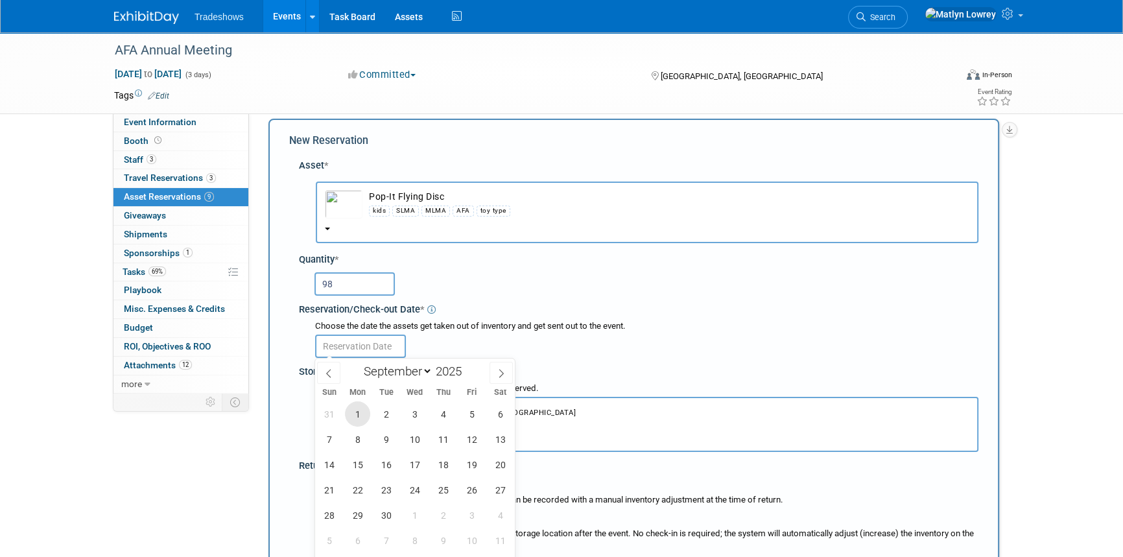
click at [353, 409] on span "1" at bounding box center [357, 413] width 25 height 25
type input "[DATE]"
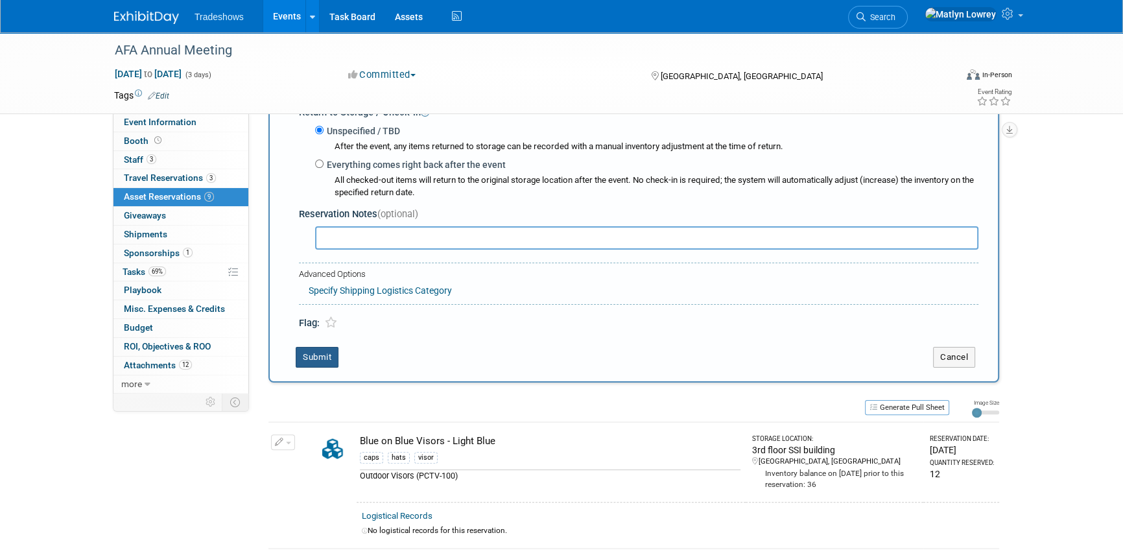
click at [327, 359] on button "Submit" at bounding box center [317, 357] width 43 height 21
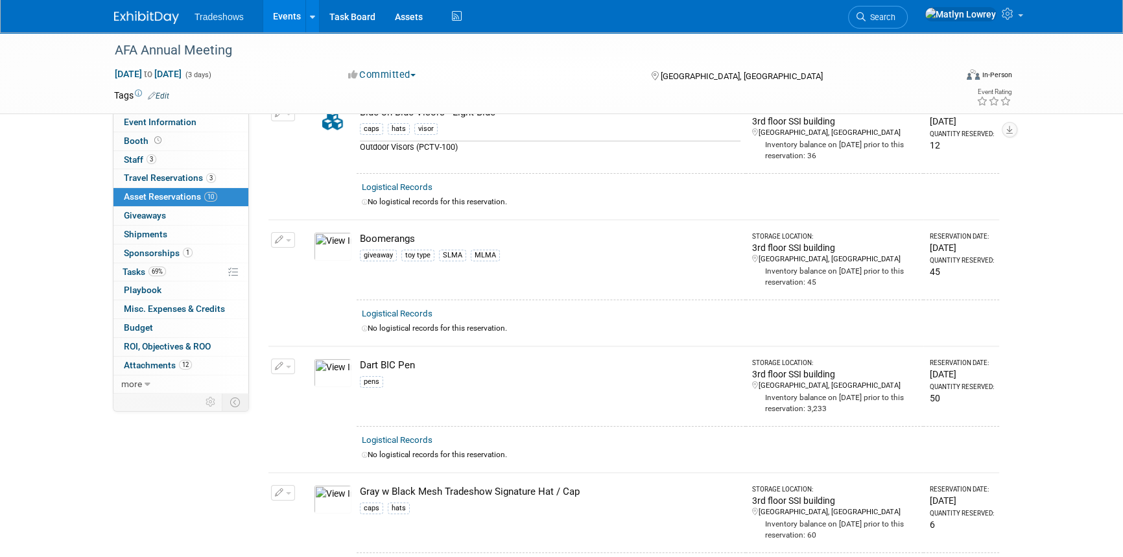
scroll to position [0, 0]
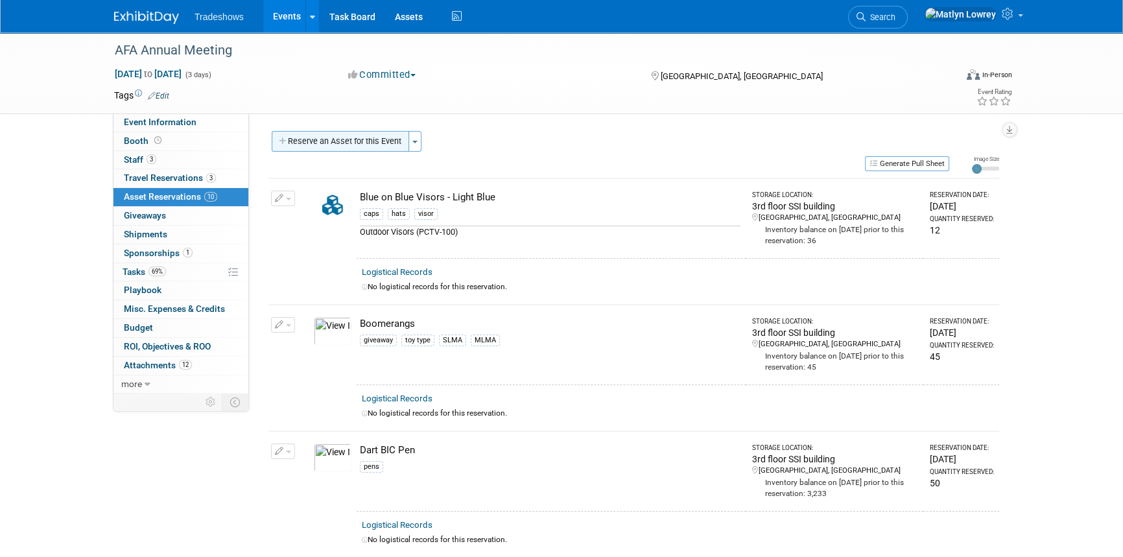
click at [335, 149] on button "Reserve an Asset for this Event" at bounding box center [340, 141] width 137 height 21
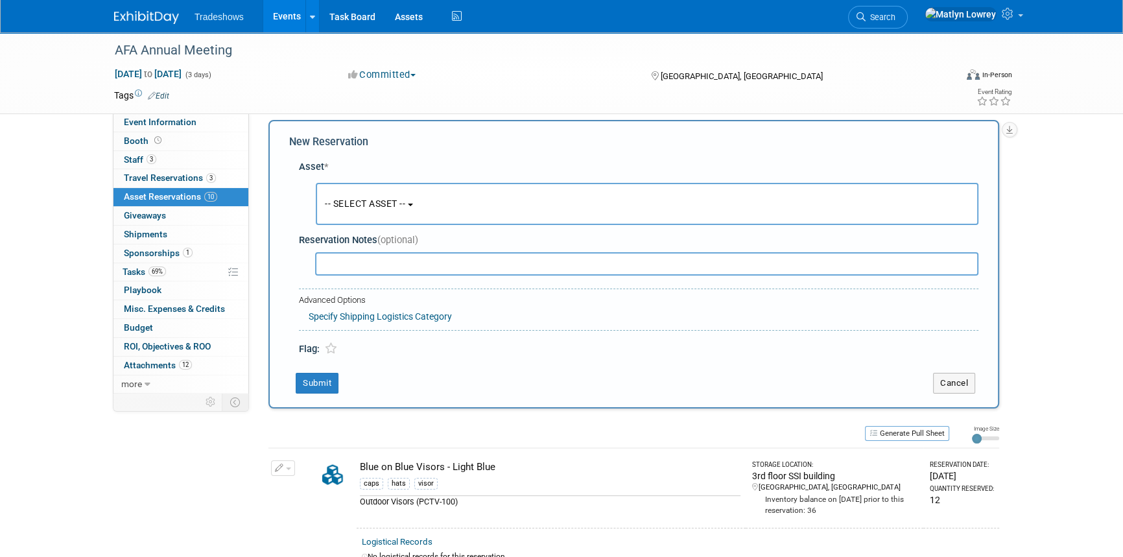
scroll to position [12, 0]
click at [340, 193] on button "-- SELECT ASSET --" at bounding box center [647, 203] width 663 height 42
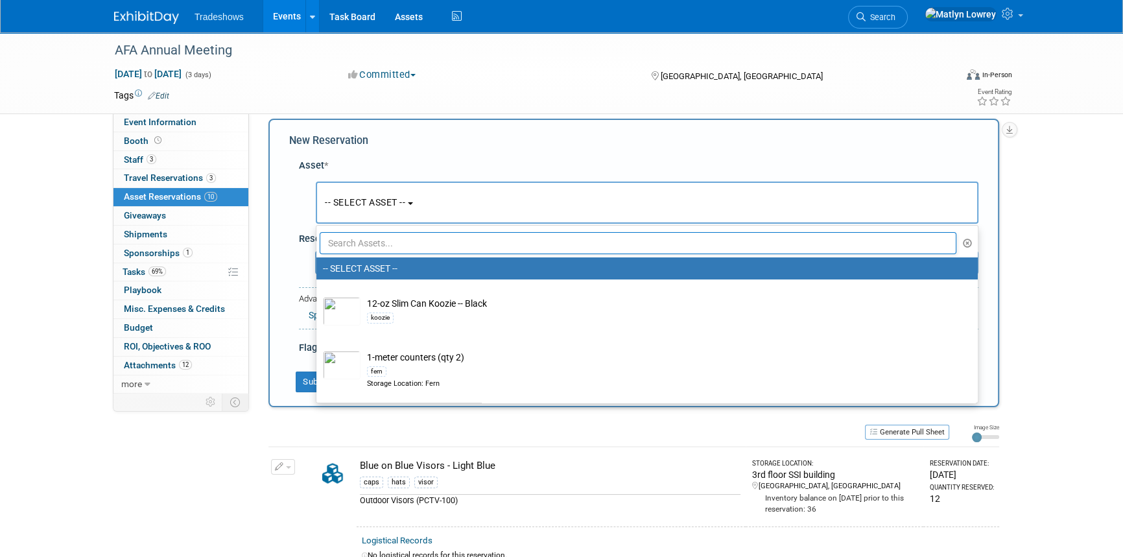
click at [357, 243] on input "text" at bounding box center [638, 243] width 637 height 22
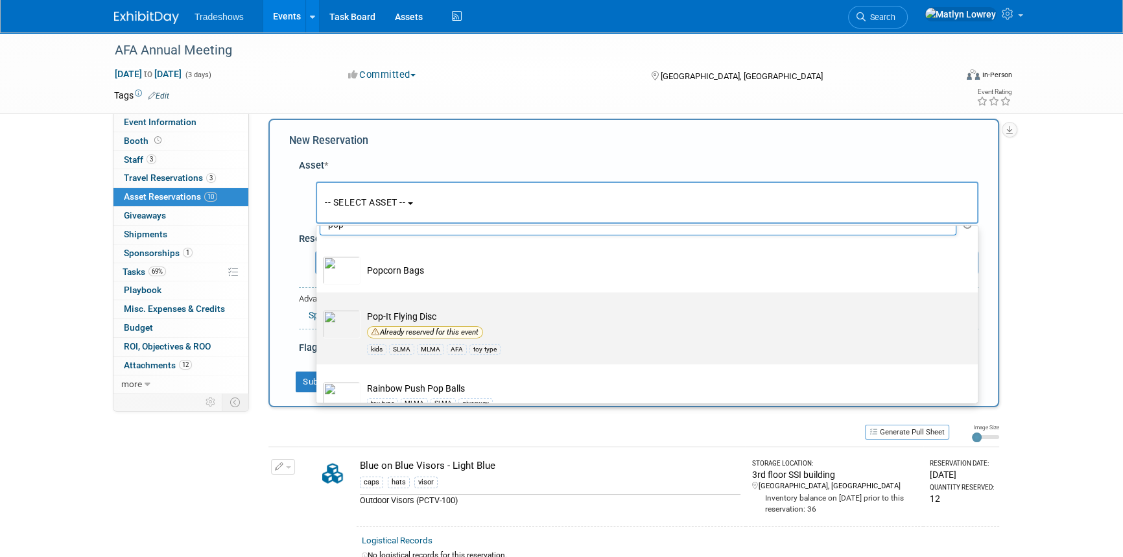
scroll to position [37, 0]
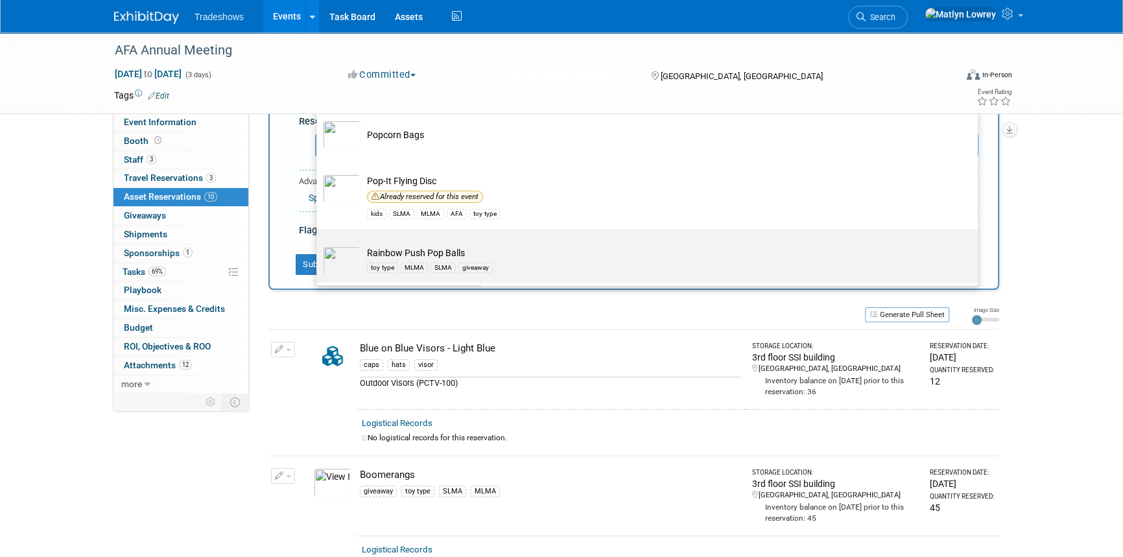
type input "pop"
click at [409, 257] on td "Rainbow Push Pop Balls toy type MLMA SLMA giveaway" at bounding box center [656, 260] width 591 height 29
click at [318, 244] on input "Rainbow Push Pop Balls toy type MLMA SLMA giveaway" at bounding box center [314, 240] width 8 height 8
select select "10717915"
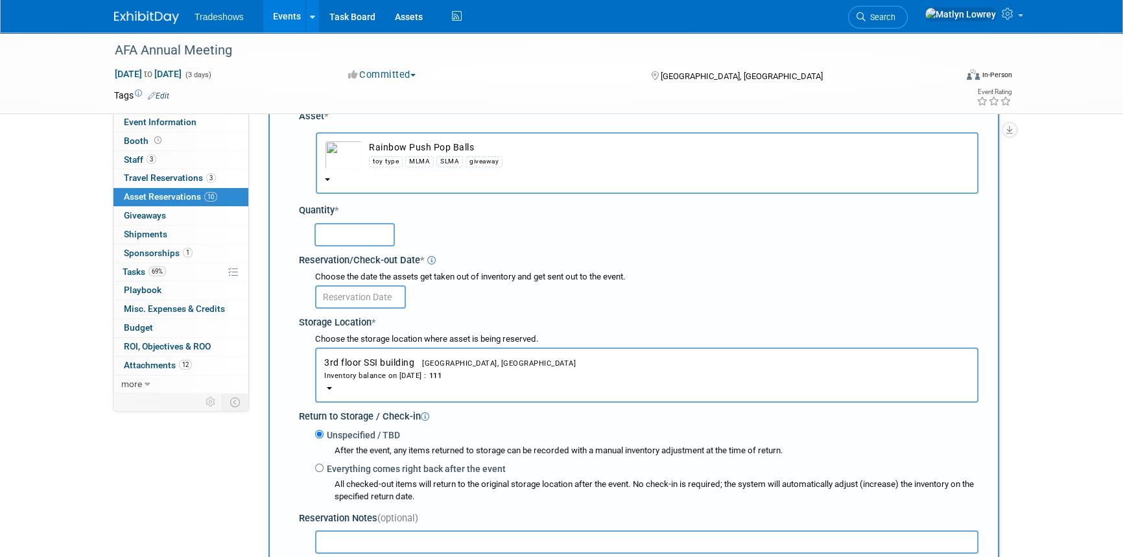
scroll to position [12, 0]
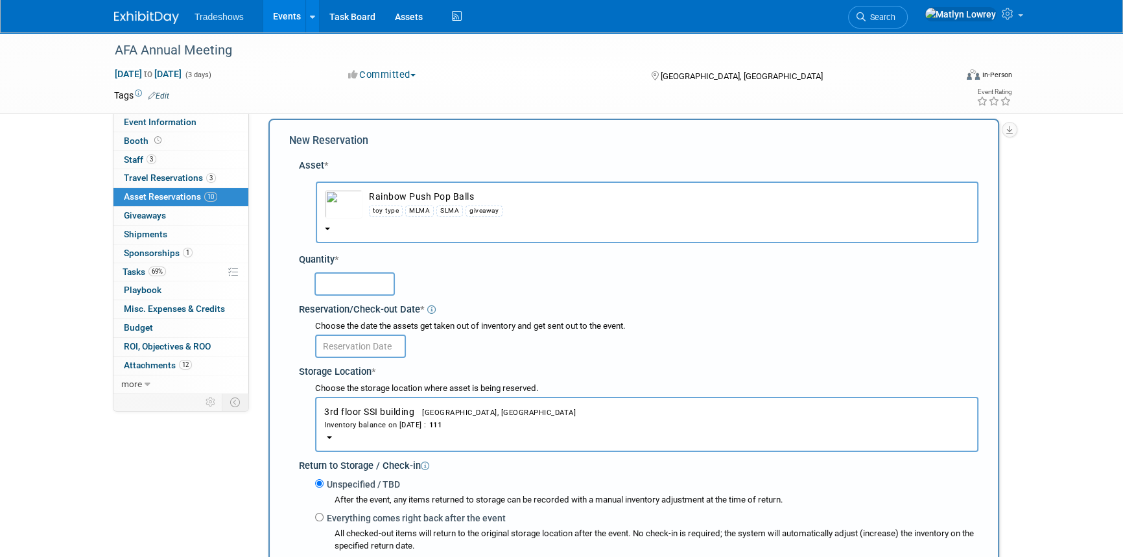
click at [342, 284] on input "text" at bounding box center [355, 283] width 80 height 23
type input "60"
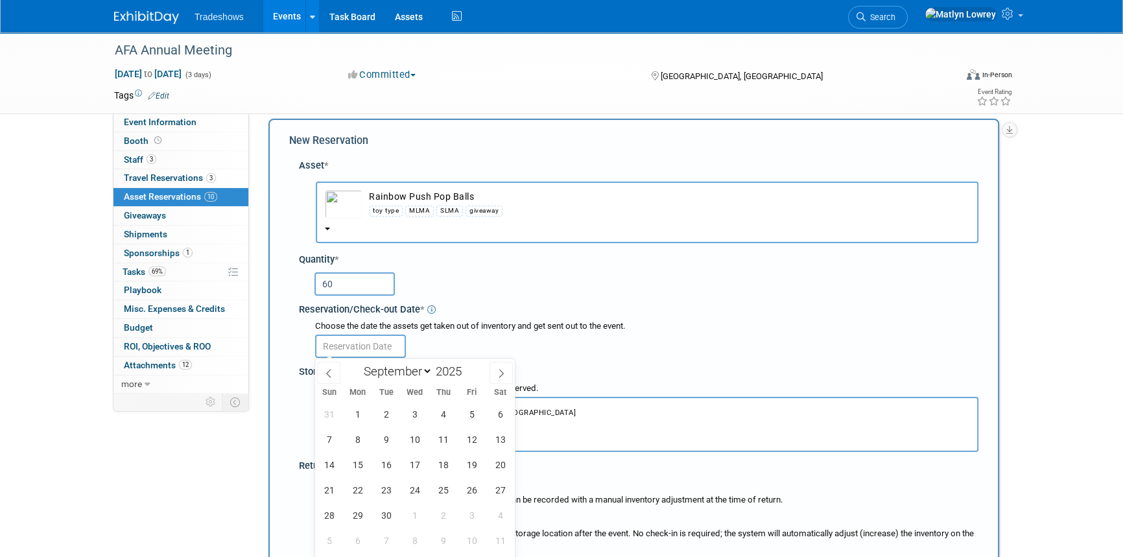
click at [339, 342] on input "text" at bounding box center [360, 346] width 91 height 23
click at [359, 416] on span "1" at bounding box center [357, 413] width 25 height 25
type input "[DATE]"
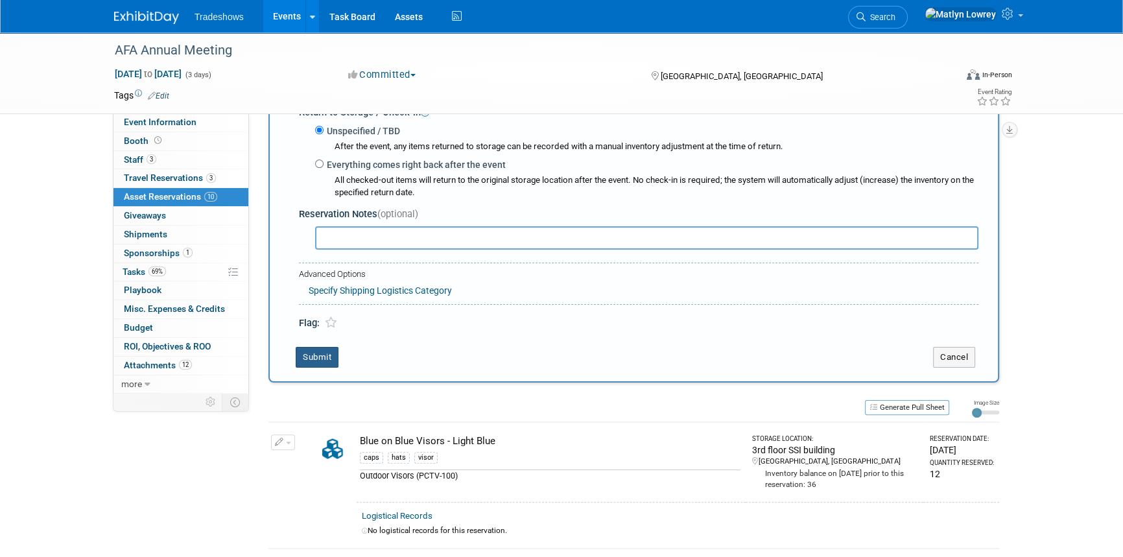
click at [328, 362] on button "Submit" at bounding box center [317, 357] width 43 height 21
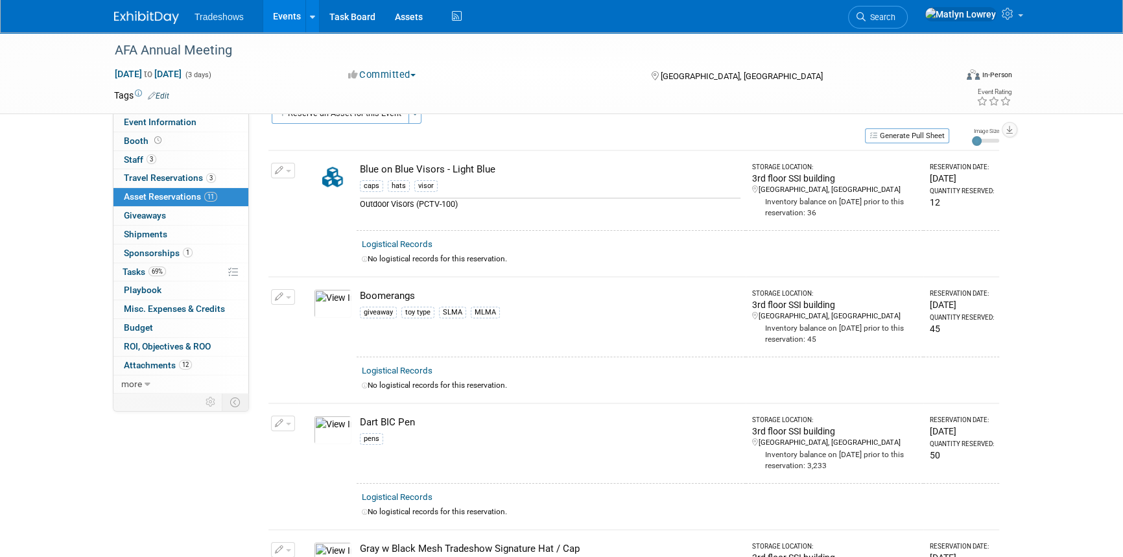
scroll to position [0, 0]
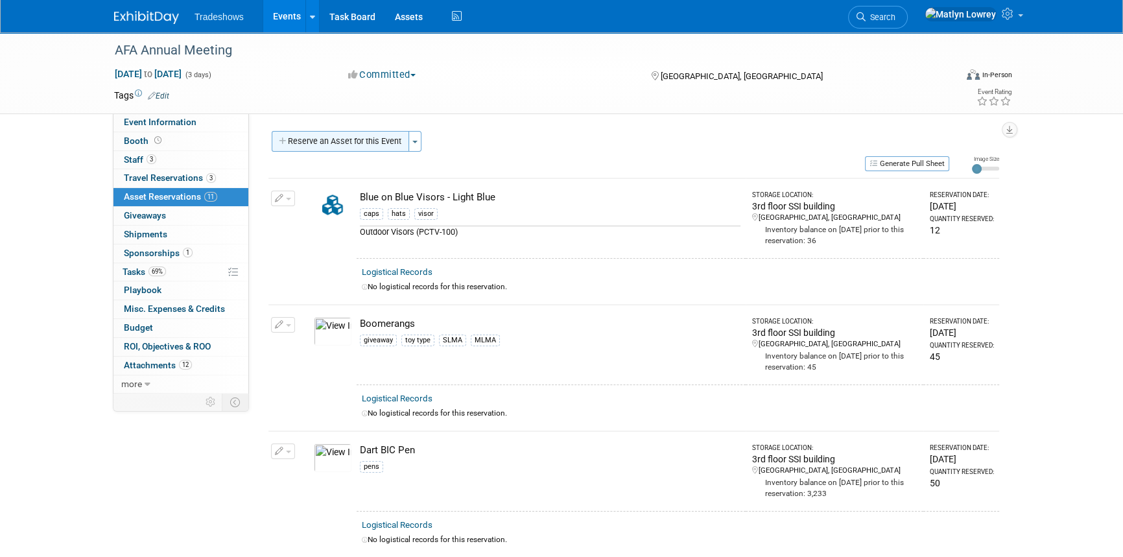
click at [337, 147] on button "Reserve an Asset for this Event" at bounding box center [340, 141] width 137 height 21
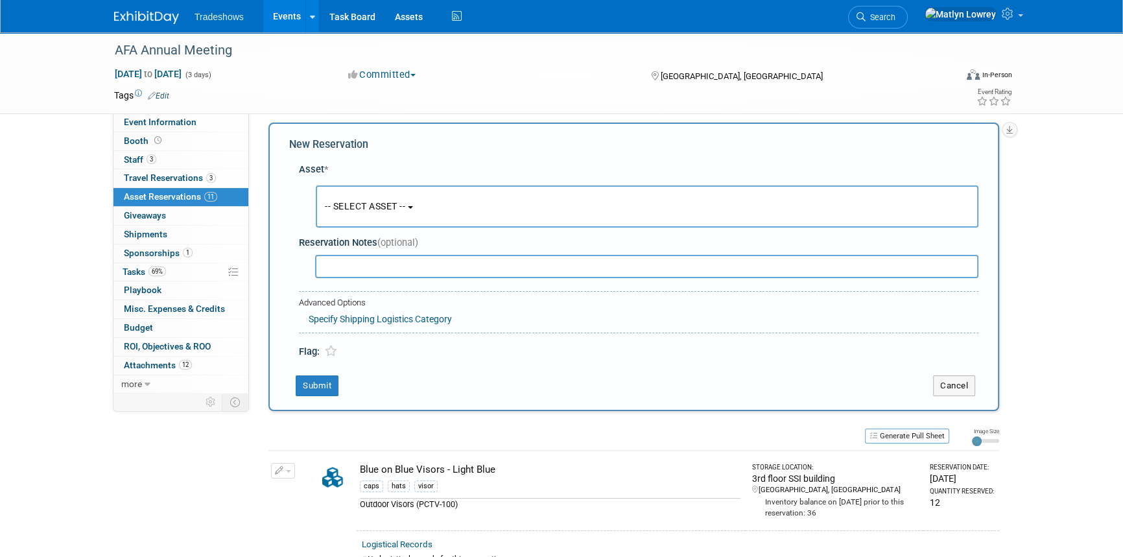
scroll to position [12, 0]
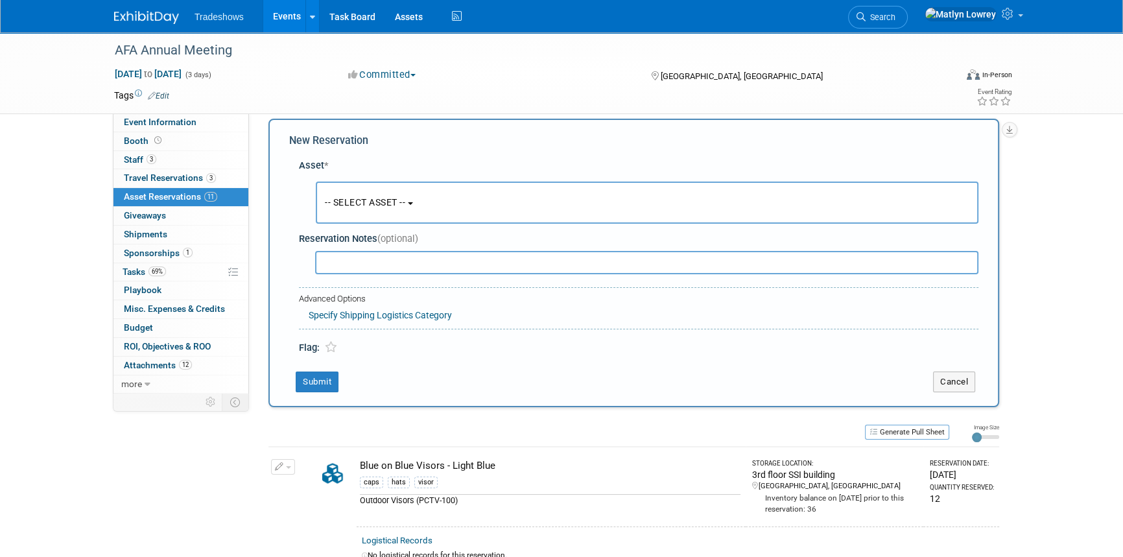
click at [362, 195] on button "-- SELECT ASSET --" at bounding box center [647, 203] width 663 height 42
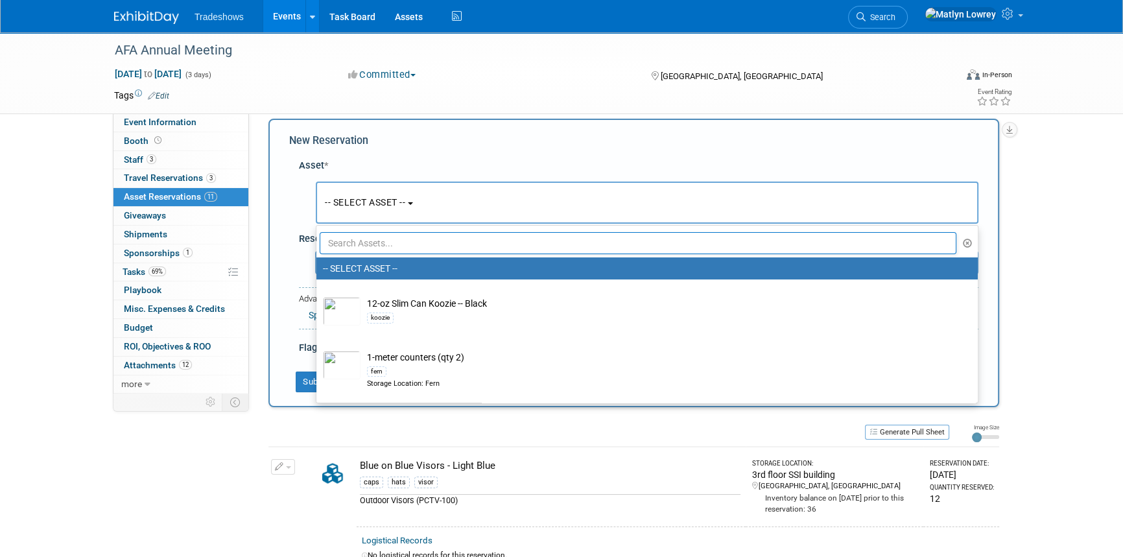
click at [366, 238] on input "text" at bounding box center [638, 243] width 637 height 22
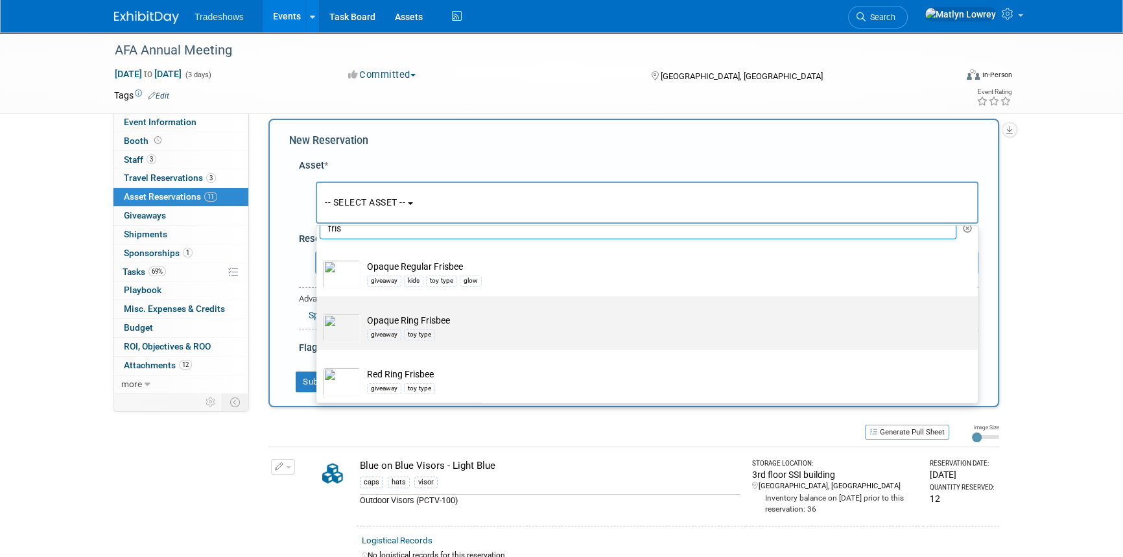
scroll to position [19, 0]
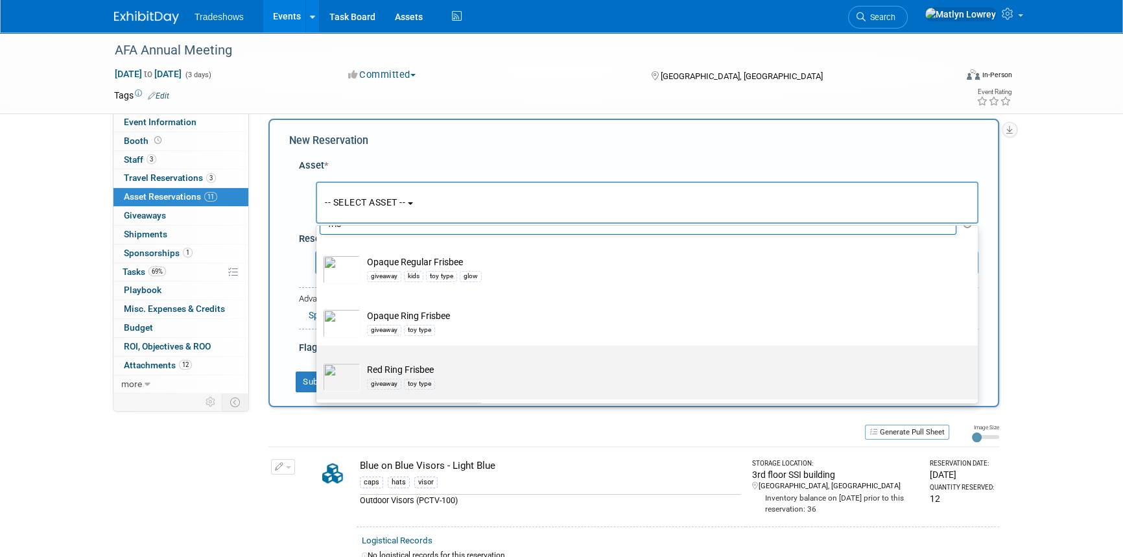
type input "fris"
click at [387, 375] on td "Red Ring Frisbee giveaway toy type" at bounding box center [656, 377] width 591 height 29
click at [318, 361] on input "Red Ring Frisbee giveaway toy type" at bounding box center [314, 357] width 8 height 8
select select "10717399"
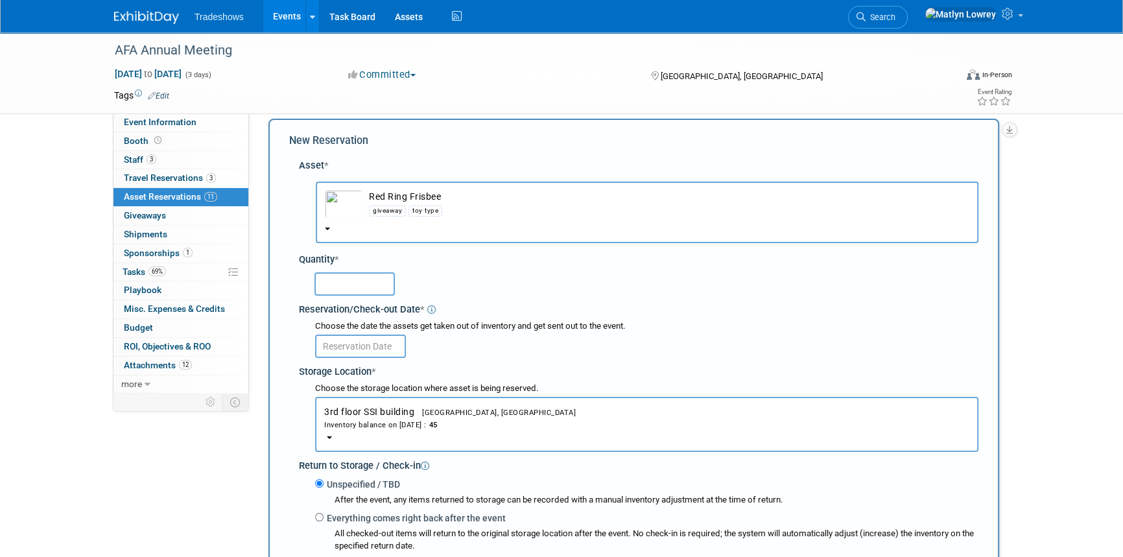
click at [372, 292] on input "text" at bounding box center [355, 283] width 80 height 23
type input "25"
click at [363, 345] on input "text" at bounding box center [360, 346] width 91 height 23
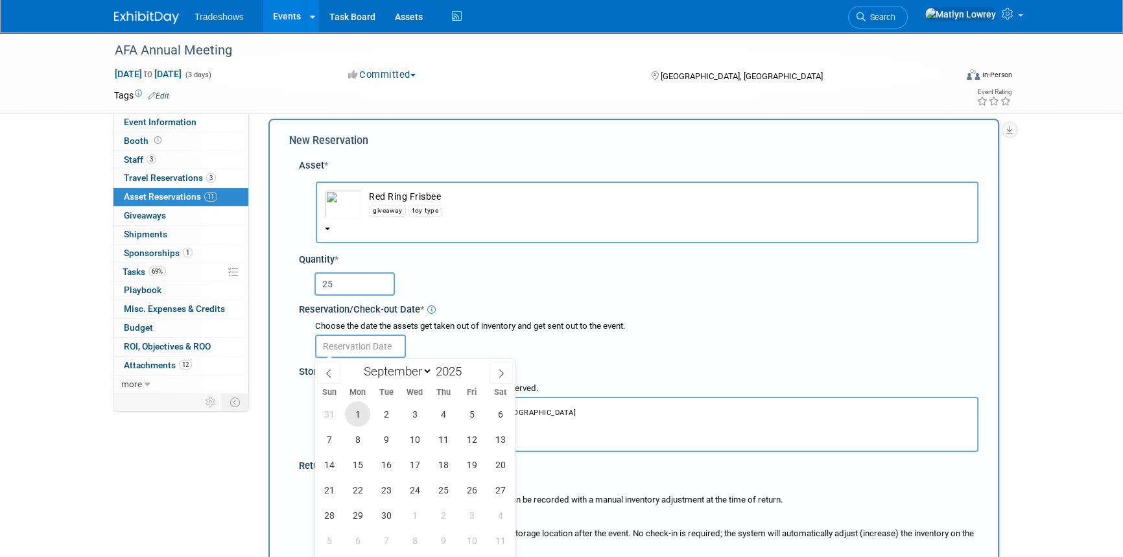
click at [351, 412] on span "1" at bounding box center [357, 413] width 25 height 25
type input "[DATE]"
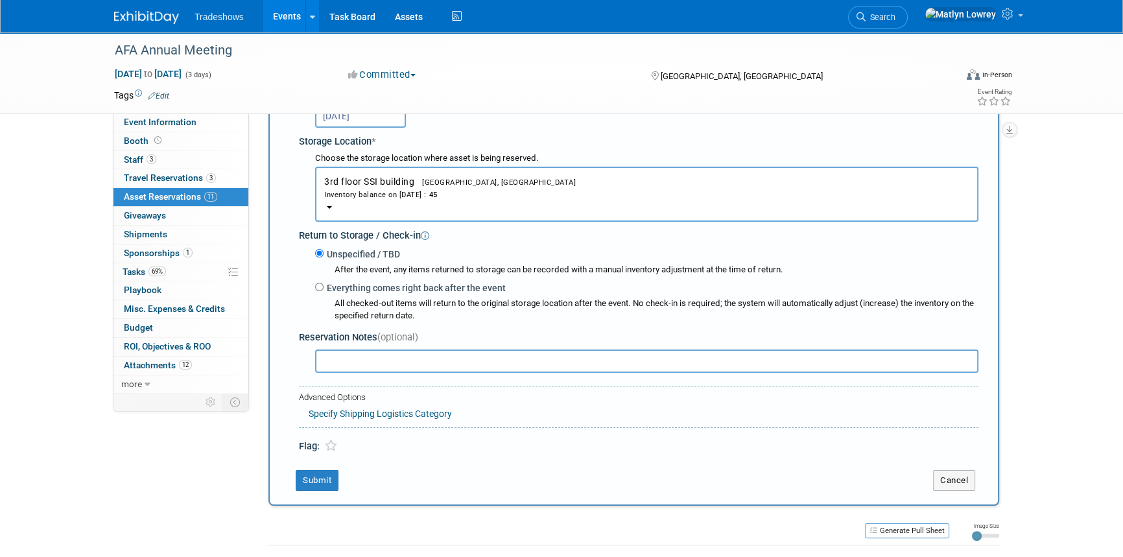
scroll to position [248, 0]
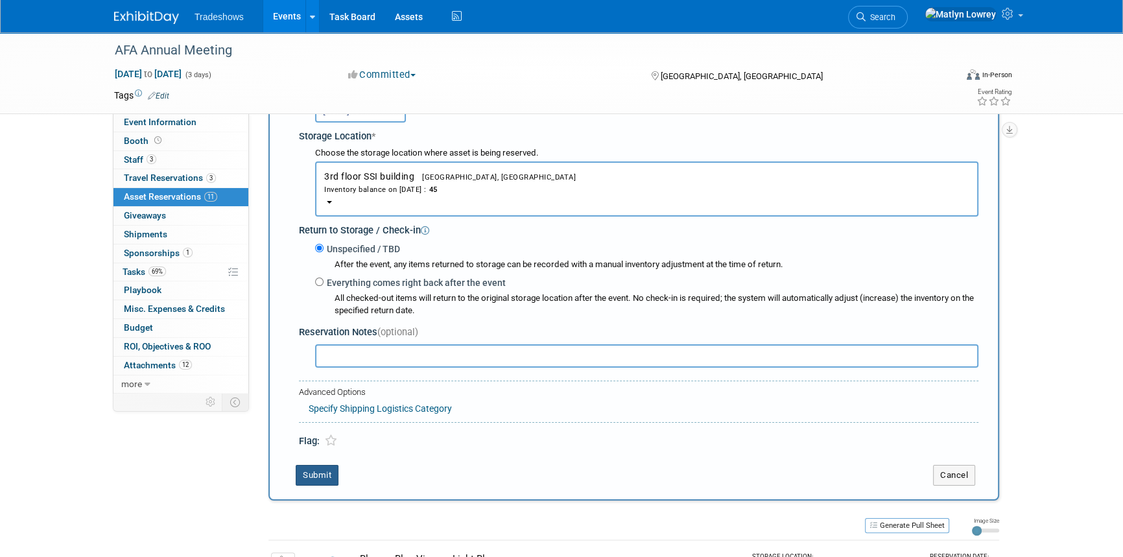
drag, startPoint x: 325, startPoint y: 471, endPoint x: 324, endPoint y: 458, distance: 13.0
click at [325, 471] on button "Submit" at bounding box center [317, 475] width 43 height 21
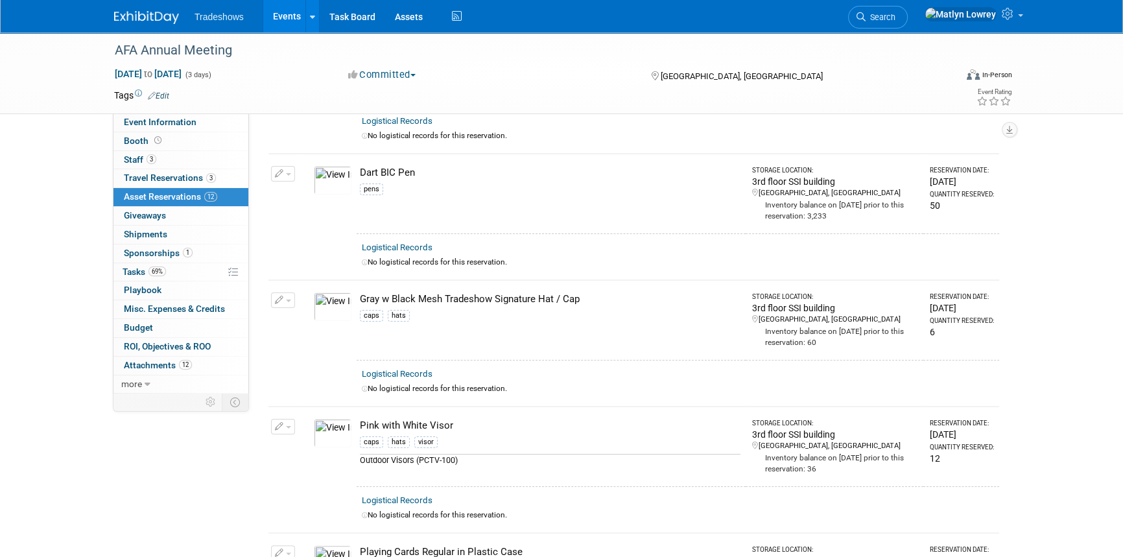
scroll to position [0, 0]
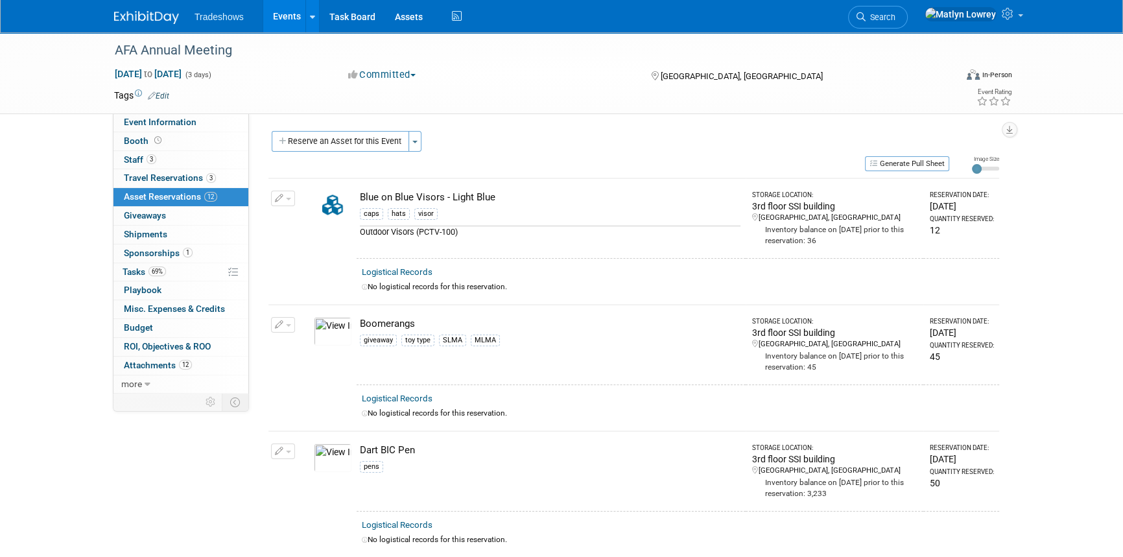
click at [379, 149] on button "Reserve an Asset for this Event" at bounding box center [340, 141] width 137 height 21
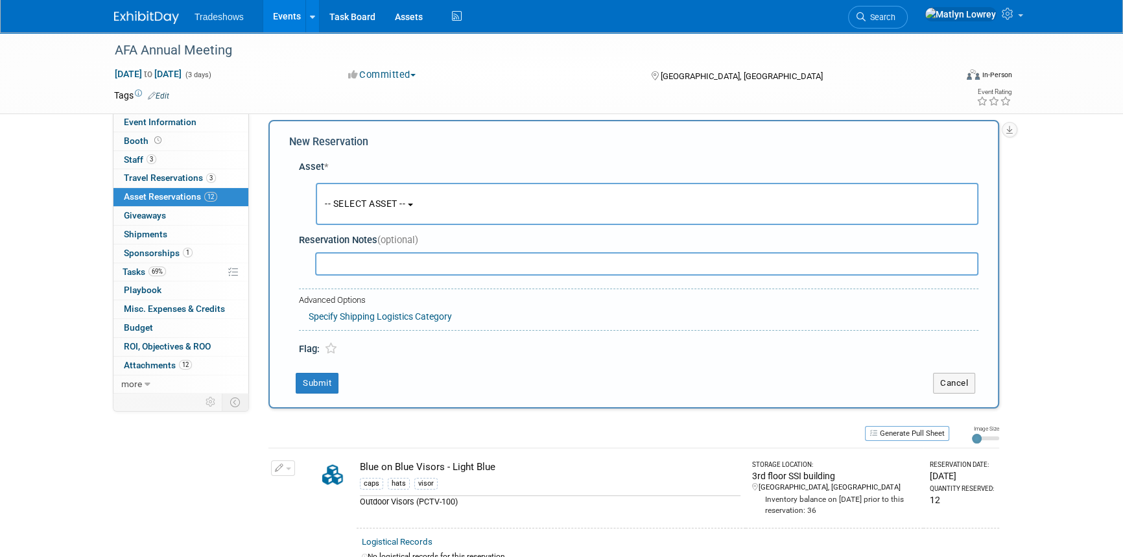
scroll to position [12, 0]
drag, startPoint x: 363, startPoint y: 198, endPoint x: 348, endPoint y: 194, distance: 16.0
click at [363, 195] on button "-- SELECT ASSET --" at bounding box center [647, 203] width 663 height 42
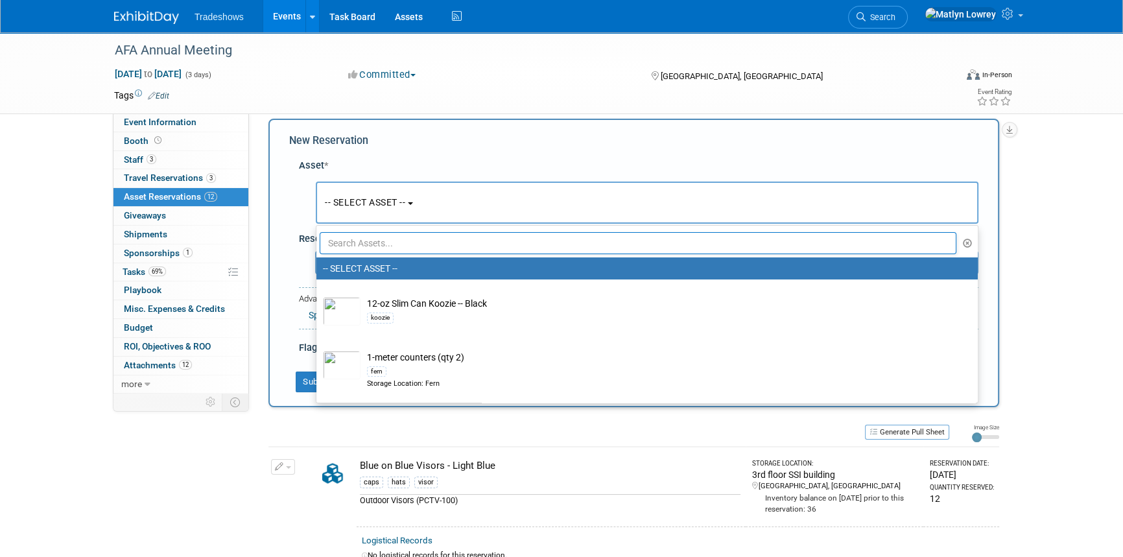
click at [377, 239] on input "text" at bounding box center [638, 243] width 637 height 22
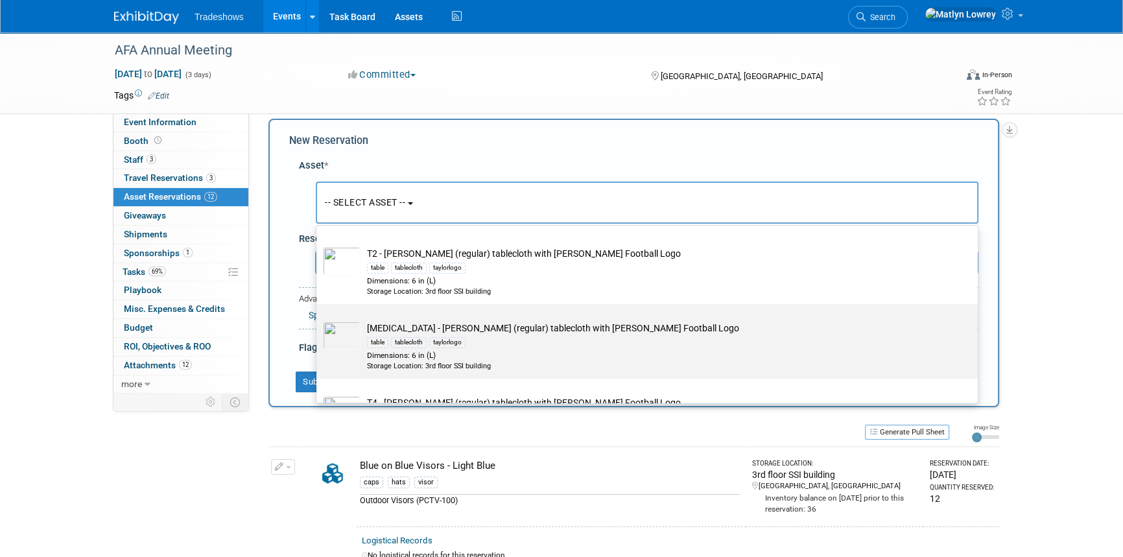
scroll to position [176, 0]
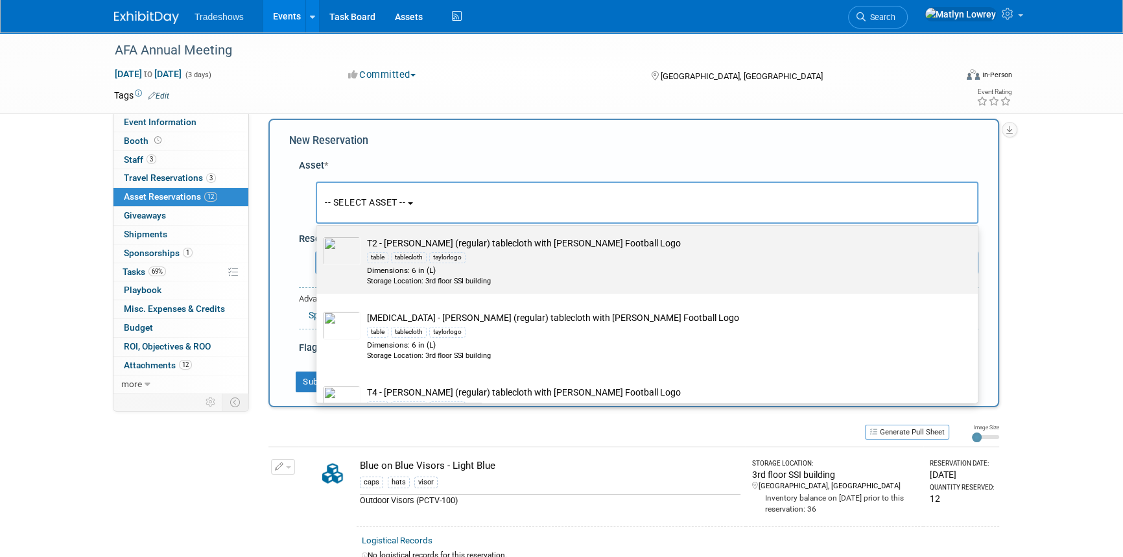
type input "table"
click at [423, 272] on div "Dimensions: 6 in (L)" at bounding box center [659, 270] width 585 height 11
click at [318, 235] on input "T2 - [PERSON_NAME] (regular) tablecloth with [PERSON_NAME] Football Logo table …" at bounding box center [314, 230] width 8 height 8
select select "10722470"
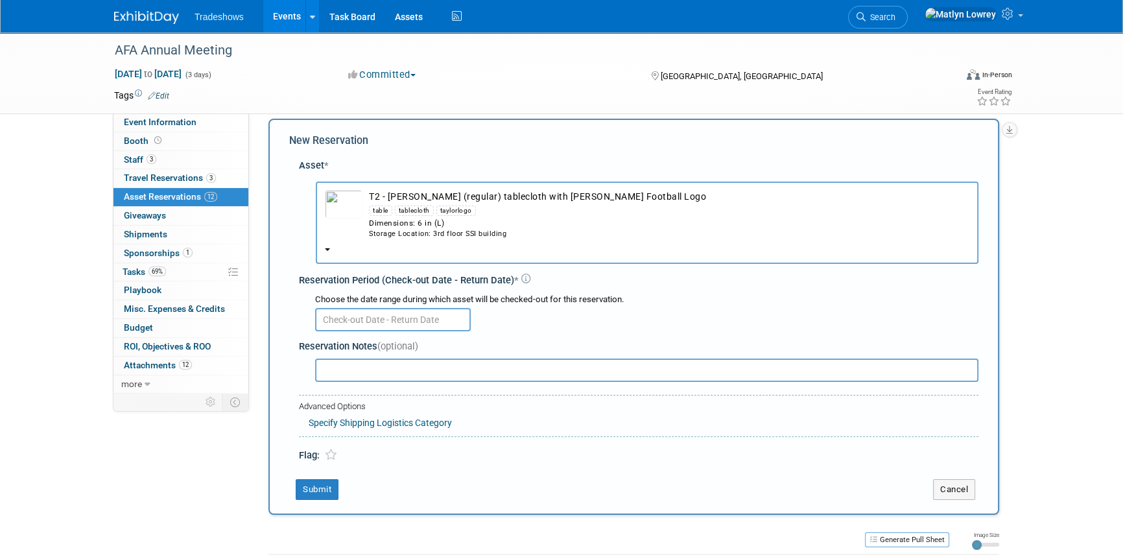
click at [351, 313] on input "text" at bounding box center [393, 319] width 156 height 23
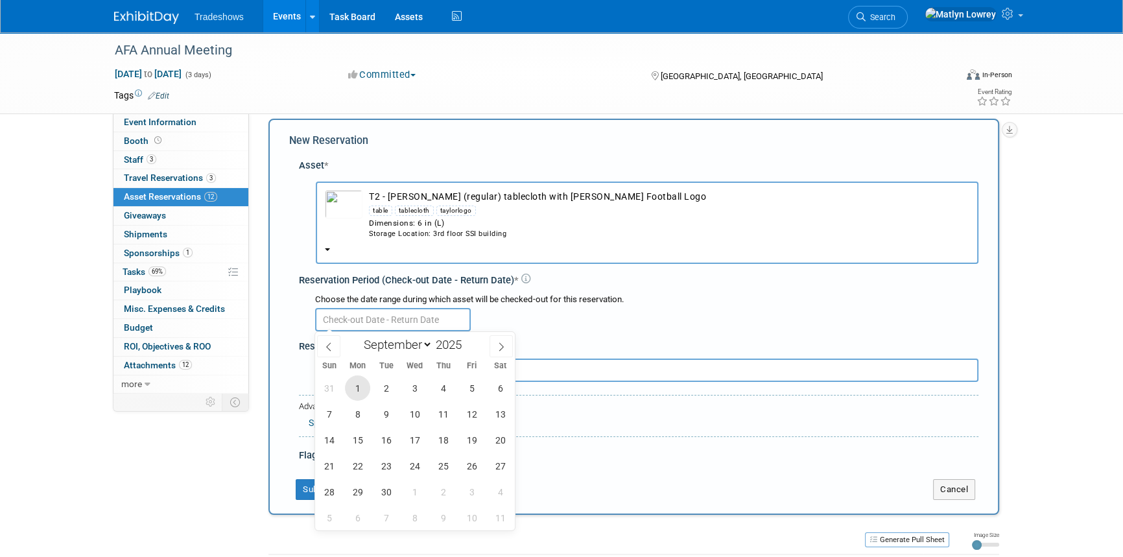
click at [363, 378] on span "1" at bounding box center [357, 387] width 25 height 25
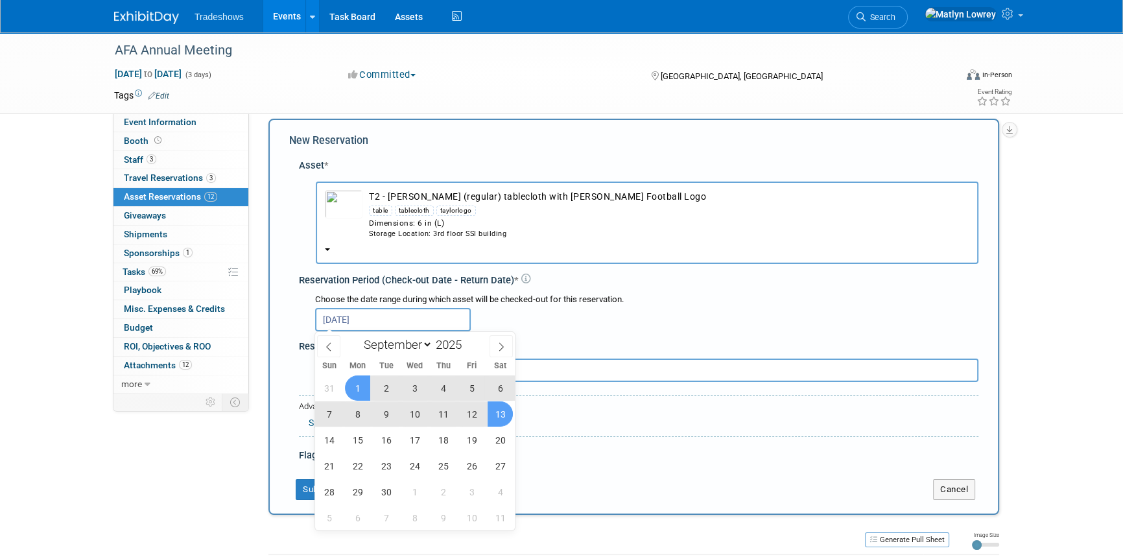
click at [493, 409] on span "13" at bounding box center [500, 413] width 25 height 25
type input "[DATE] to [DATE]"
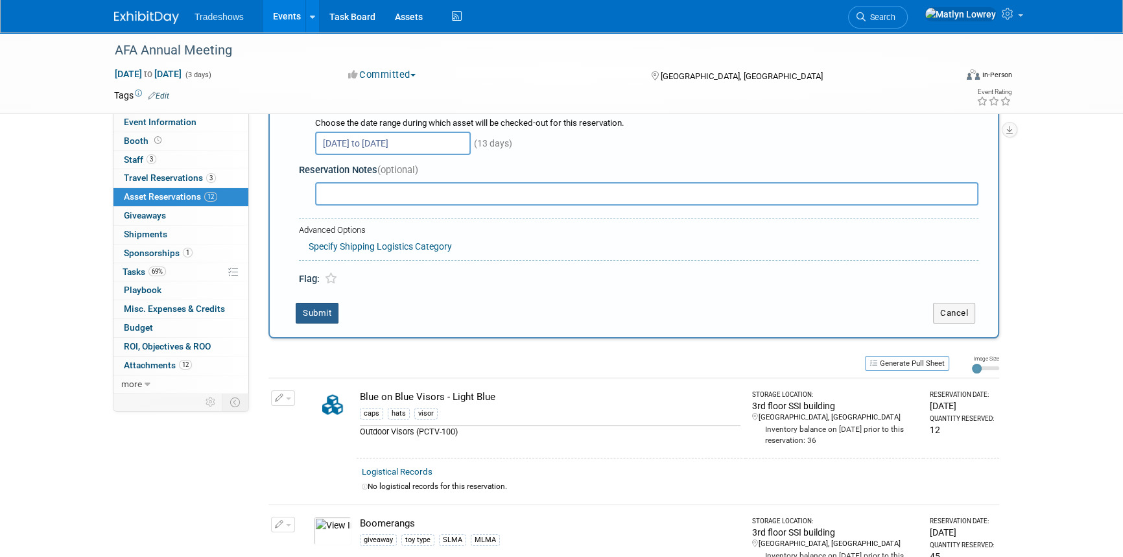
click at [319, 305] on button "Submit" at bounding box center [317, 313] width 43 height 21
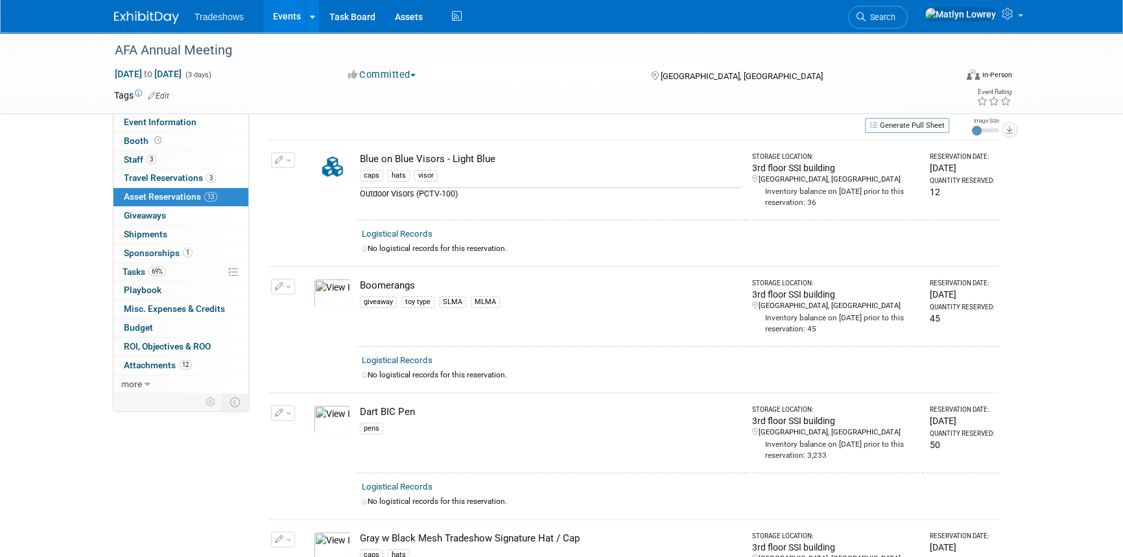
scroll to position [0, 0]
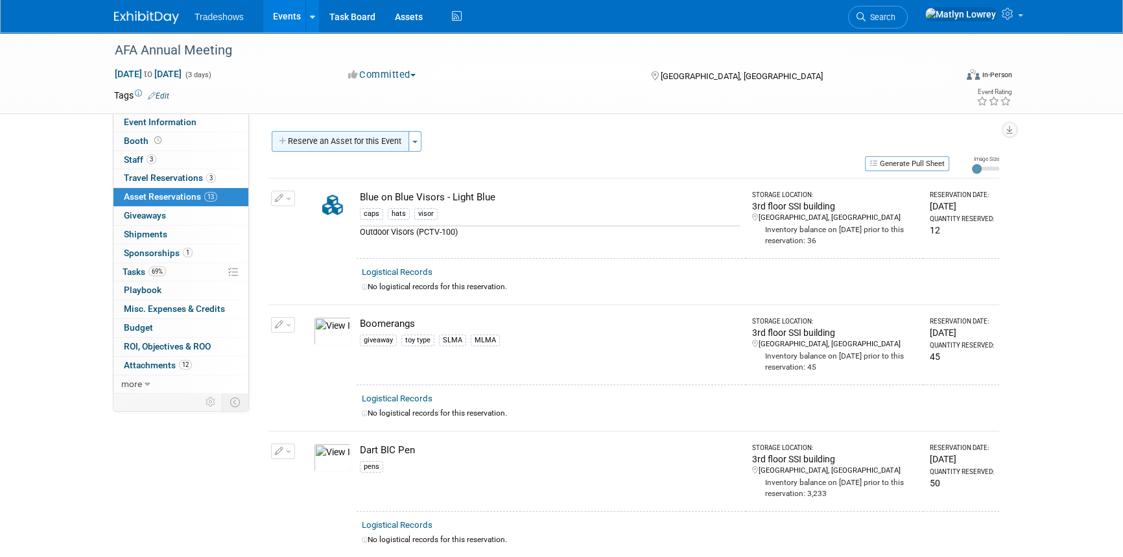
click at [303, 142] on button "Reserve an Asset for this Event" at bounding box center [340, 141] width 137 height 21
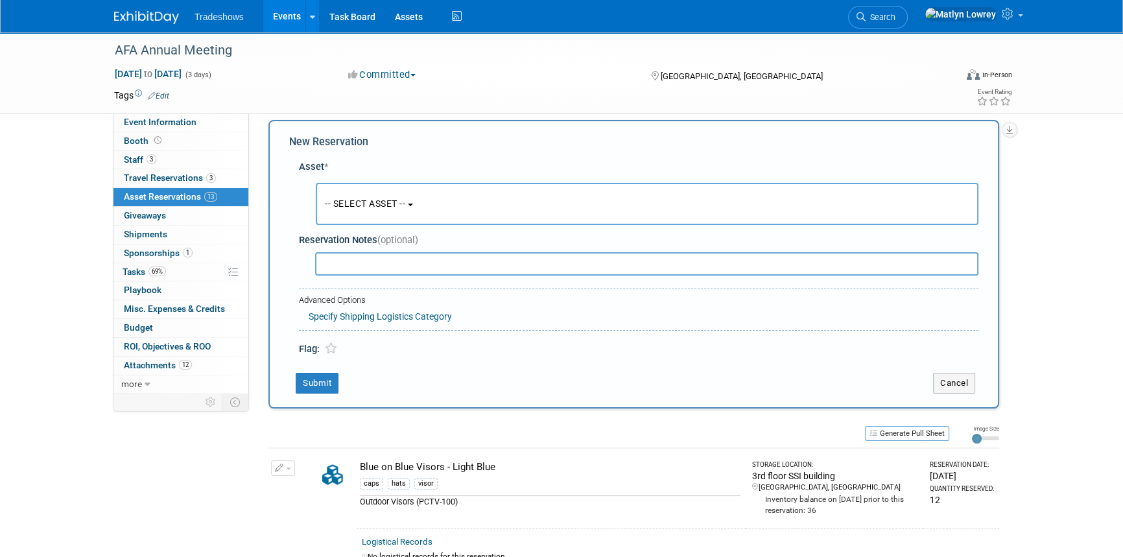
scroll to position [12, 0]
click at [340, 202] on span "-- SELECT ASSET --" at bounding box center [365, 202] width 80 height 10
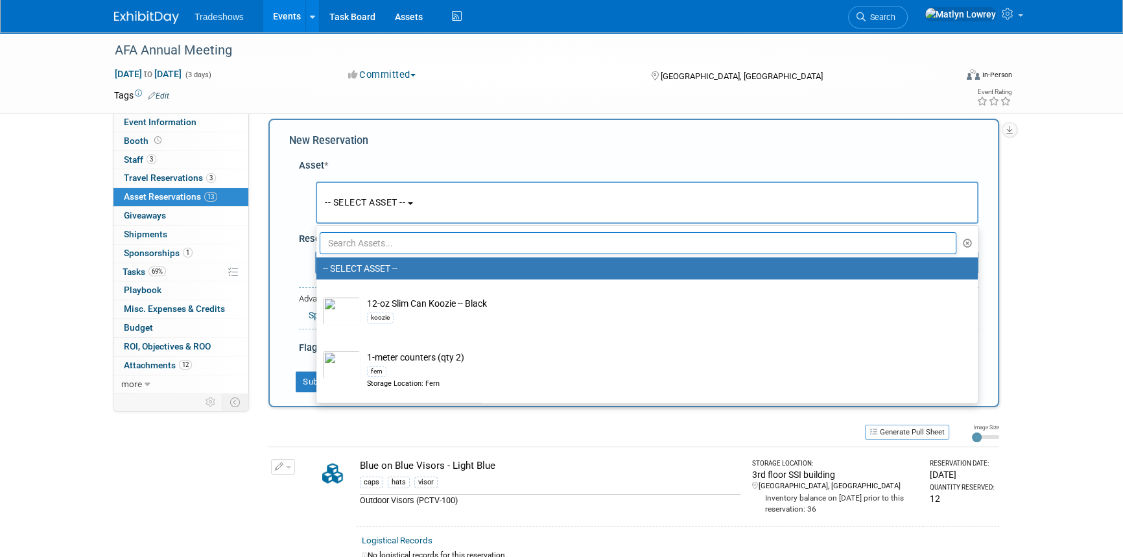
click at [367, 241] on input "text" at bounding box center [638, 243] width 637 height 22
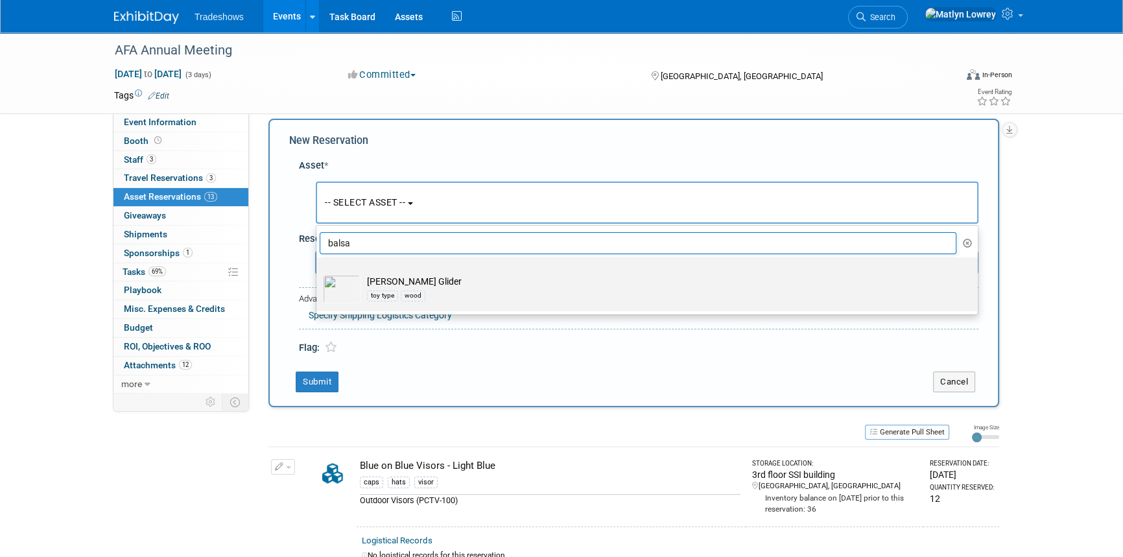
type input "balsa"
click at [439, 279] on td "[PERSON_NAME] Glider toy type wood" at bounding box center [656, 289] width 591 height 29
click at [318, 273] on input "[PERSON_NAME] Glider toy type wood" at bounding box center [314, 269] width 8 height 8
select select "10717410"
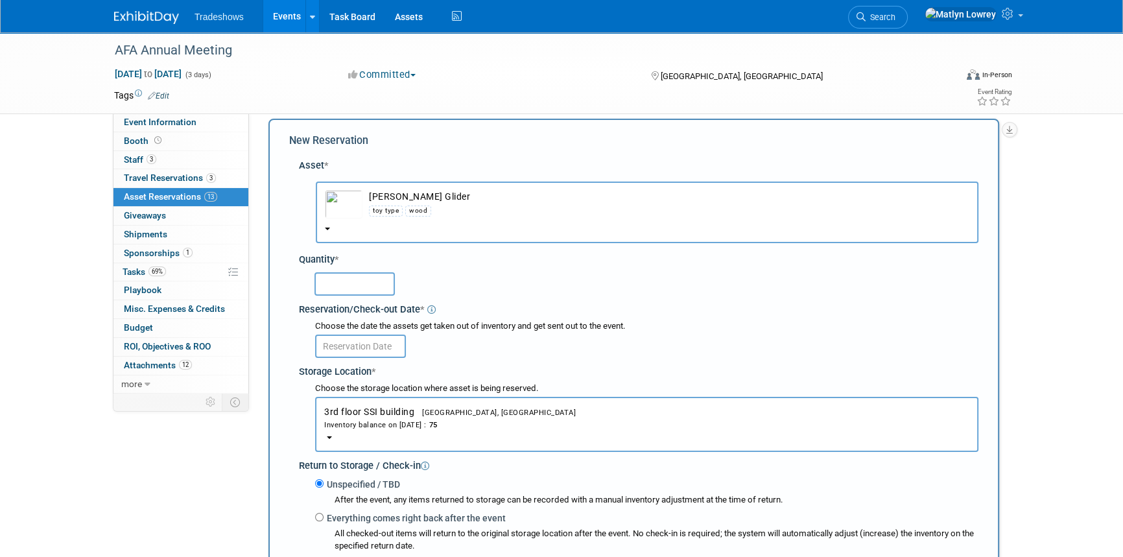
click at [345, 277] on input "text" at bounding box center [355, 283] width 80 height 23
type input "75"
click at [366, 350] on input "text" at bounding box center [360, 346] width 91 height 23
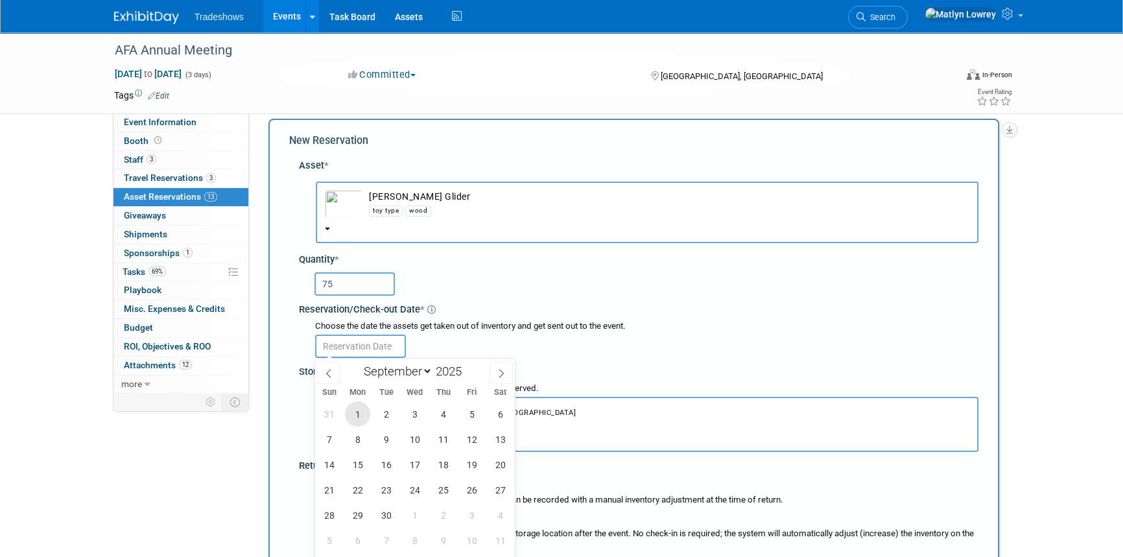
click at [364, 418] on span "1" at bounding box center [357, 413] width 25 height 25
type input "[DATE]"
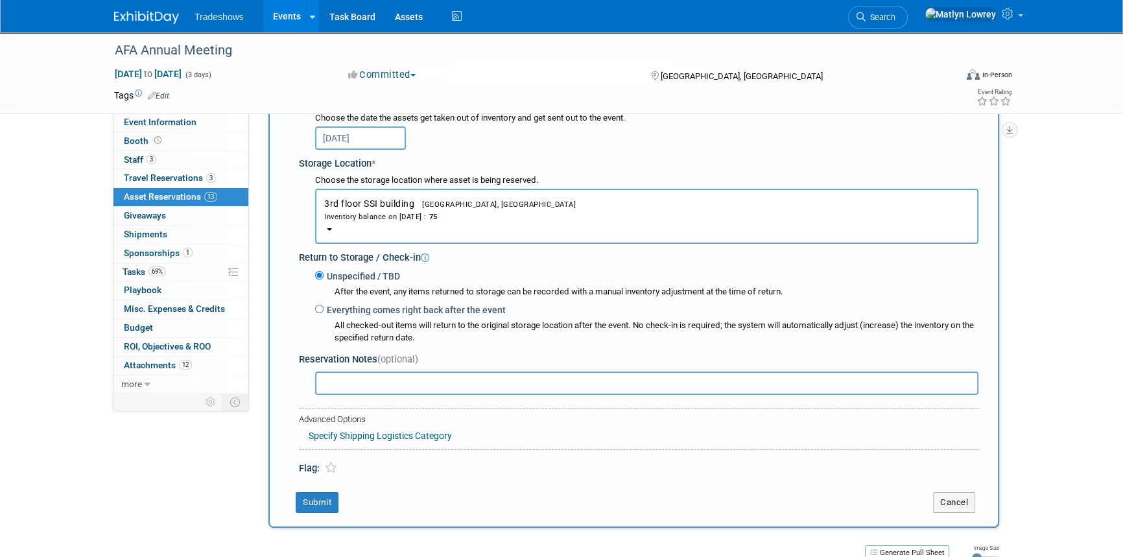
scroll to position [248, 0]
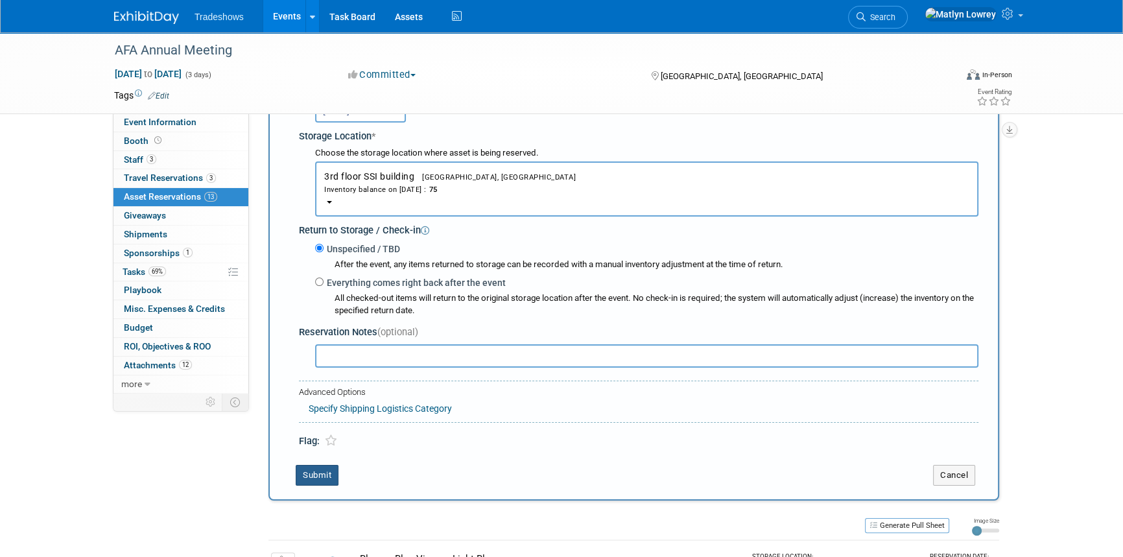
click at [316, 480] on button "Submit" at bounding box center [317, 475] width 43 height 21
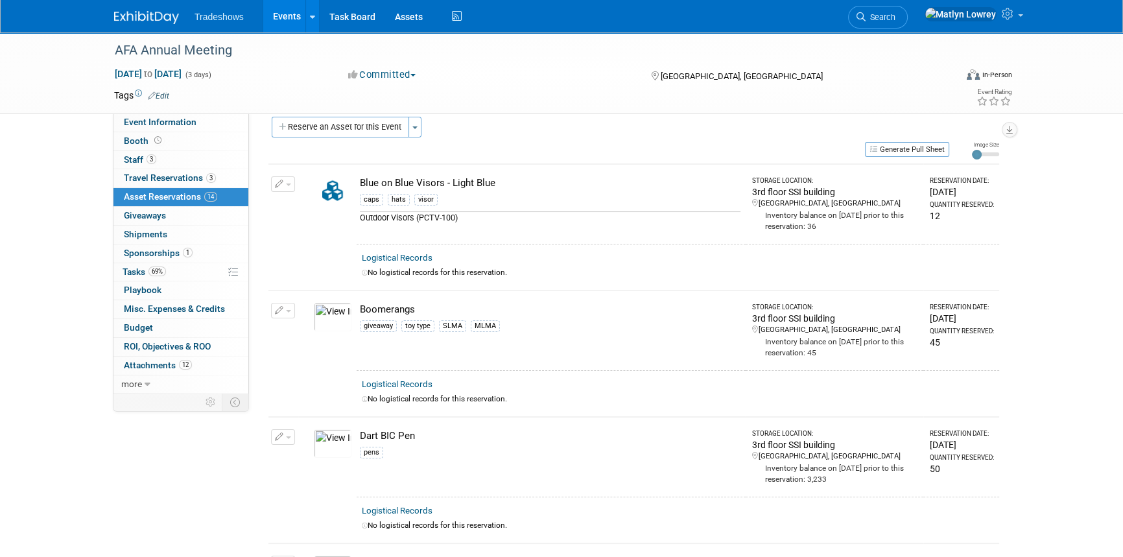
scroll to position [0, 0]
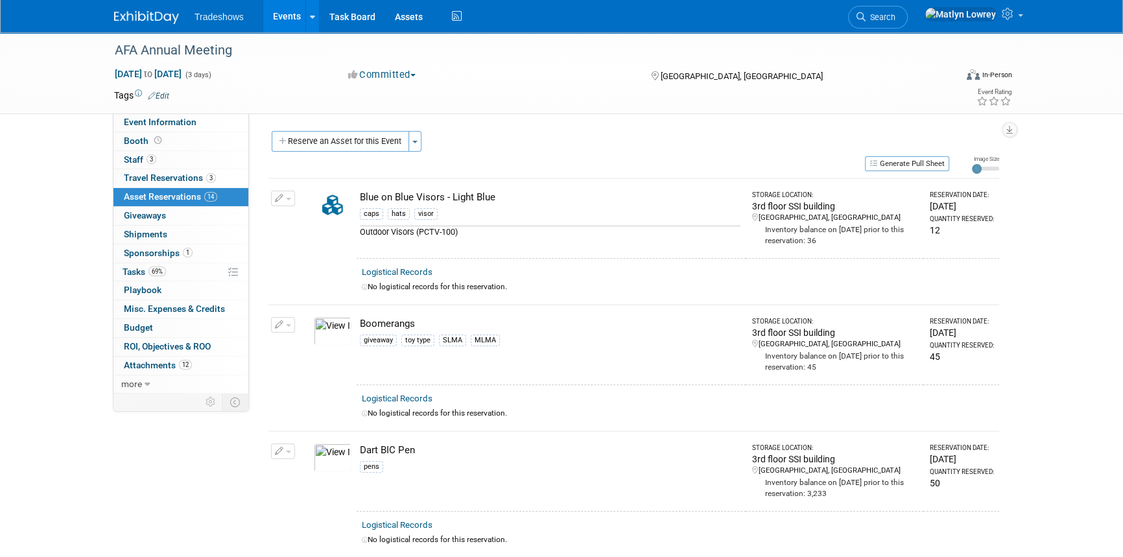
click at [307, 136] on button "Reserve an Asset for this Event" at bounding box center [340, 141] width 137 height 21
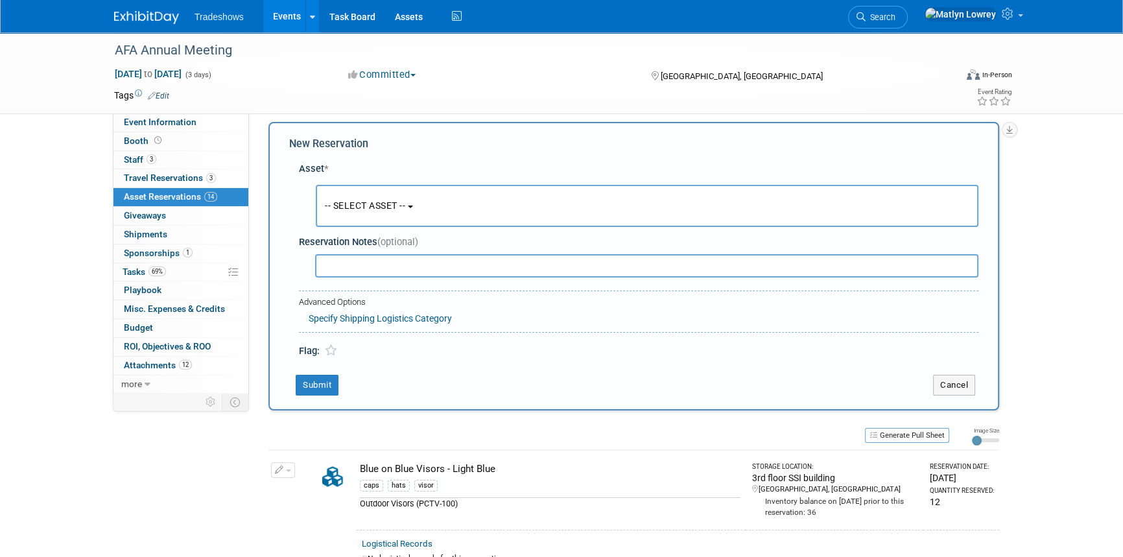
scroll to position [12, 0]
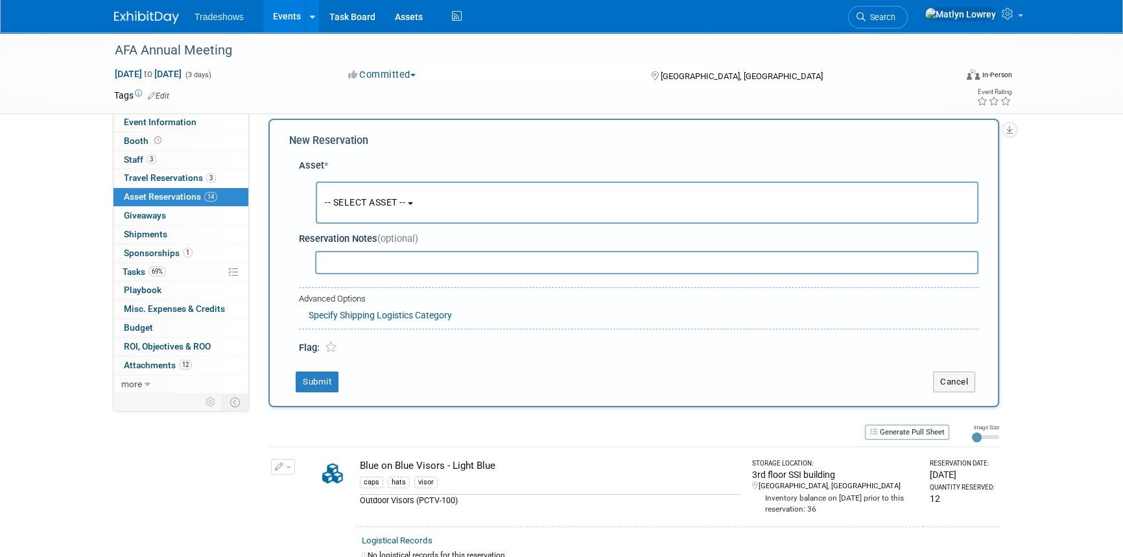
click at [360, 201] on span "-- SELECT ASSET --" at bounding box center [365, 202] width 80 height 10
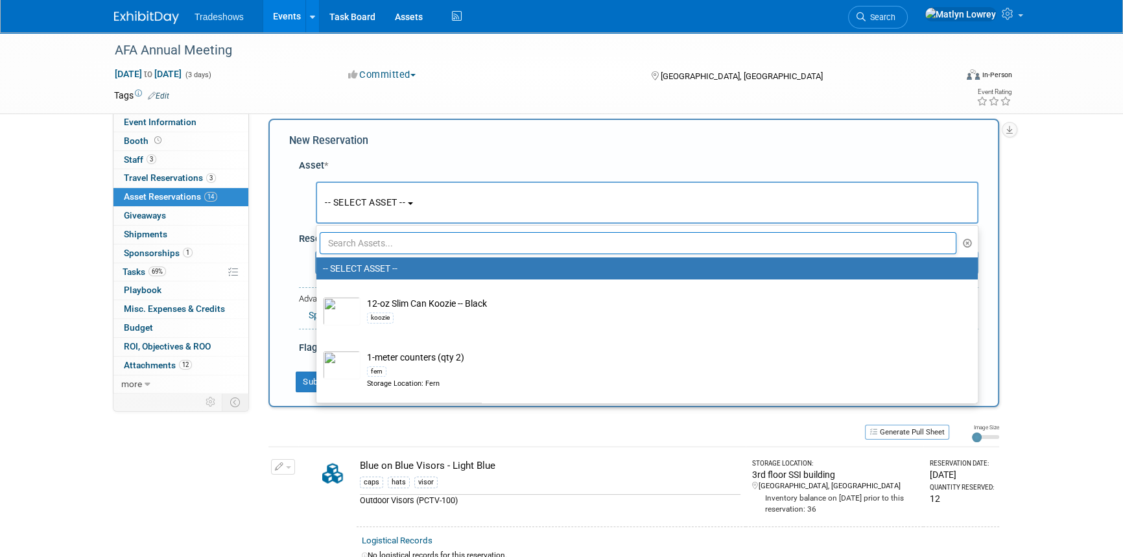
click at [363, 244] on input "text" at bounding box center [638, 243] width 637 height 22
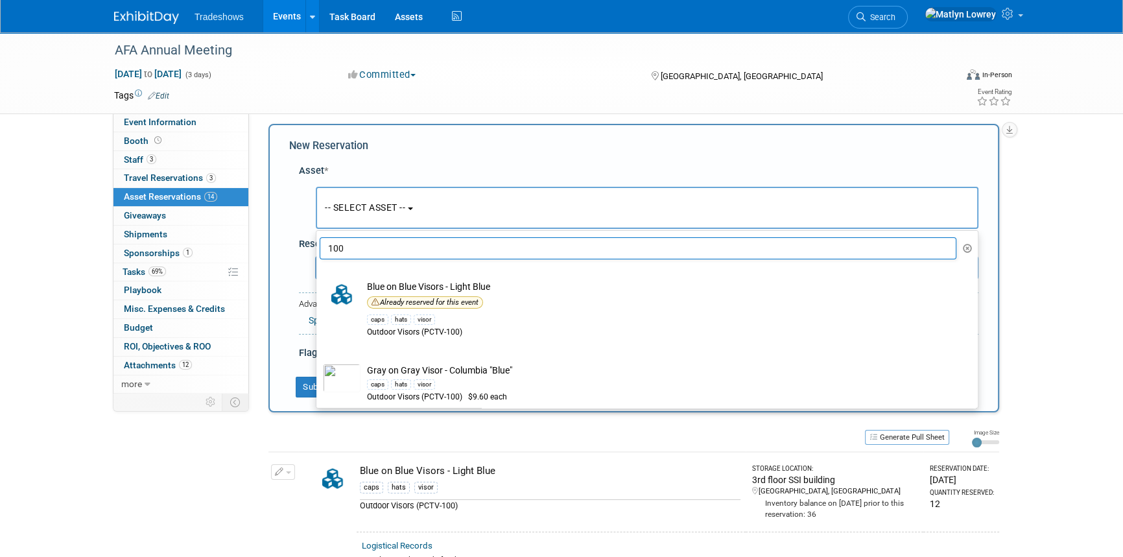
scroll to position [0, 0]
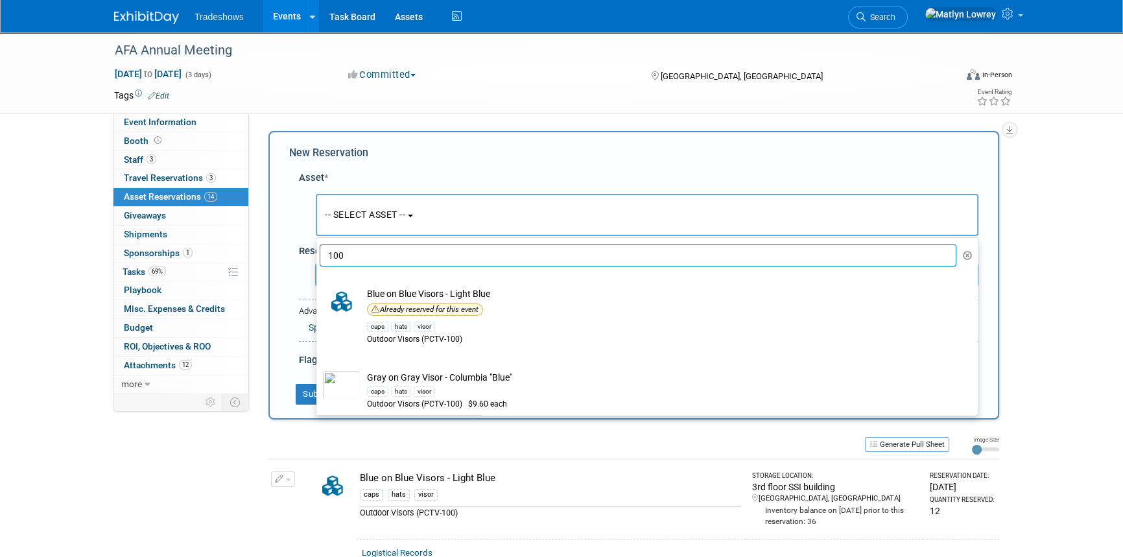
click at [375, 257] on input "100" at bounding box center [638, 255] width 637 height 22
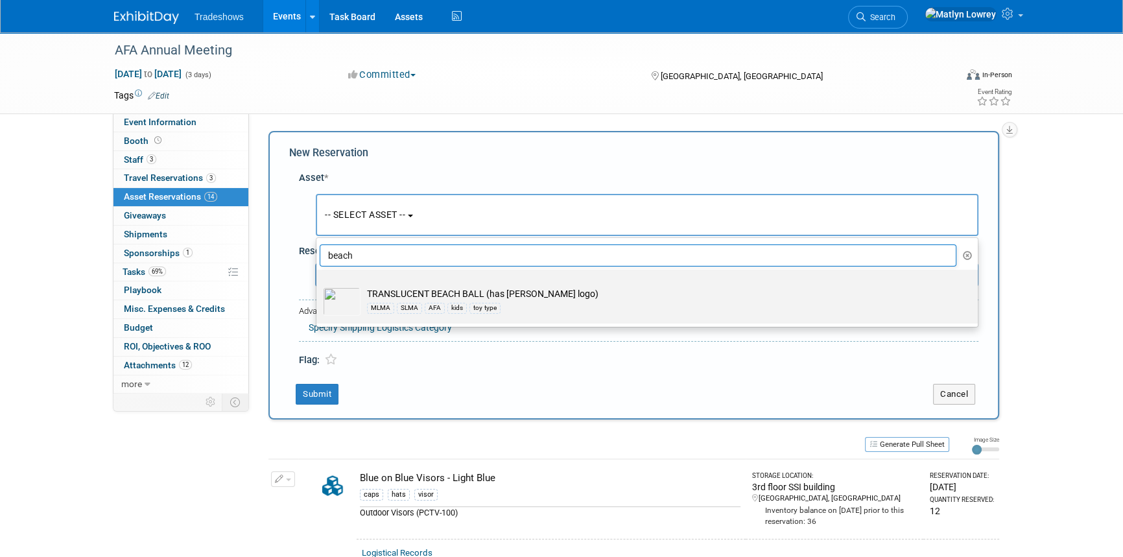
type input "beach"
click at [396, 307] on div "MLMA SLMA AFA kids toy type" at bounding box center [659, 307] width 585 height 15
click at [318, 285] on input "TRANSLUCENT BEACH BALL (has [PERSON_NAME] logo) MLMA SLMA AFA kids toy type" at bounding box center [314, 281] width 8 height 8
select select "10725753"
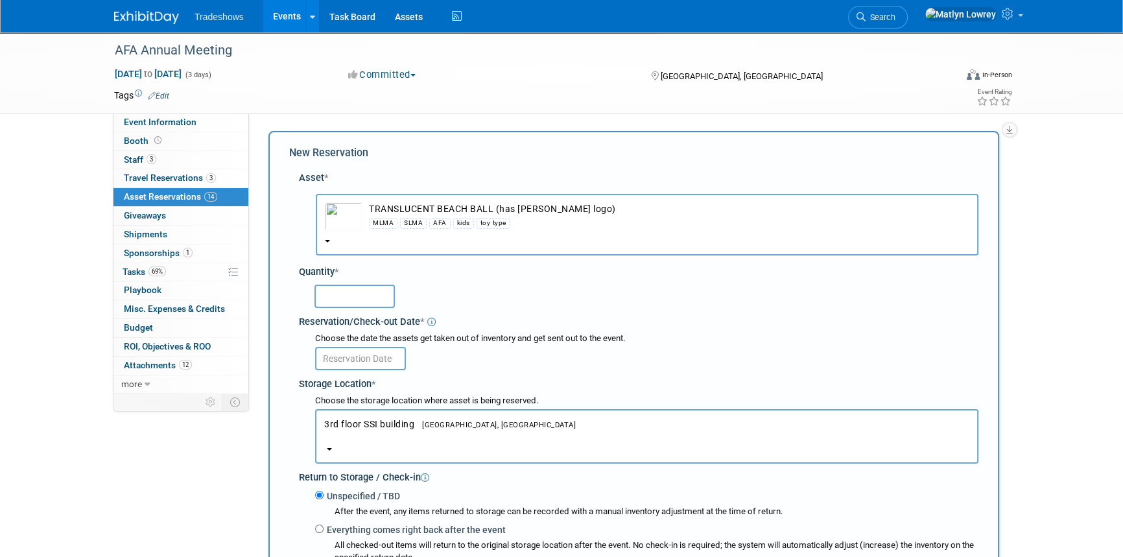
click at [345, 298] on input "text" at bounding box center [355, 296] width 80 height 23
type input "100"
click at [344, 362] on input "text" at bounding box center [360, 358] width 91 height 23
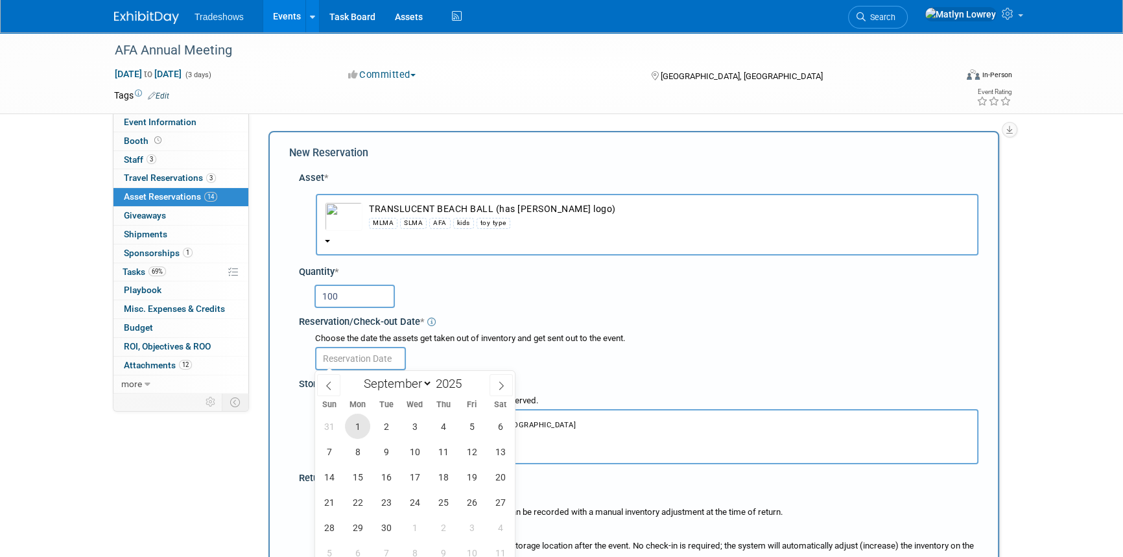
click at [358, 422] on span "1" at bounding box center [357, 426] width 25 height 25
type input "[DATE]"
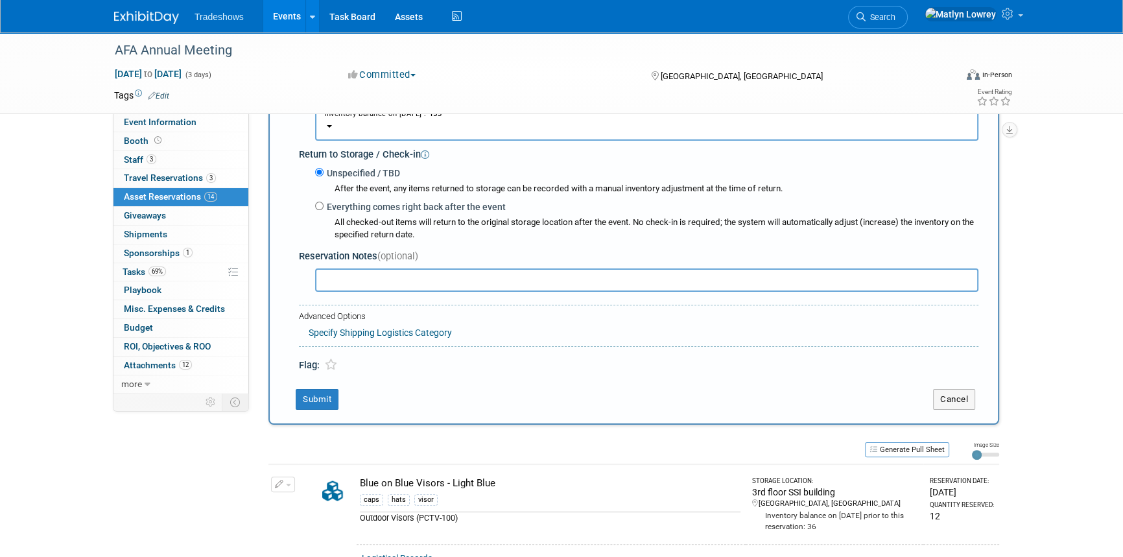
scroll to position [412, 0]
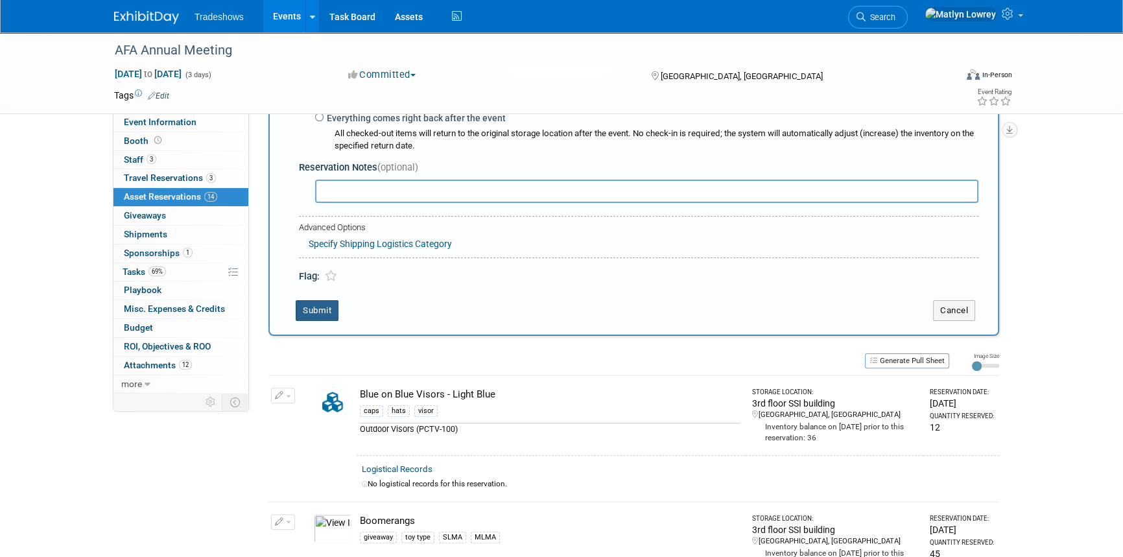
click at [324, 316] on button "Submit" at bounding box center [317, 310] width 43 height 21
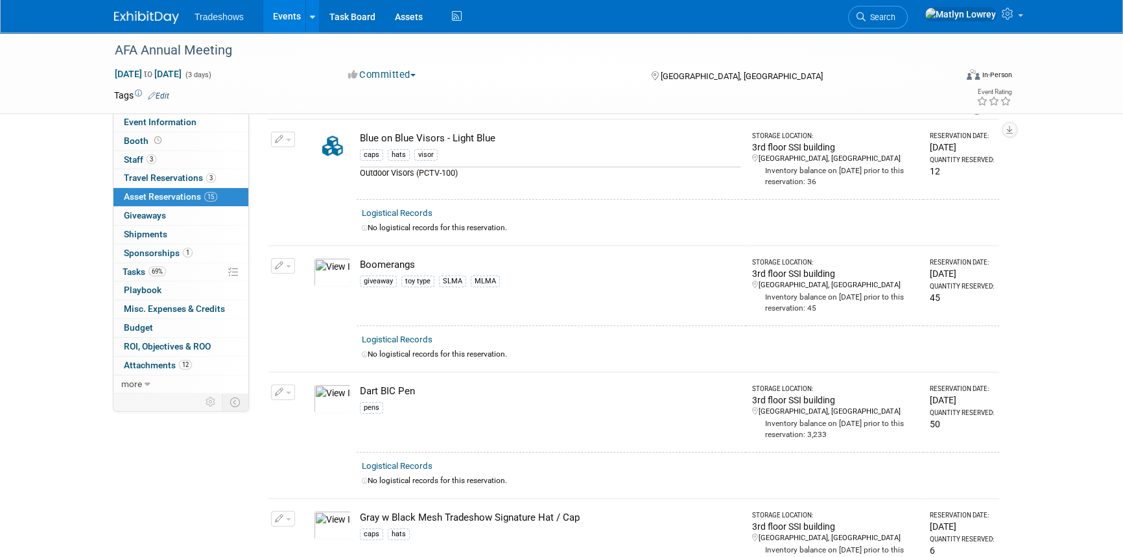
scroll to position [0, 0]
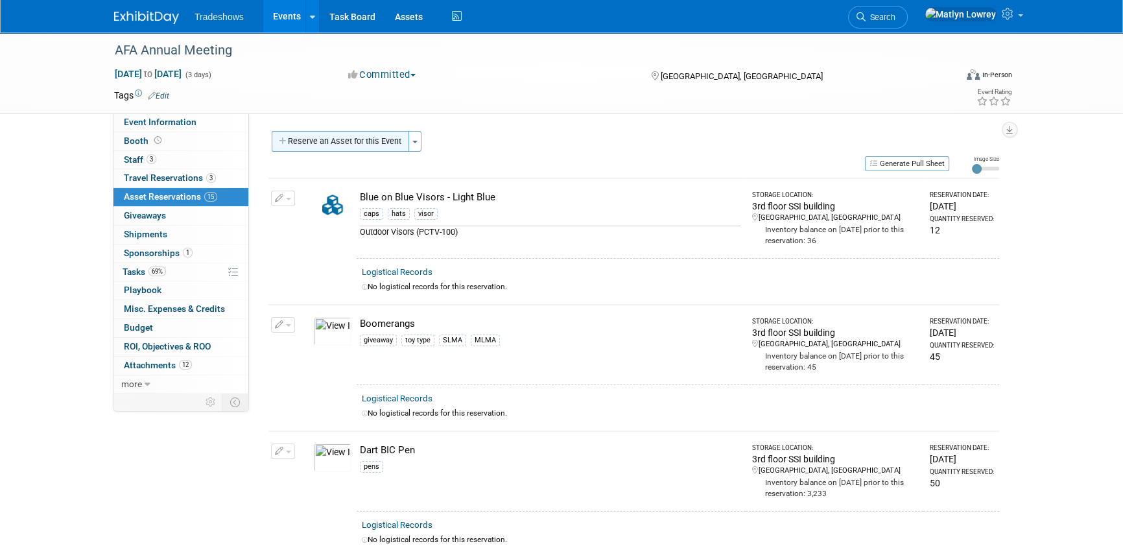
click at [372, 137] on button "Reserve an Asset for this Event" at bounding box center [340, 141] width 137 height 21
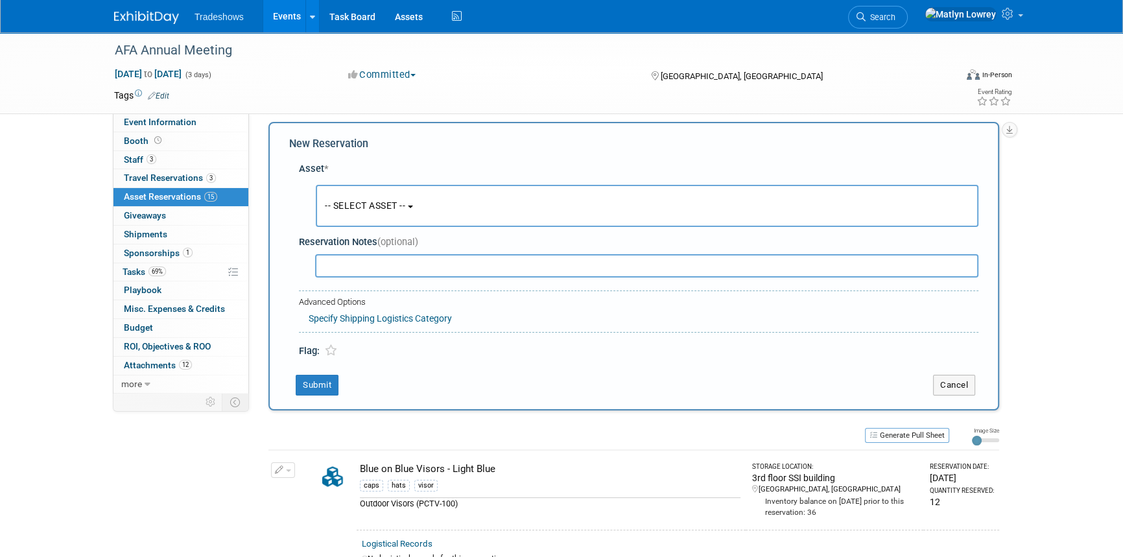
scroll to position [12, 0]
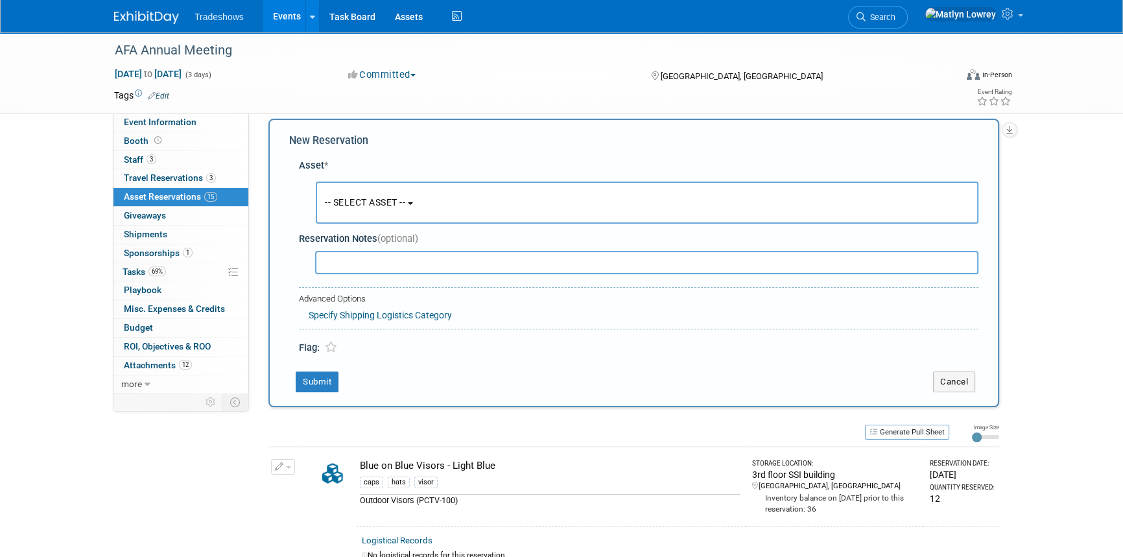
click at [355, 219] on button "-- SELECT ASSET --" at bounding box center [647, 203] width 663 height 42
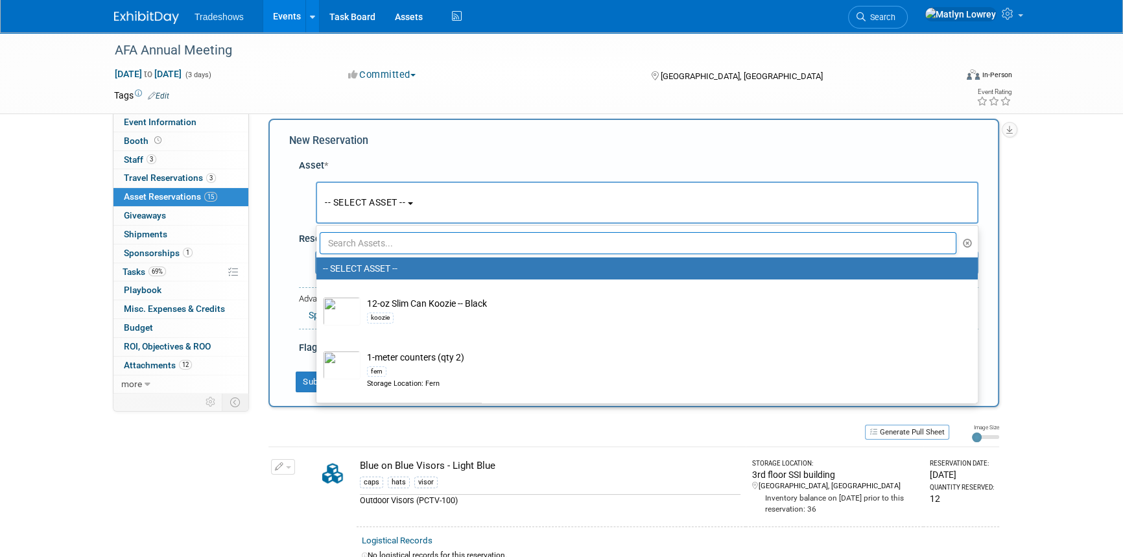
click at [357, 254] on ul "-- SELECT ASSET -- 12-oz Slim Can Koozie -- Black koozie 1-meter counters (qty …" at bounding box center [647, 314] width 663 height 178
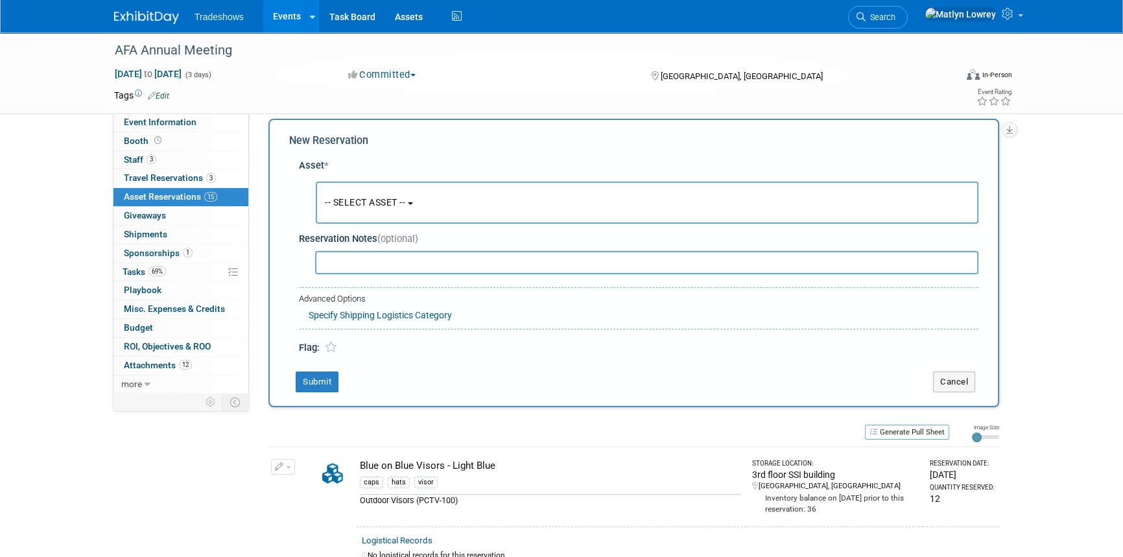
click at [353, 211] on button "-- SELECT ASSET --" at bounding box center [647, 203] width 663 height 42
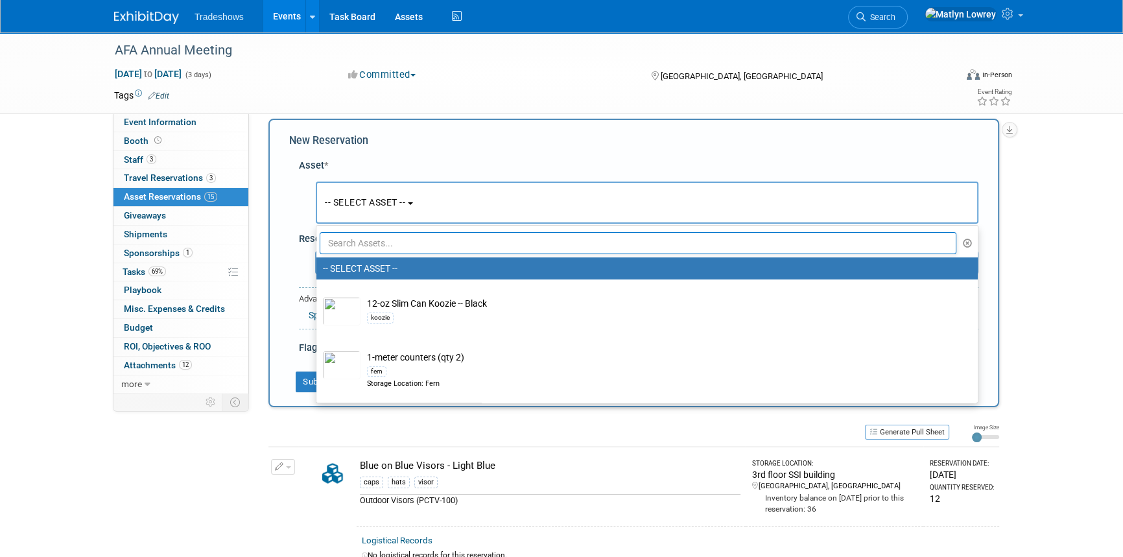
click at [356, 235] on input "text" at bounding box center [638, 243] width 637 height 22
type input "sun"
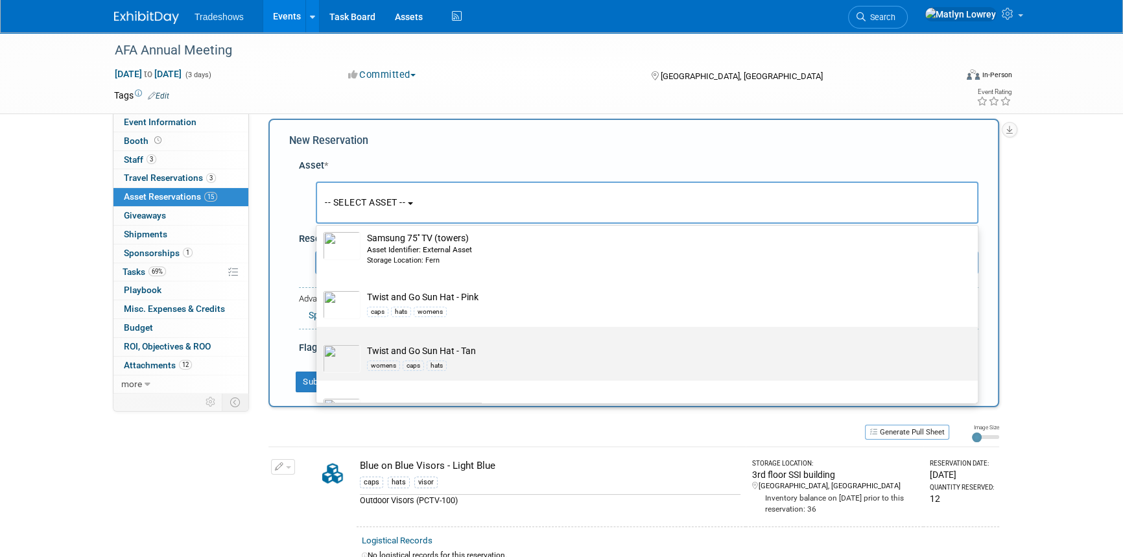
scroll to position [117, 0]
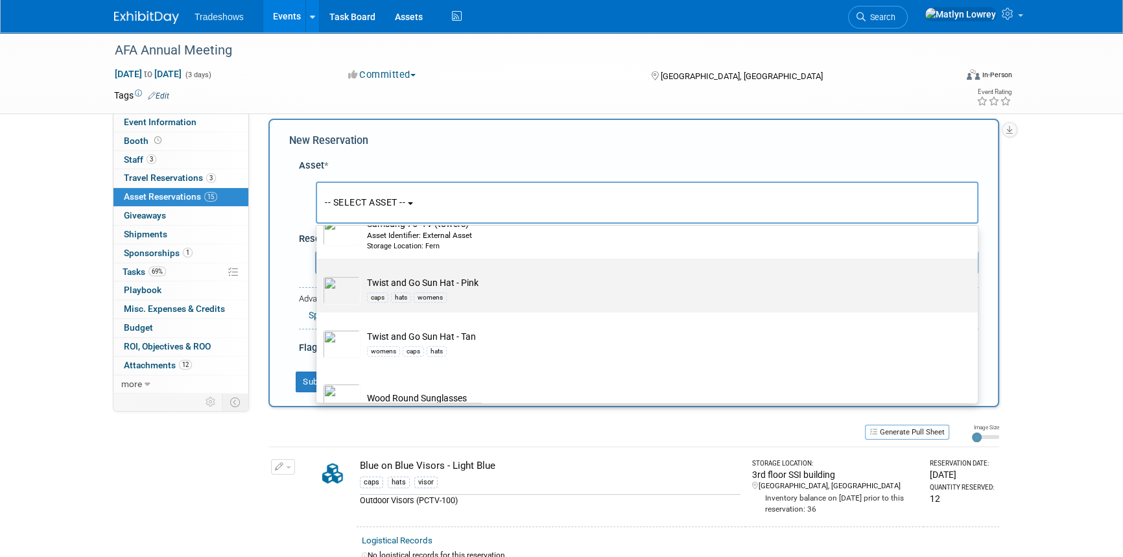
click at [412, 289] on div "caps hats womens" at bounding box center [659, 296] width 585 height 15
click at [318, 274] on input "Twist and Go Sun Hat - Pink caps hats womens" at bounding box center [314, 270] width 8 height 8
select select "10717395"
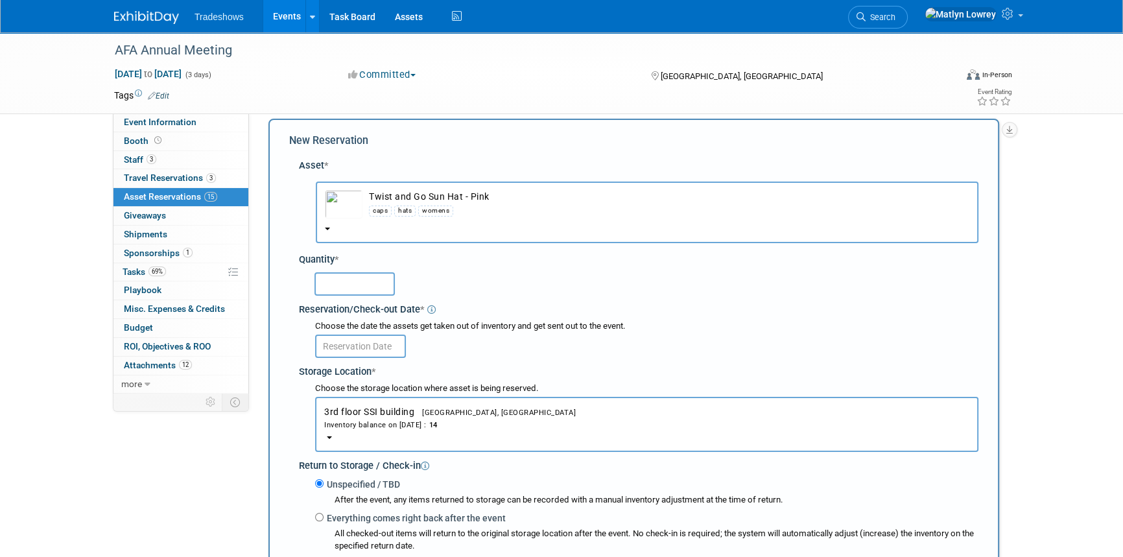
click at [358, 274] on input "text" at bounding box center [355, 283] width 80 height 23
type input "14"
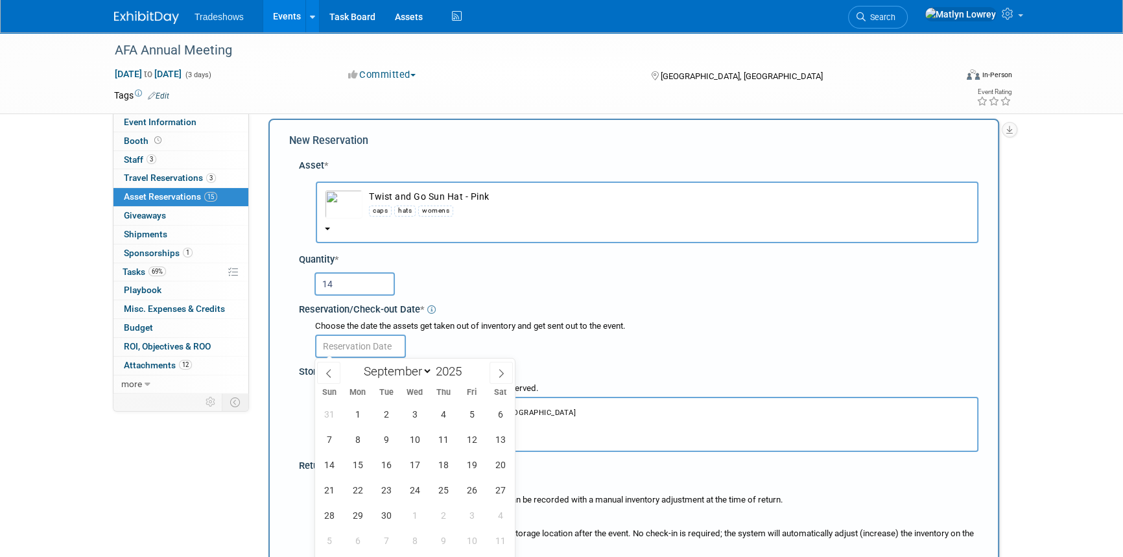
click at [348, 348] on input "text" at bounding box center [360, 346] width 91 height 23
click at [351, 406] on span "1" at bounding box center [357, 413] width 25 height 25
type input "[DATE]"
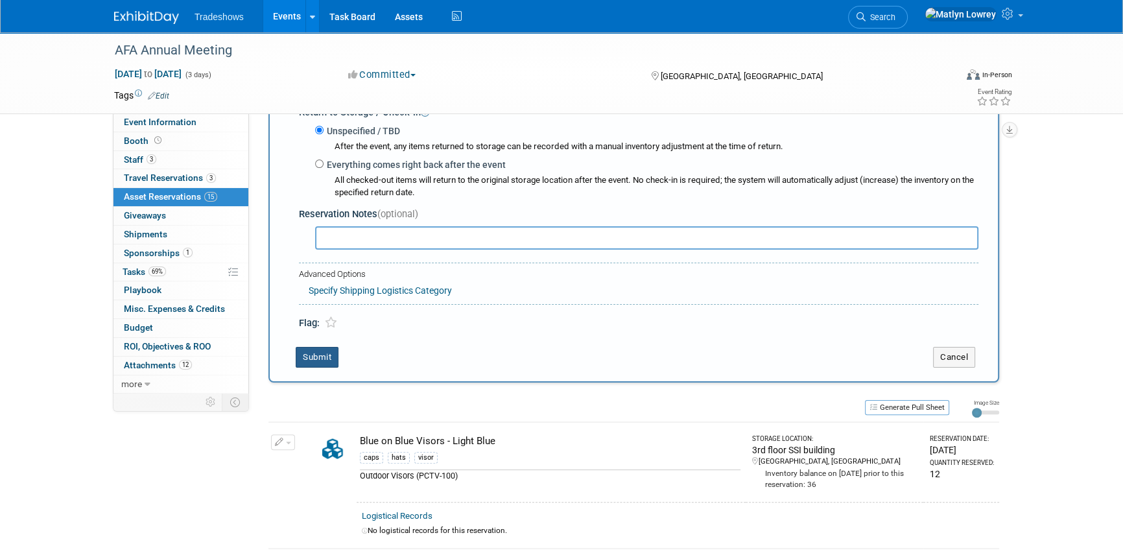
click at [320, 362] on button "Submit" at bounding box center [317, 357] width 43 height 21
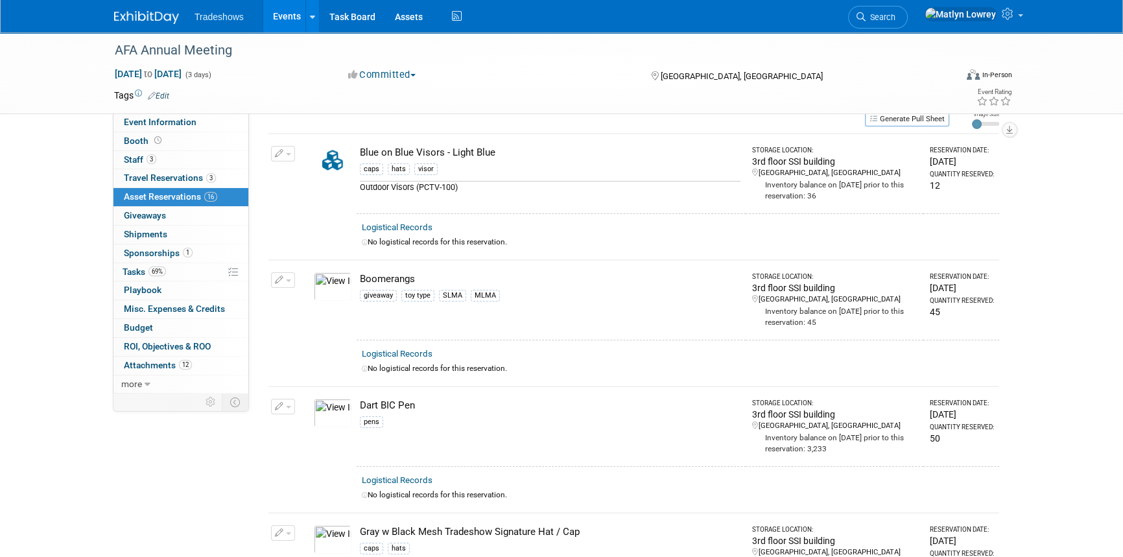
scroll to position [0, 0]
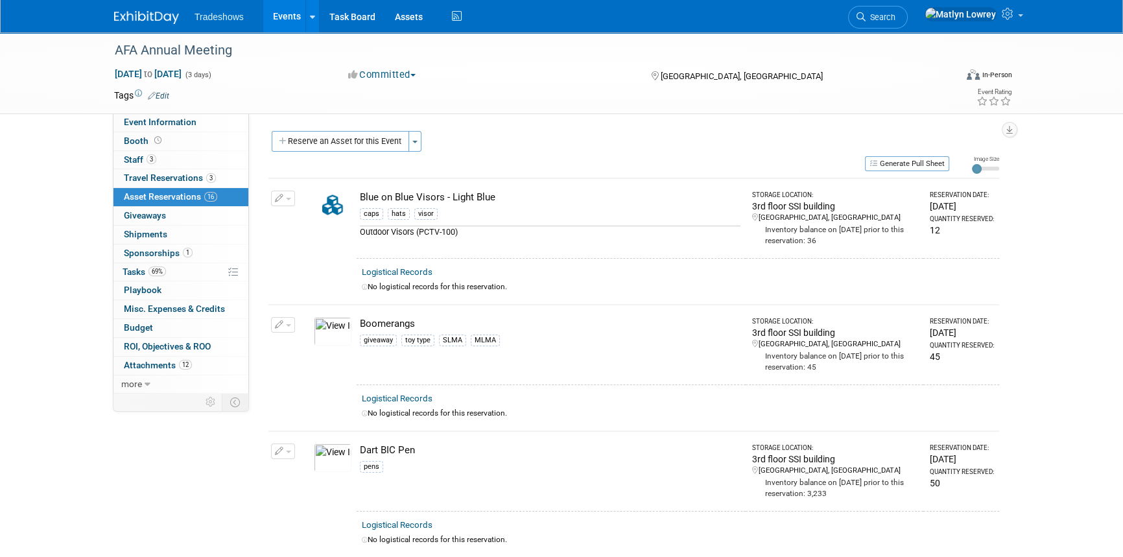
click at [333, 150] on button "Reserve an Asset for this Event" at bounding box center [340, 141] width 137 height 21
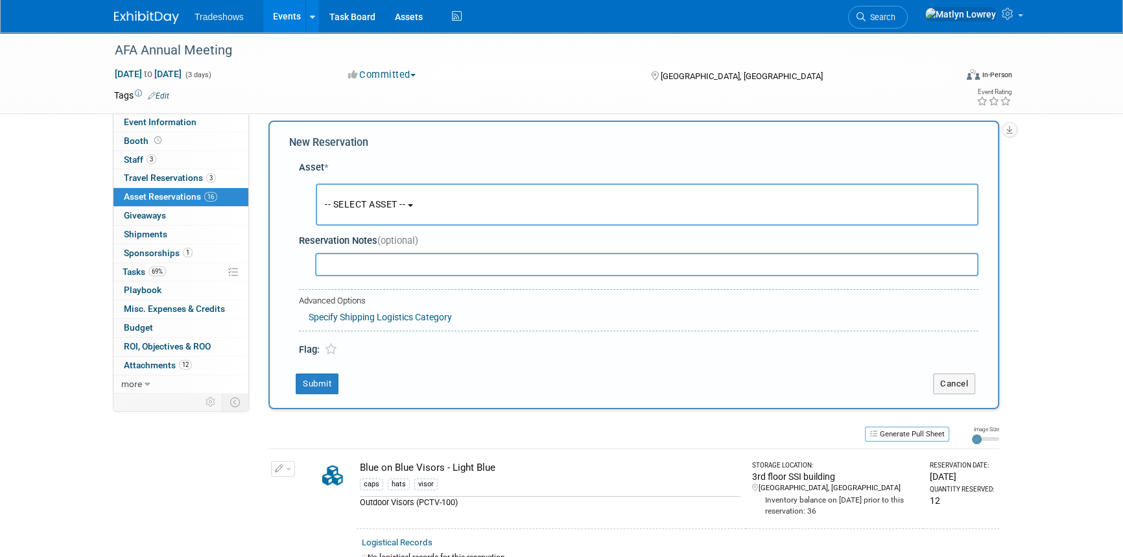
scroll to position [12, 0]
click at [333, 197] on span "-- SELECT ASSET --" at bounding box center [365, 202] width 80 height 10
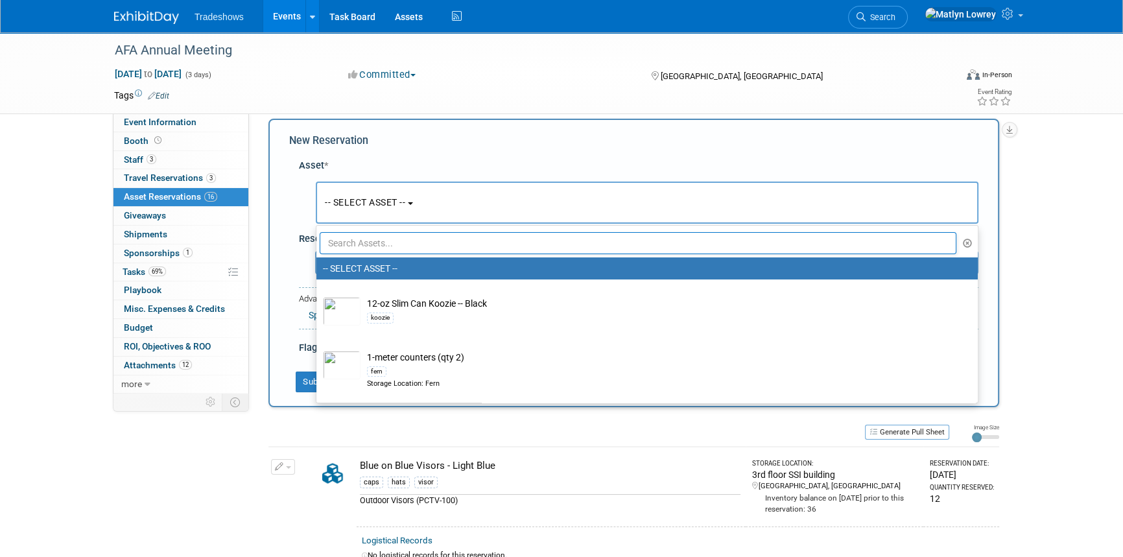
click at [344, 241] on input "text" at bounding box center [638, 243] width 637 height 22
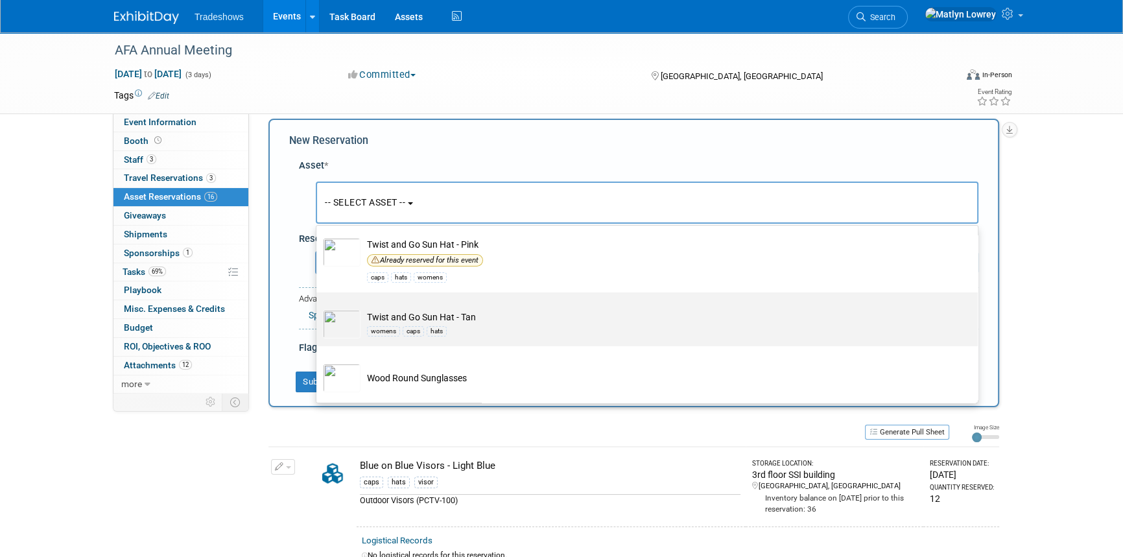
scroll to position [156, 0]
type input "sun"
click at [398, 313] on td "Twist and Go Sun Hat - Tan womens caps hats" at bounding box center [656, 324] width 591 height 29
click at [318, 308] on input "Twist and Go Sun Hat - Tan womens caps hats" at bounding box center [314, 304] width 8 height 8
select select "10718498"
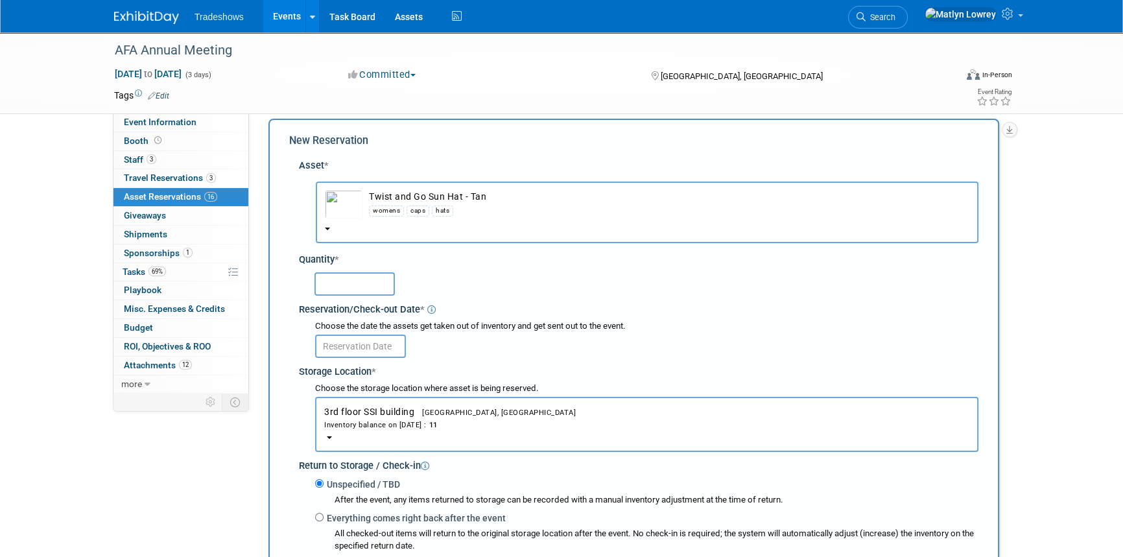
click at [374, 280] on input "text" at bounding box center [355, 283] width 80 height 23
type input "11"
click at [376, 350] on input "text" at bounding box center [360, 346] width 91 height 23
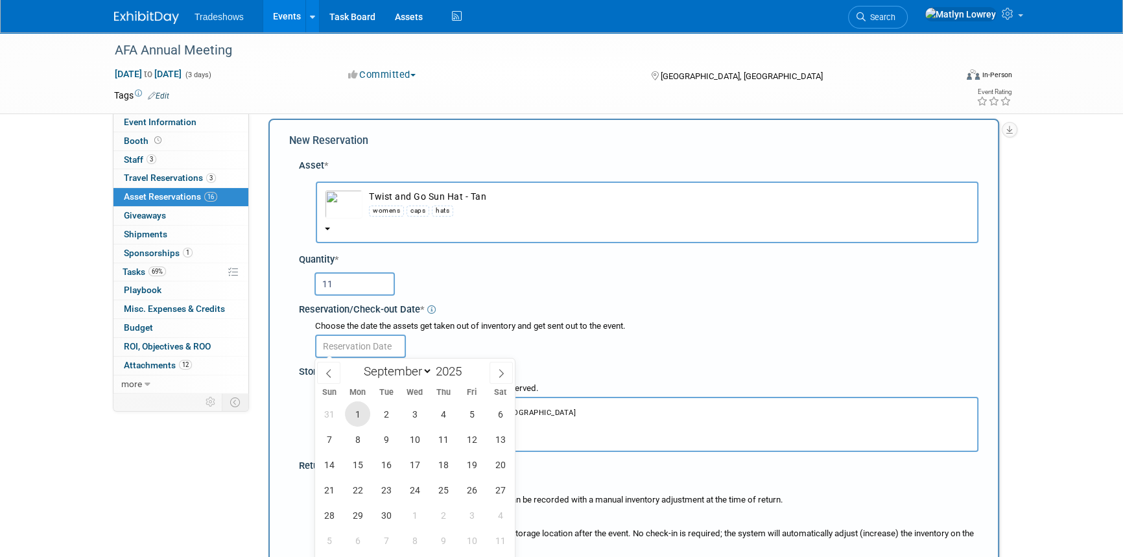
click at [357, 412] on span "1" at bounding box center [357, 413] width 25 height 25
type input "[DATE]"
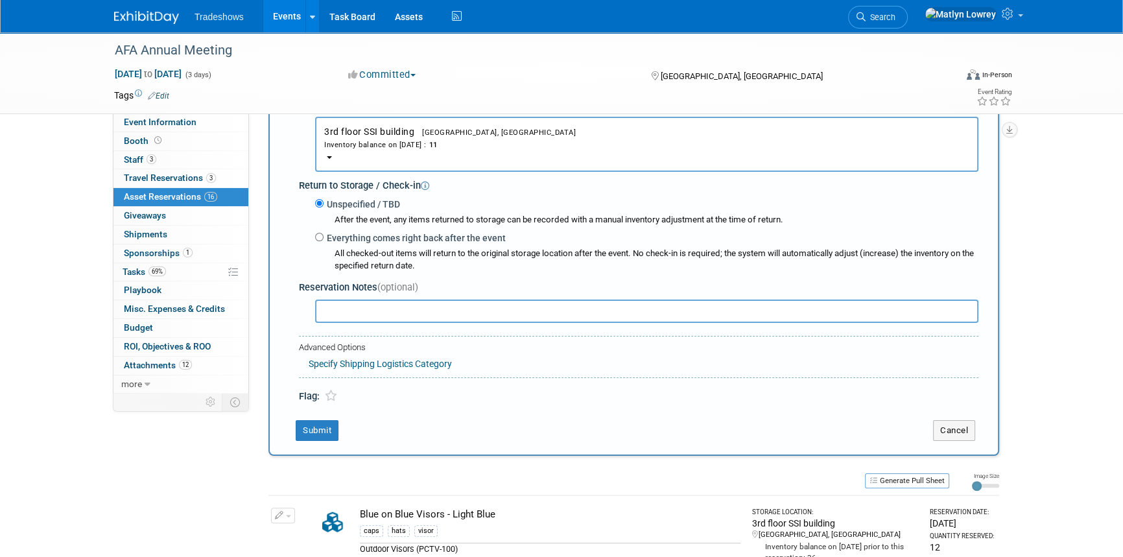
scroll to position [307, 0]
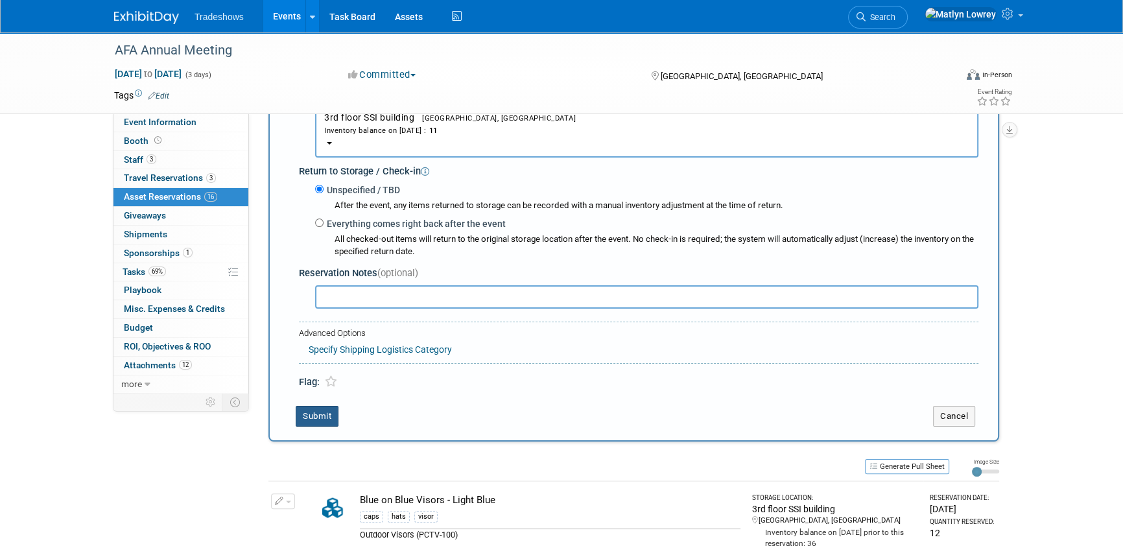
click at [315, 406] on div "New Reservation Asset * -- SELECT ASSET --" at bounding box center [633, 132] width 731 height 617
click at [313, 409] on button "Submit" at bounding box center [317, 416] width 43 height 21
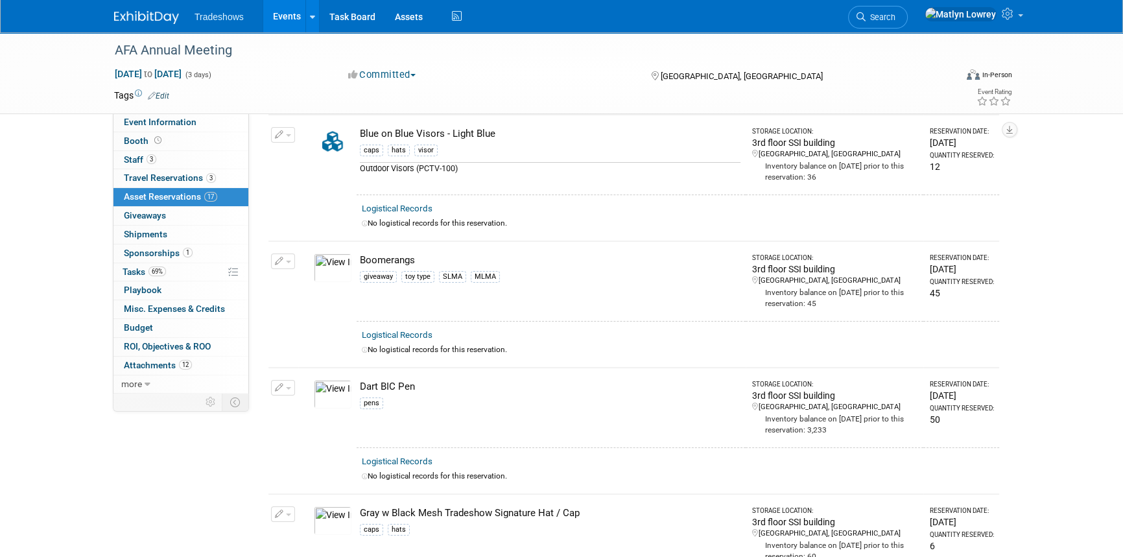
scroll to position [0, 0]
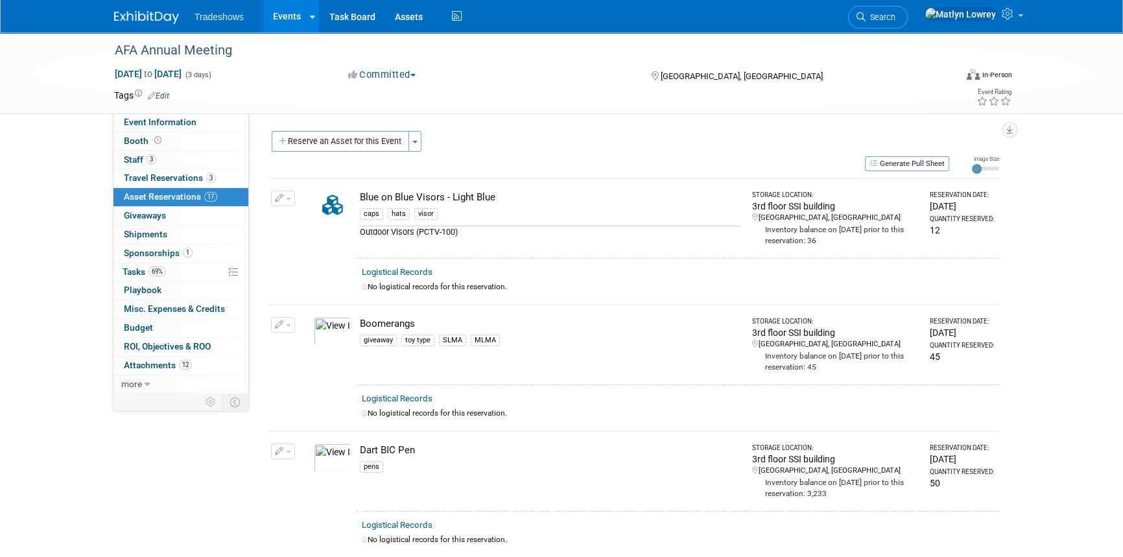
click at [328, 149] on button "Reserve an Asset for this Event" at bounding box center [340, 141] width 137 height 21
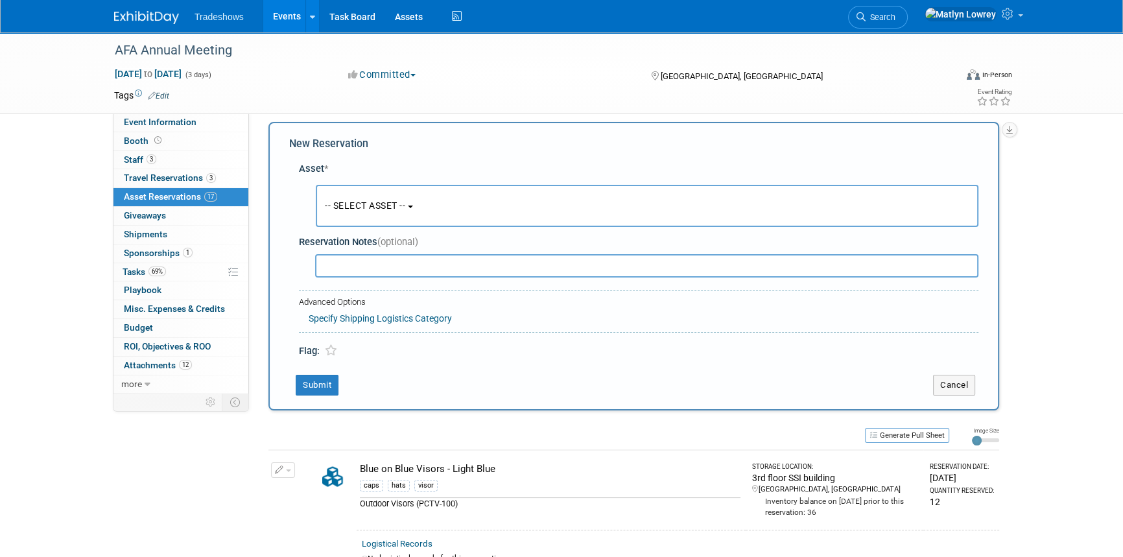
scroll to position [12, 0]
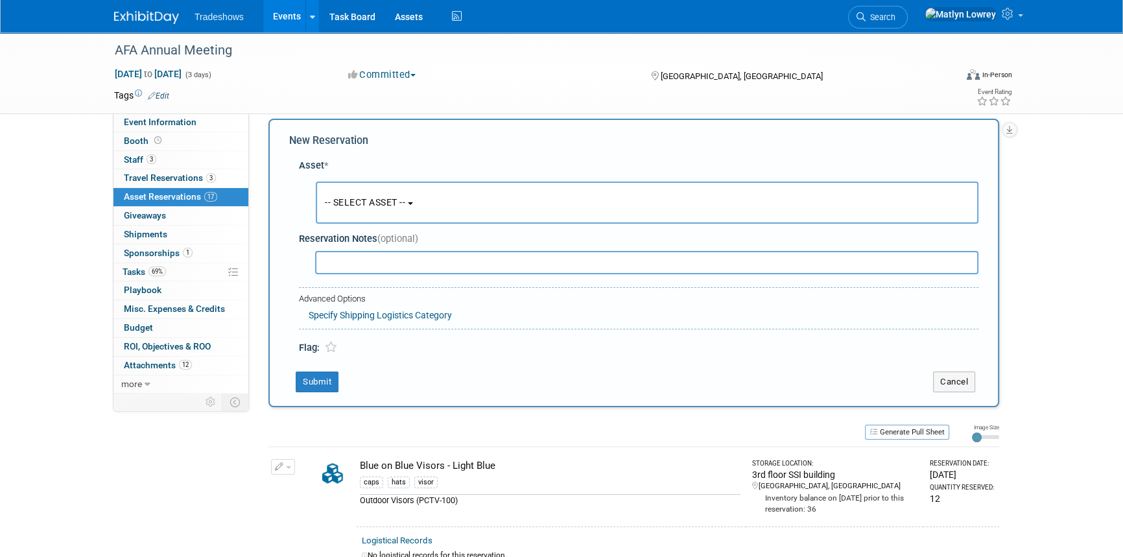
click at [350, 209] on button "-- SELECT ASSET --" at bounding box center [647, 203] width 663 height 42
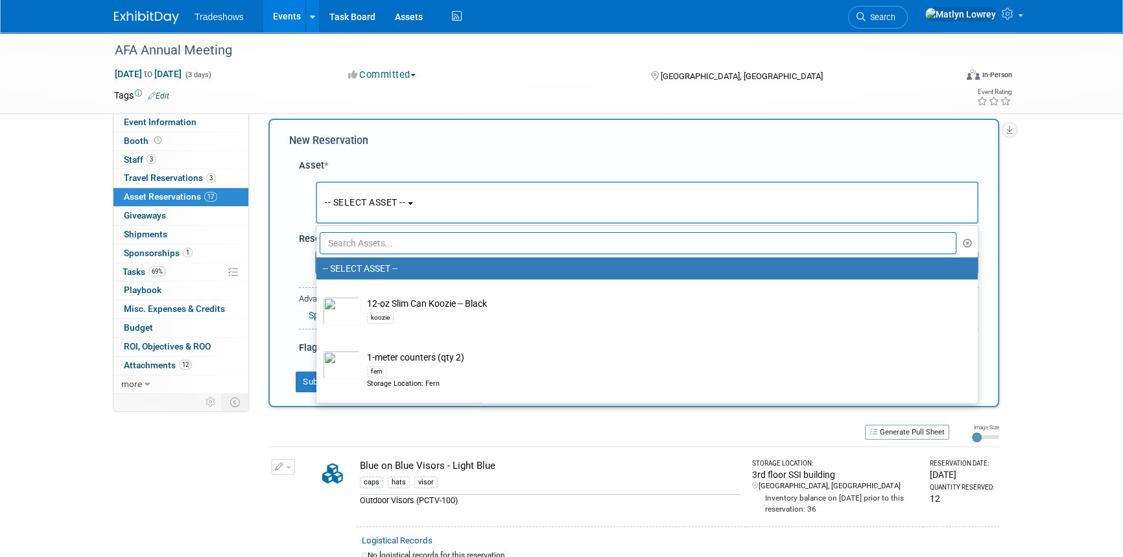
click at [355, 243] on input "text" at bounding box center [638, 243] width 637 height 22
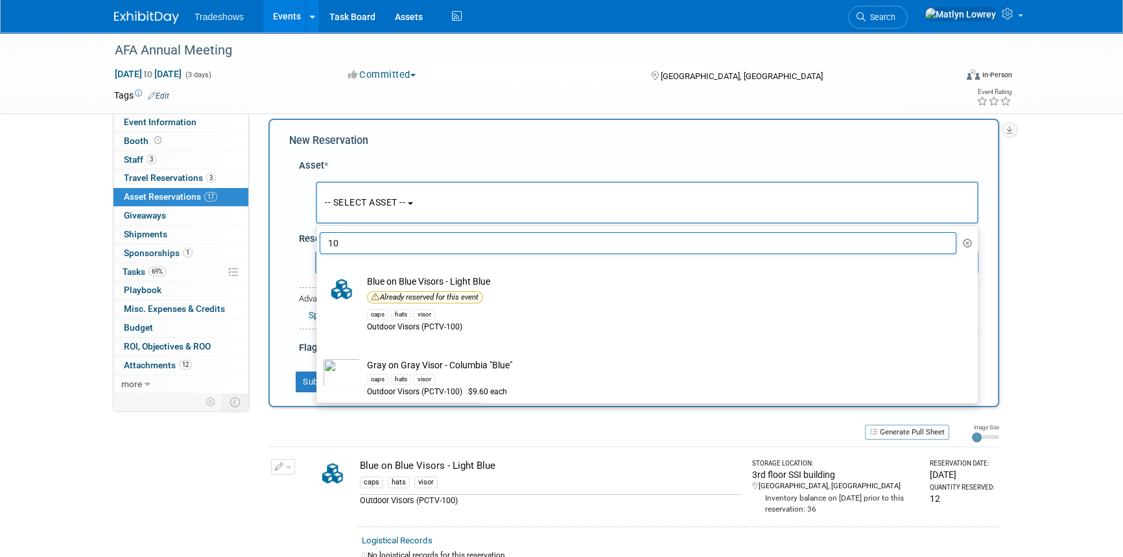
type input "1"
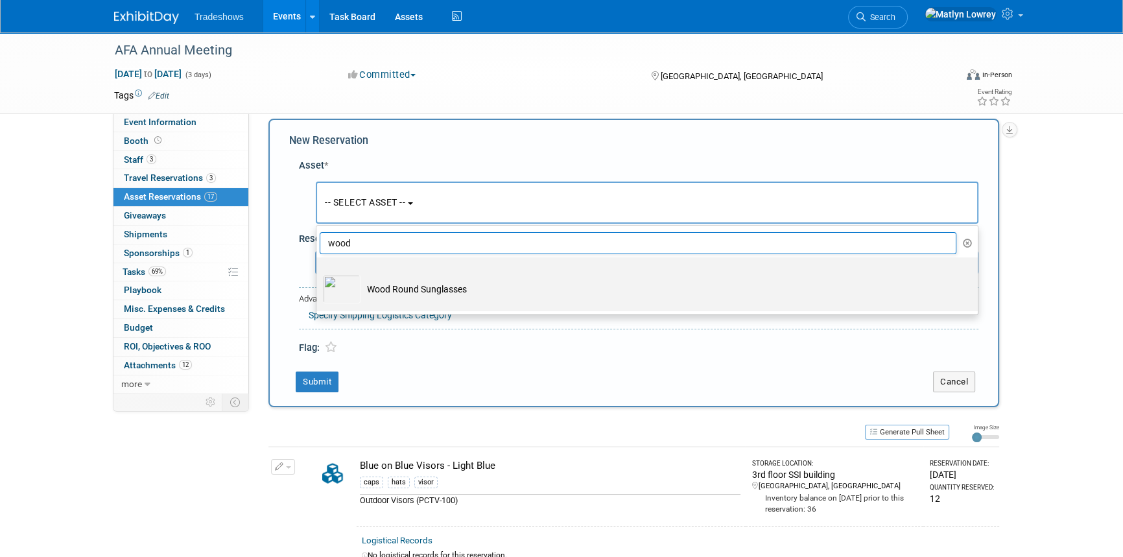
type input "wood"
click at [358, 295] on img at bounding box center [342, 289] width 38 height 29
click at [318, 273] on input "Wood Round Sunglasses" at bounding box center [314, 269] width 8 height 8
select select "10727300"
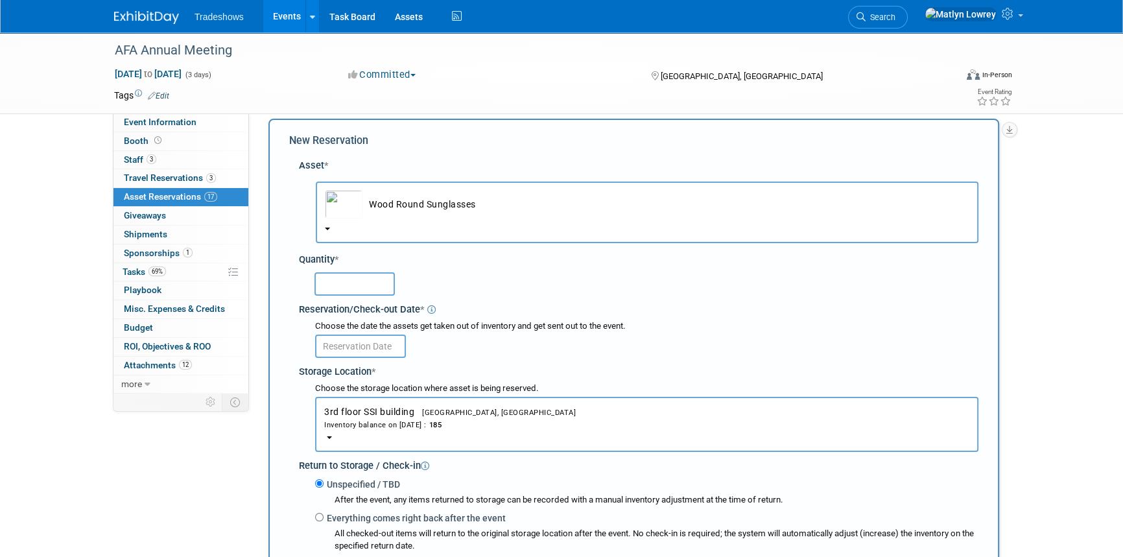
click at [358, 289] on input "text" at bounding box center [355, 283] width 80 height 23
type input "100"
click at [337, 348] on input "text" at bounding box center [360, 346] width 91 height 23
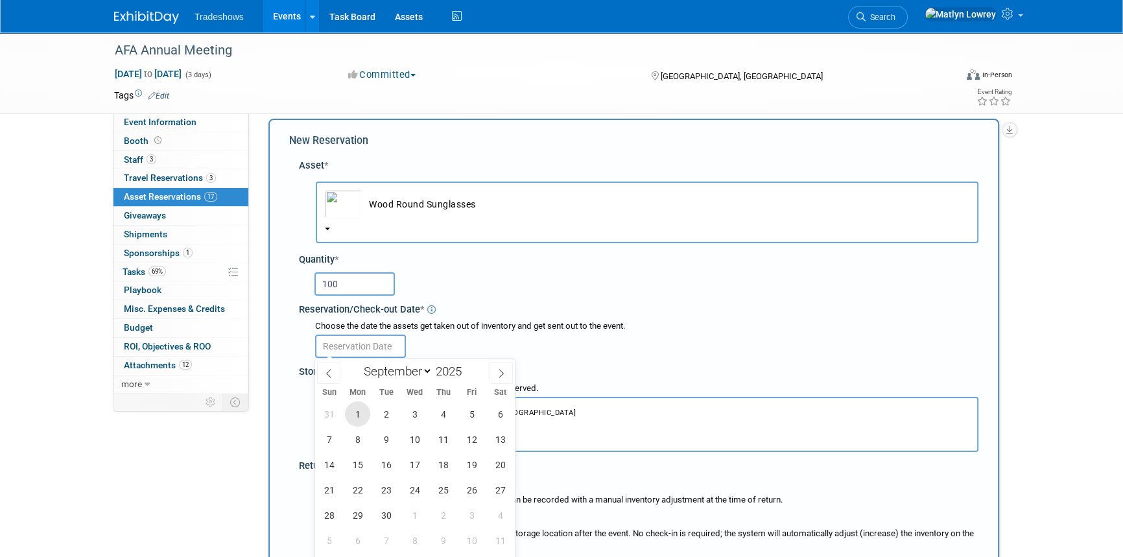
click at [355, 415] on span "1" at bounding box center [357, 413] width 25 height 25
type input "[DATE]"
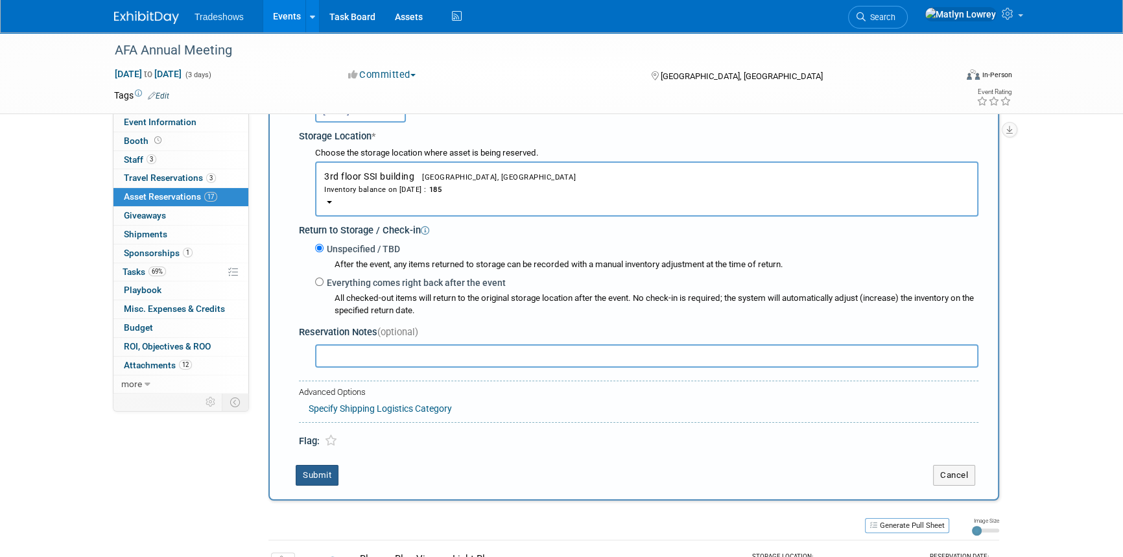
click at [316, 469] on button "Submit" at bounding box center [317, 475] width 43 height 21
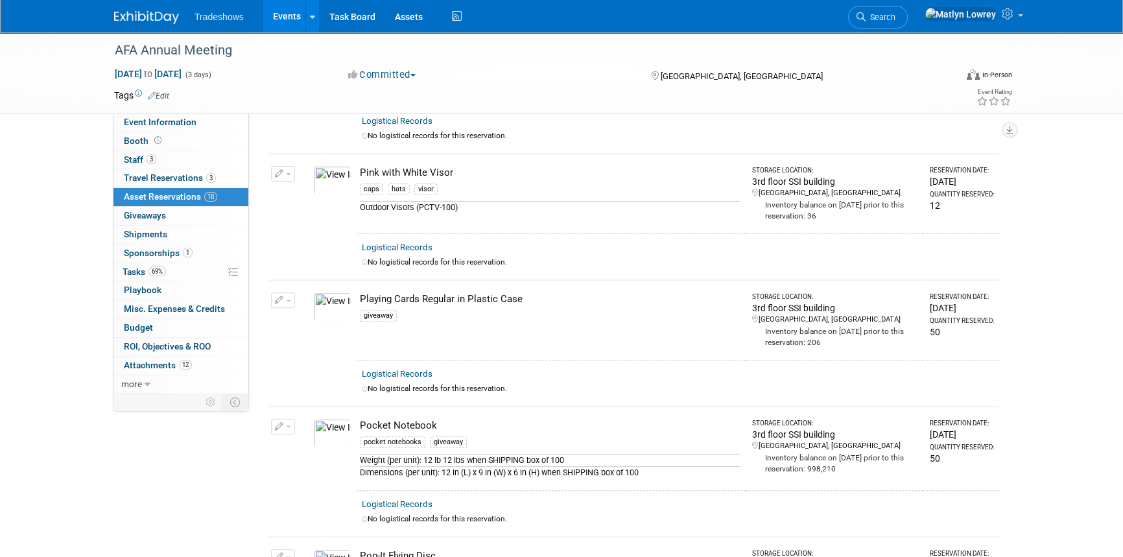
scroll to position [589, 0]
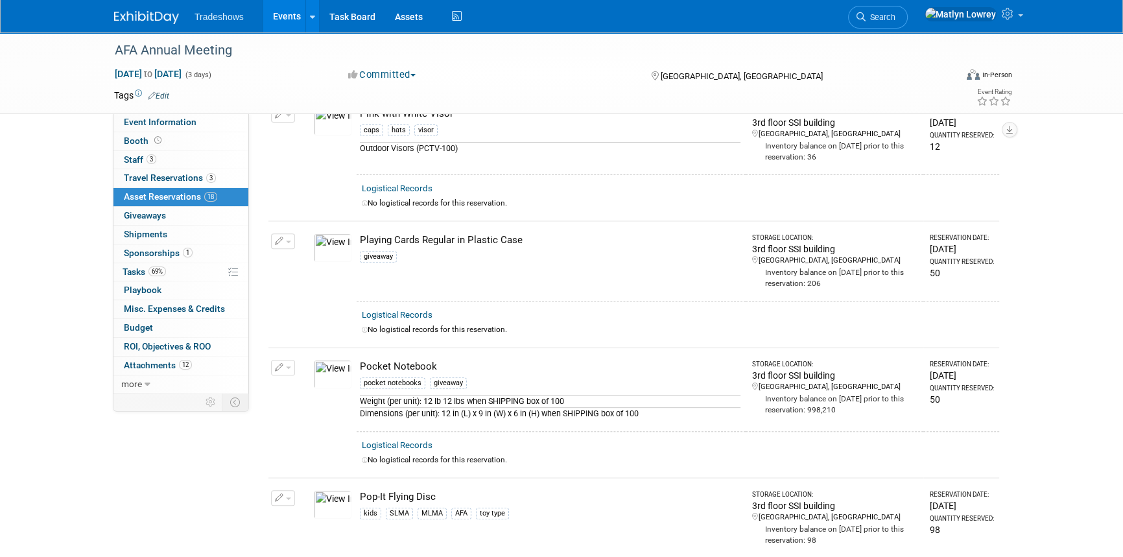
click at [289, 240] on button "button" at bounding box center [283, 241] width 24 height 16
click at [302, 292] on li "Cancel Reservation" at bounding box center [345, 302] width 146 height 20
click at [281, 239] on icon "button" at bounding box center [279, 241] width 9 height 8
click at [324, 297] on span "Cancel Reservation" at bounding box center [337, 302] width 83 height 10
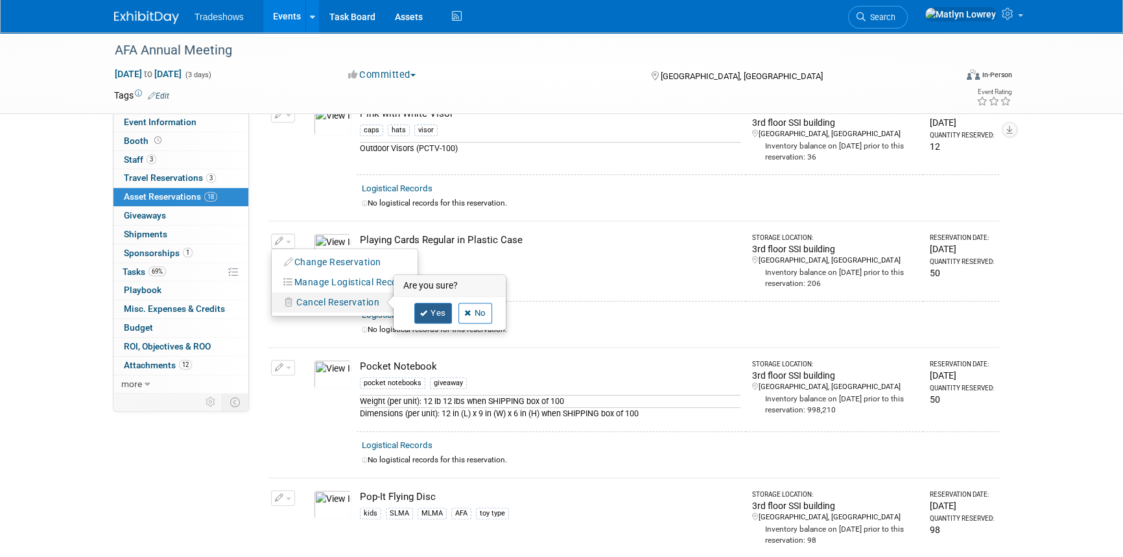
click at [441, 311] on link "Yes" at bounding box center [433, 313] width 38 height 21
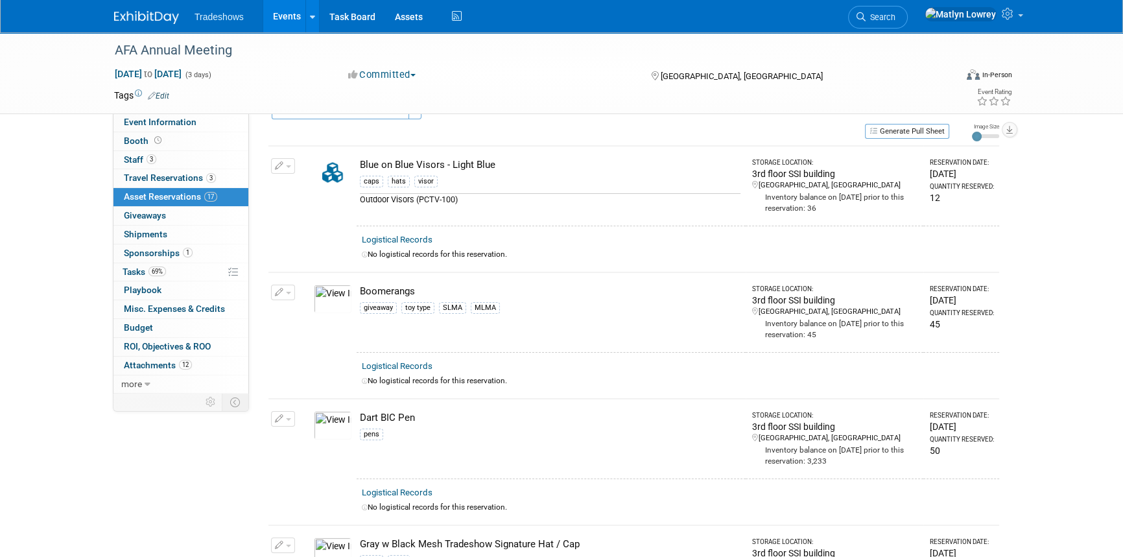
scroll to position [0, 0]
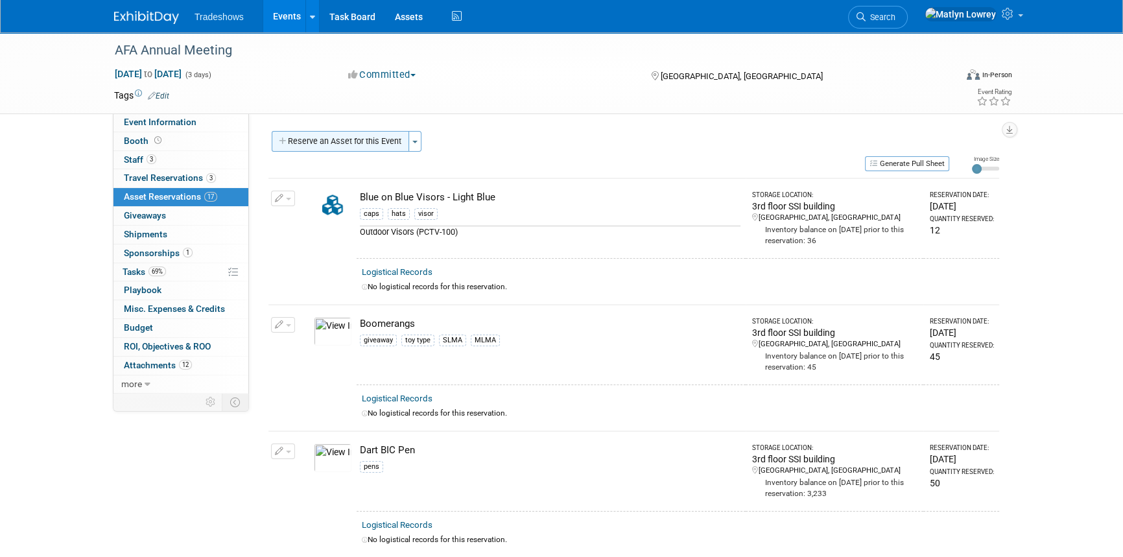
click at [353, 151] on button "Reserve an Asset for this Event" at bounding box center [340, 141] width 137 height 21
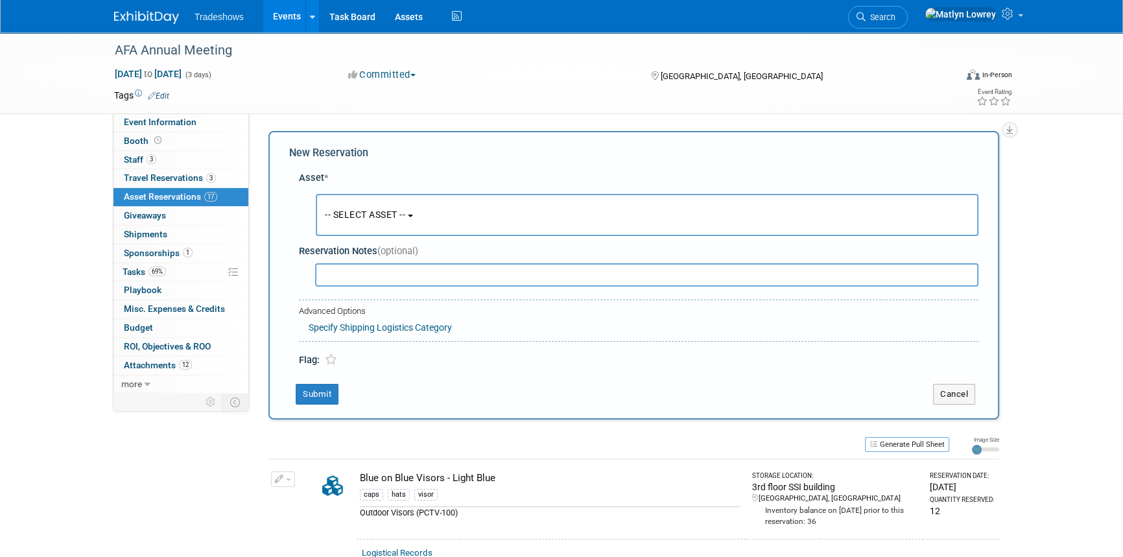
scroll to position [12, 0]
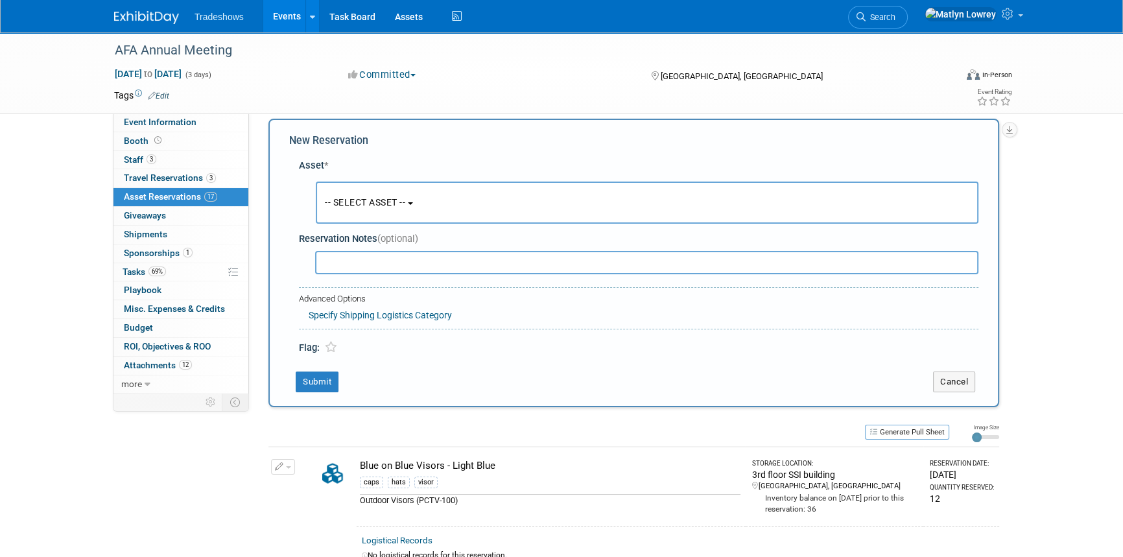
click at [344, 204] on span "-- SELECT ASSET --" at bounding box center [365, 202] width 80 height 10
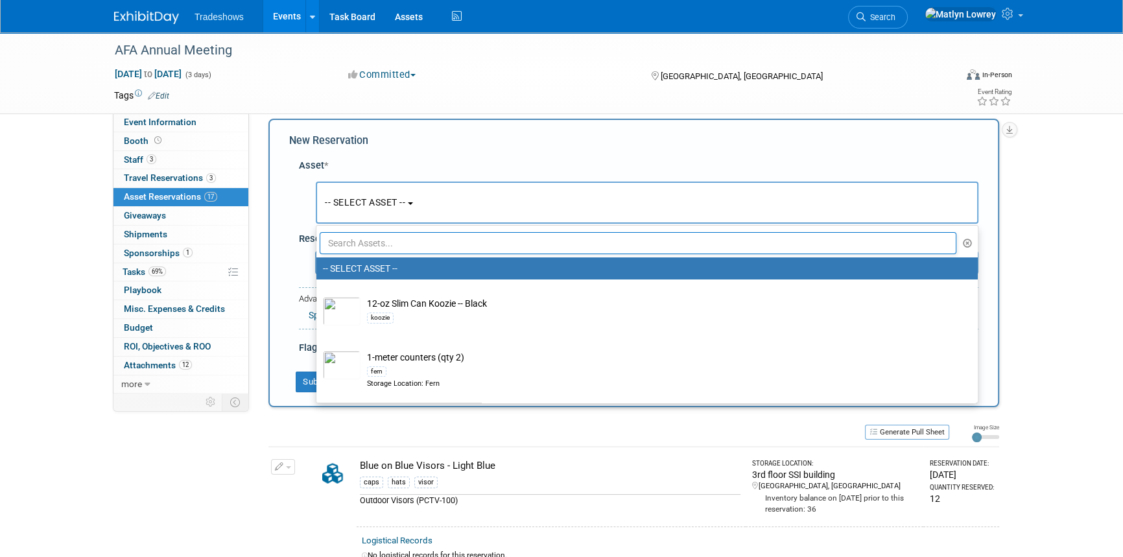
click at [345, 241] on input "text" at bounding box center [638, 243] width 637 height 22
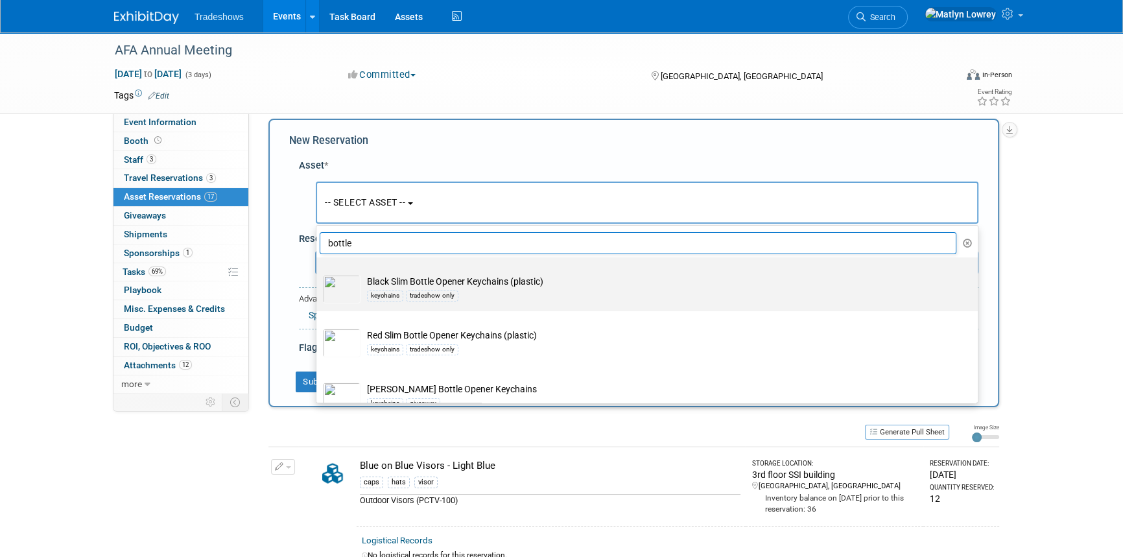
scroll to position [19, 0]
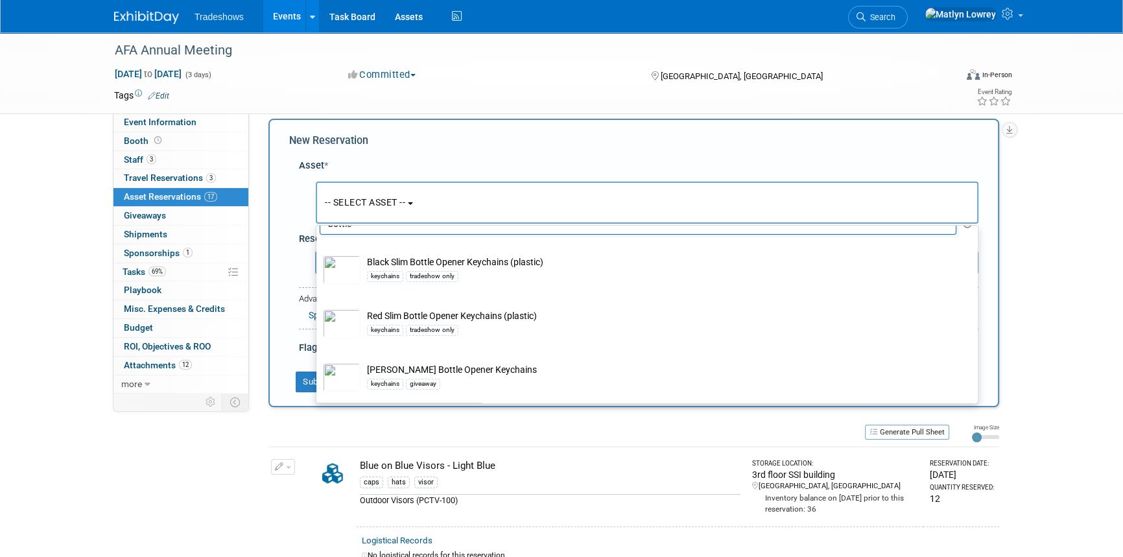
type input "bottle"
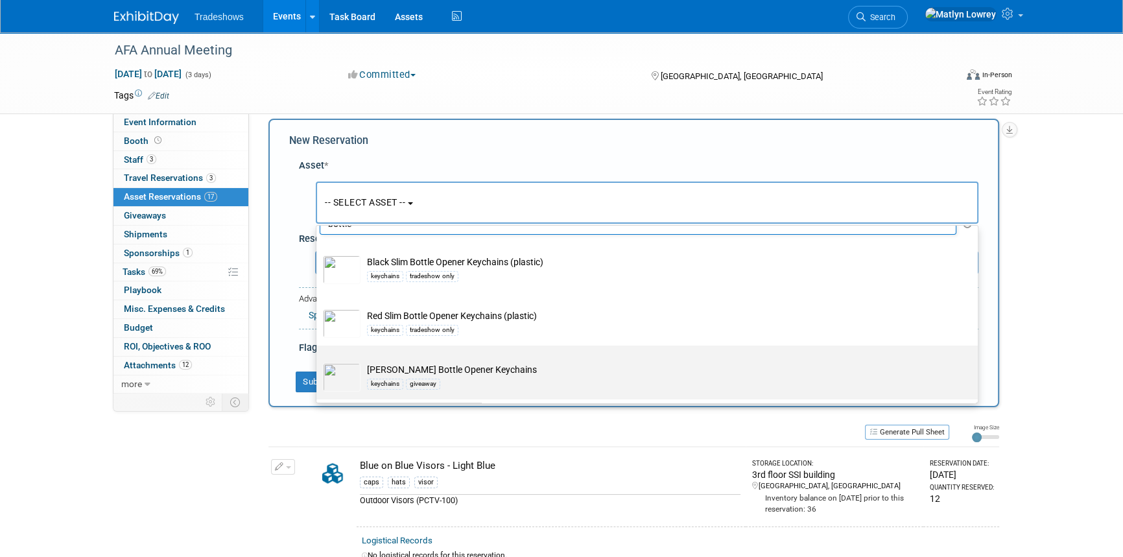
click at [396, 372] on td "[PERSON_NAME] Opener Keychains keychains giveaway" at bounding box center [656, 377] width 591 height 29
click at [318, 361] on input "[PERSON_NAME] Opener Keychains keychains giveaway" at bounding box center [314, 357] width 8 height 8
select select "10717740"
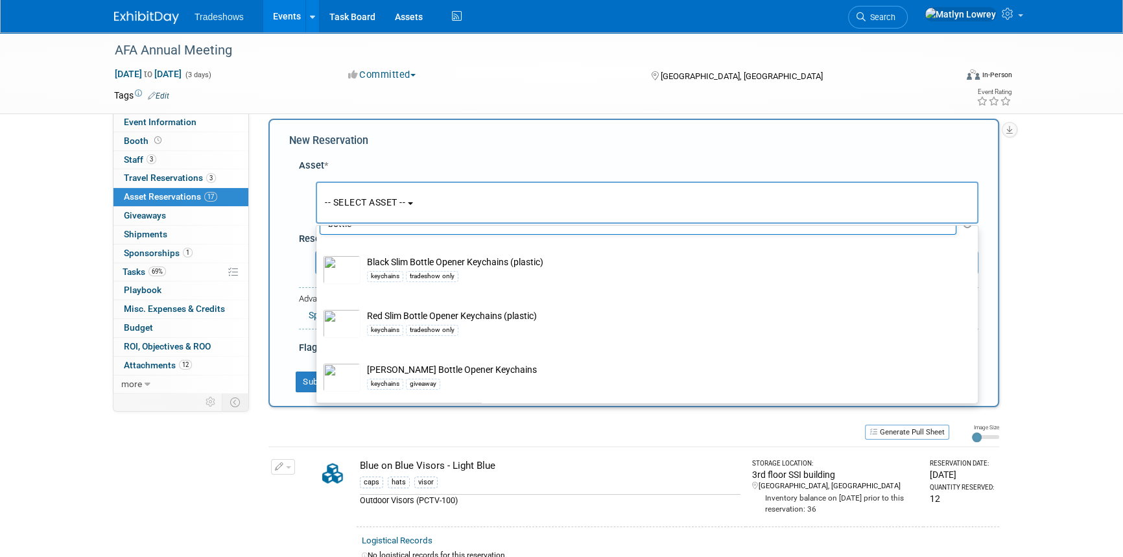
select select "8"
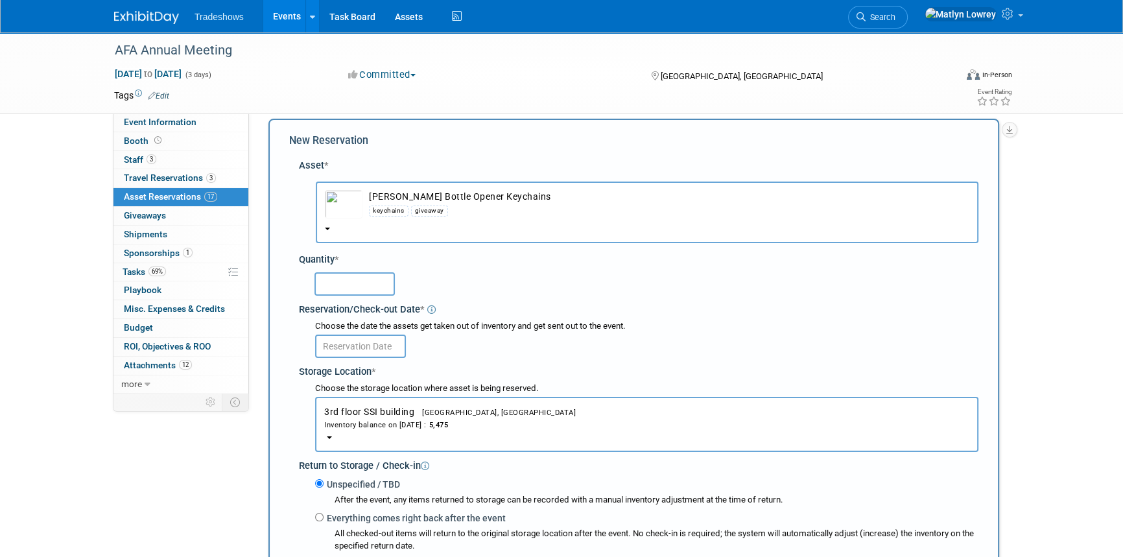
click at [346, 283] on input "text" at bounding box center [355, 283] width 80 height 23
type input "100"
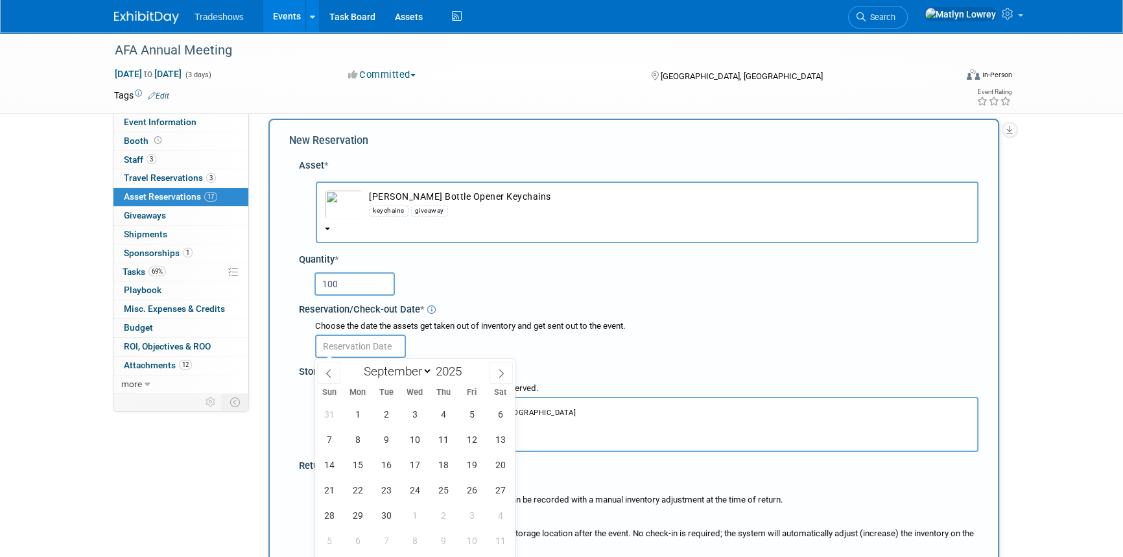
click at [356, 352] on input "text" at bounding box center [360, 346] width 91 height 23
click at [361, 410] on span "1" at bounding box center [357, 413] width 25 height 25
type input "[DATE]"
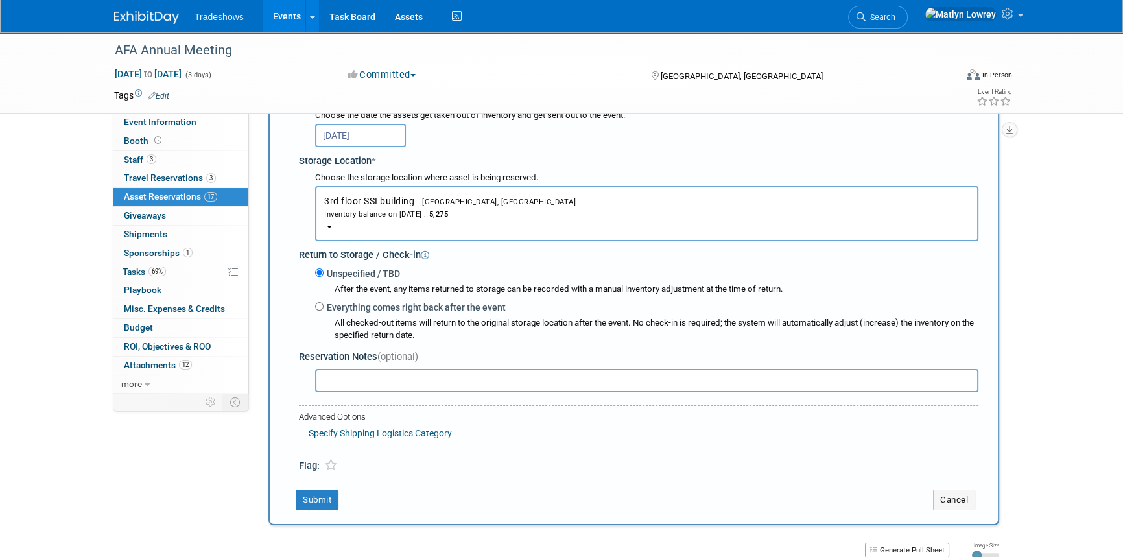
scroll to position [248, 0]
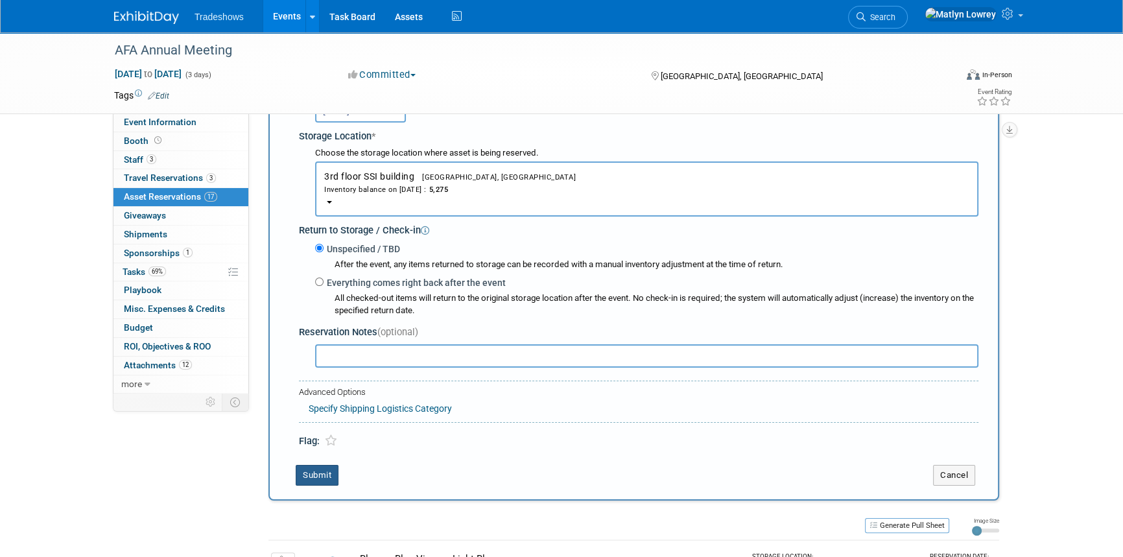
click at [328, 481] on button "Submit" at bounding box center [317, 475] width 43 height 21
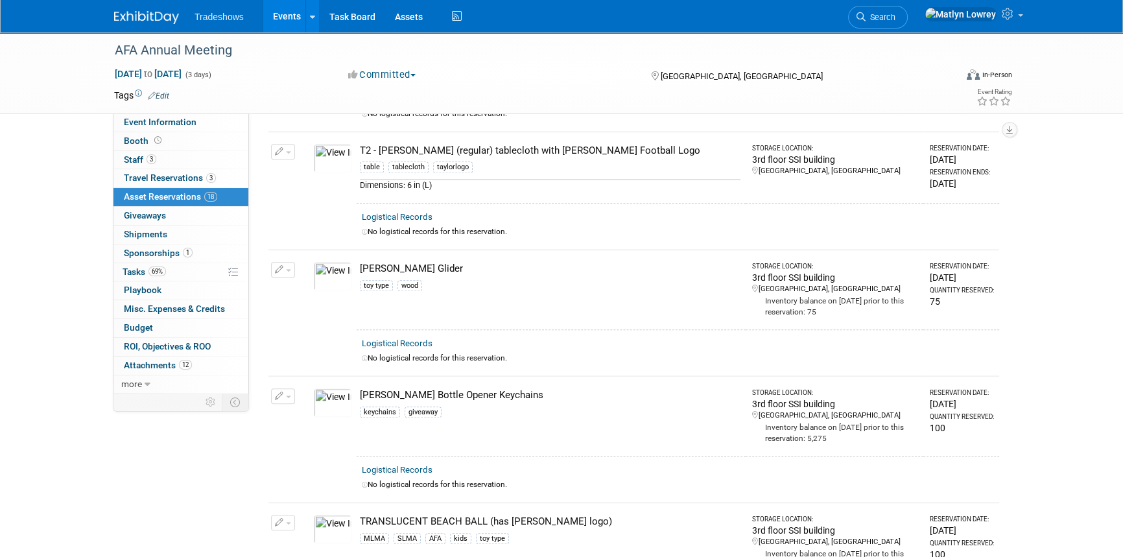
scroll to position [1191, 0]
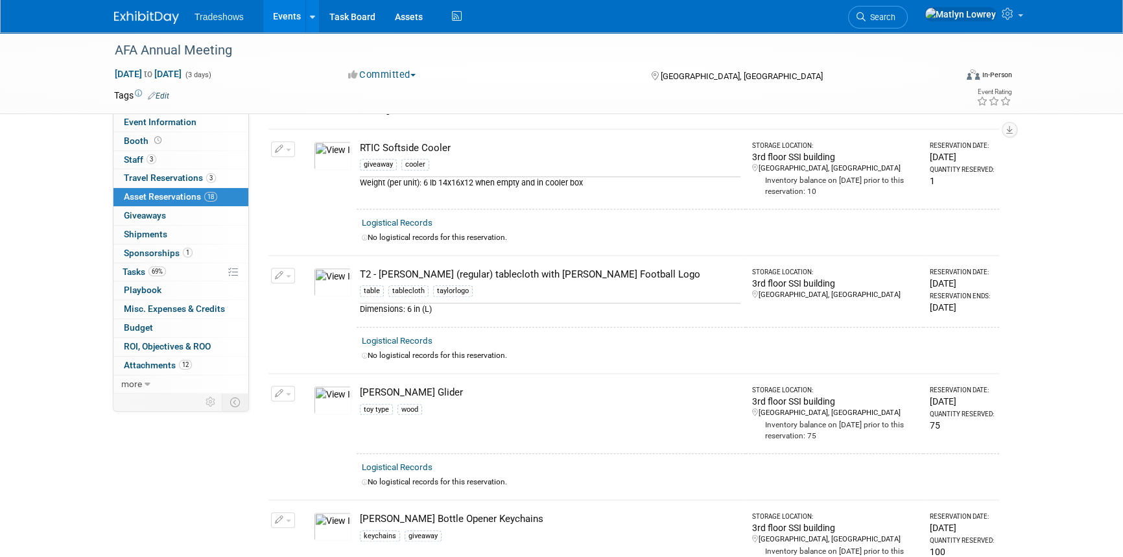
drag, startPoint x: 436, startPoint y: 265, endPoint x: 359, endPoint y: 279, distance: 78.5
click at [360, 285] on div "table" at bounding box center [372, 291] width 24 height 12
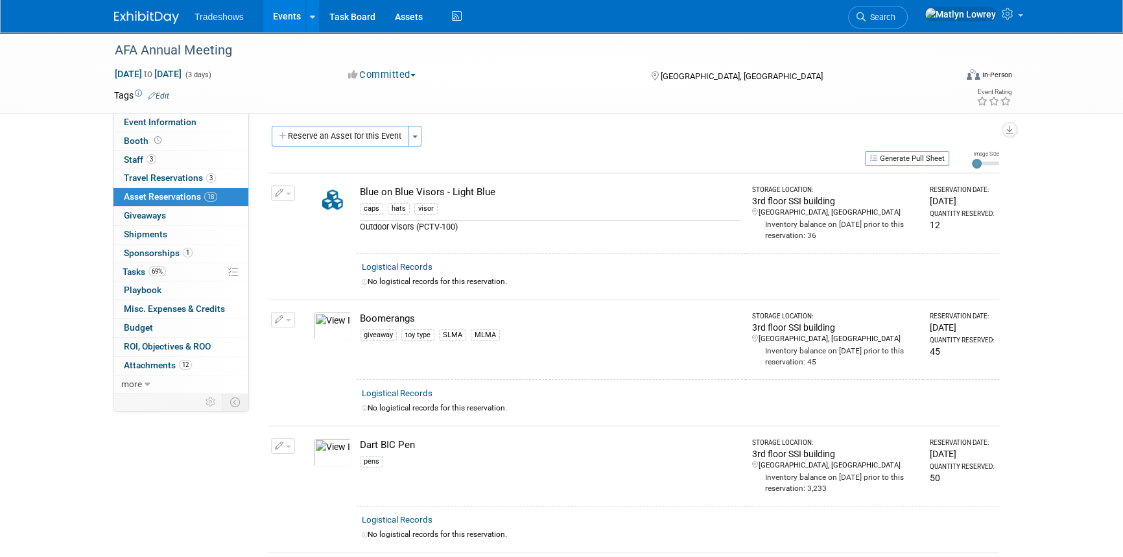
scroll to position [0, 0]
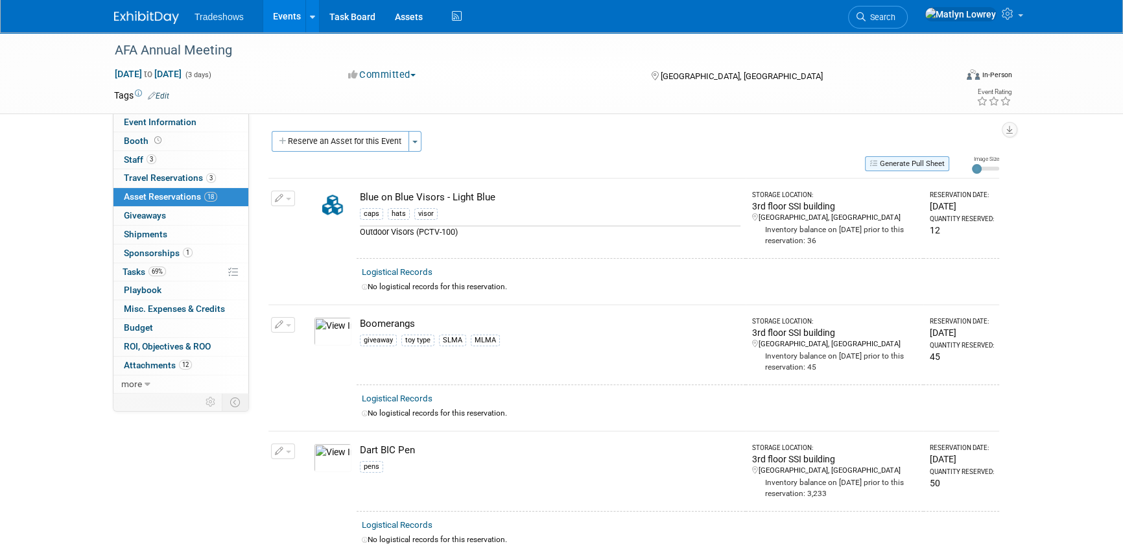
click at [913, 163] on button "Generate Pull Sheet" at bounding box center [907, 163] width 84 height 15
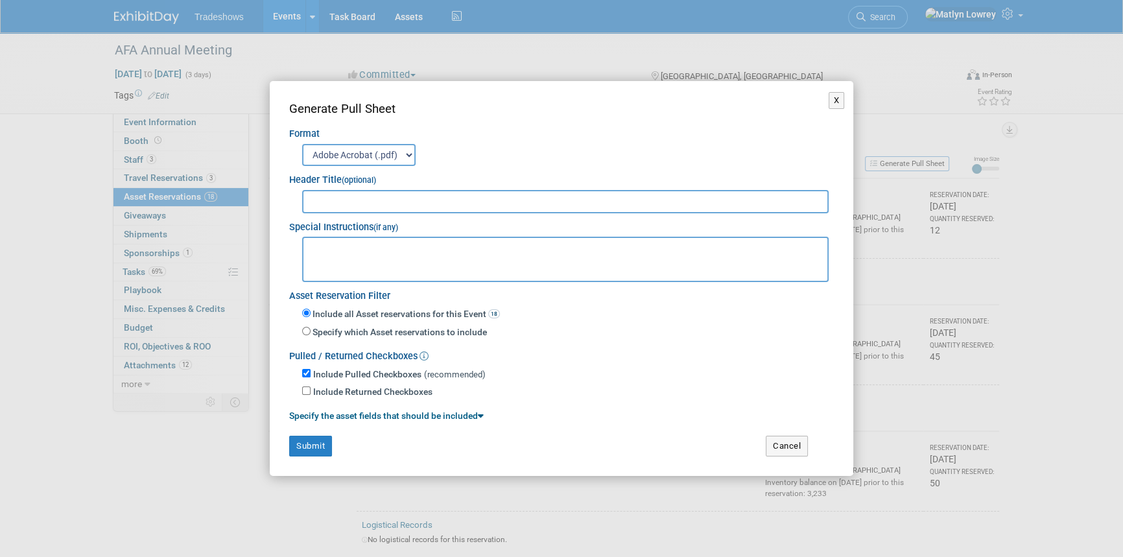
click at [350, 204] on input "text" at bounding box center [565, 201] width 527 height 23
type input "AFA"
click at [313, 447] on button "Submit" at bounding box center [310, 446] width 43 height 21
